Goal: Information Seeking & Learning: Check status

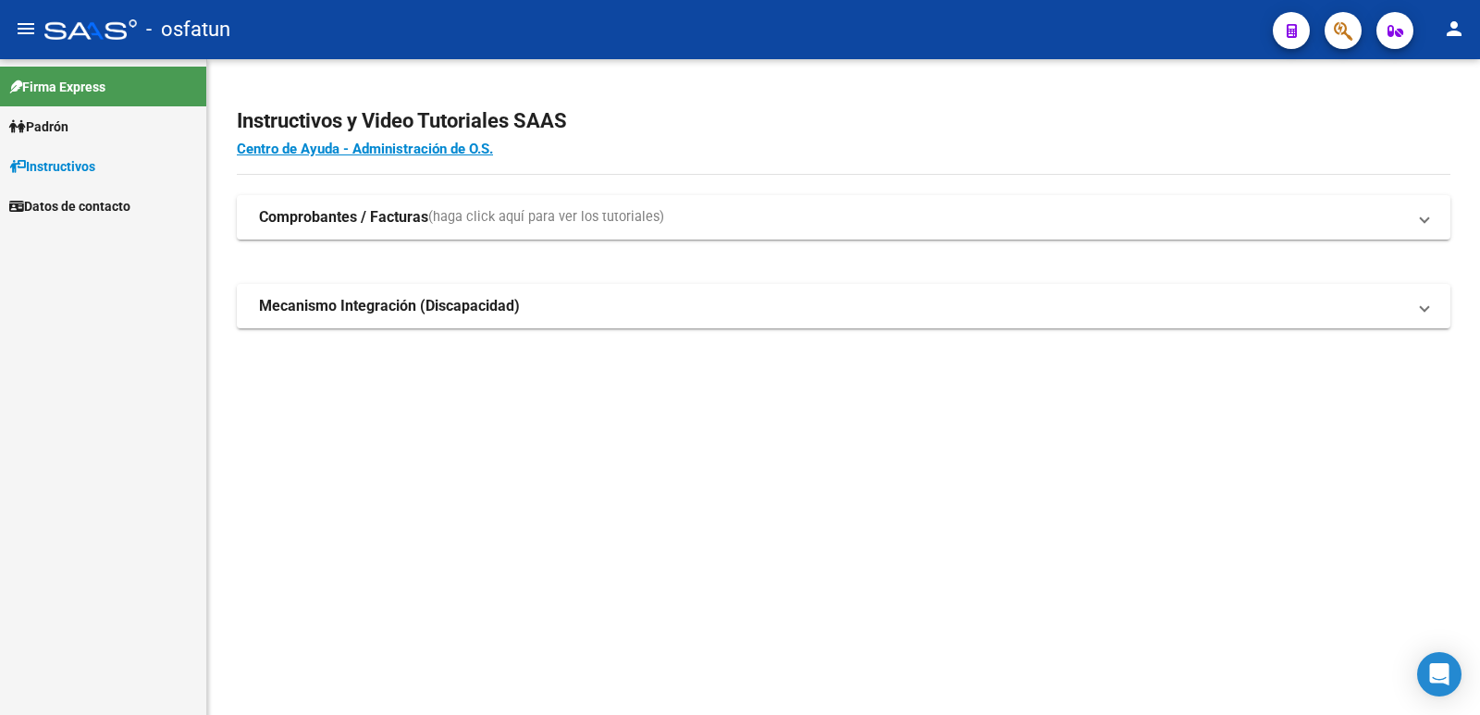
click at [150, 138] on link "Padrón" at bounding box center [103, 126] width 206 height 40
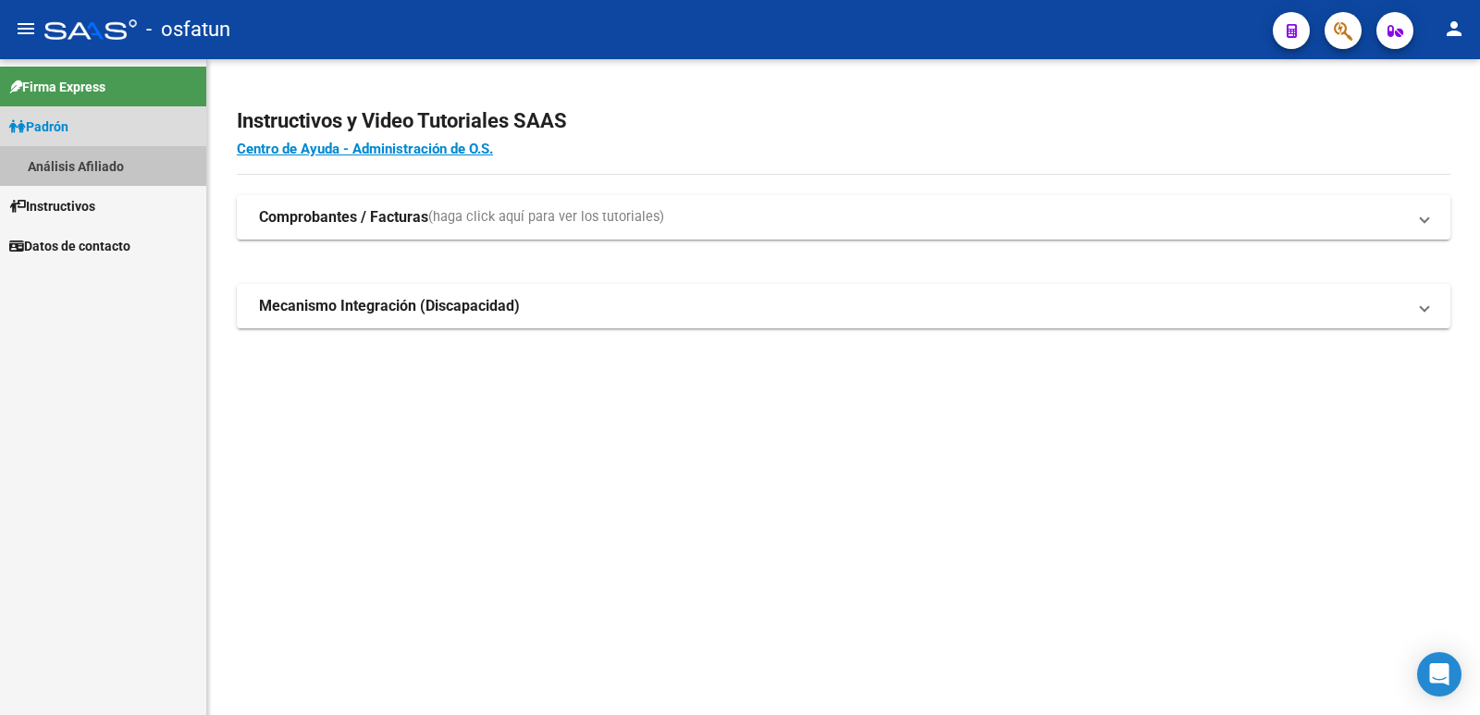
click at [154, 170] on link "Análisis Afiliado" at bounding box center [103, 166] width 206 height 40
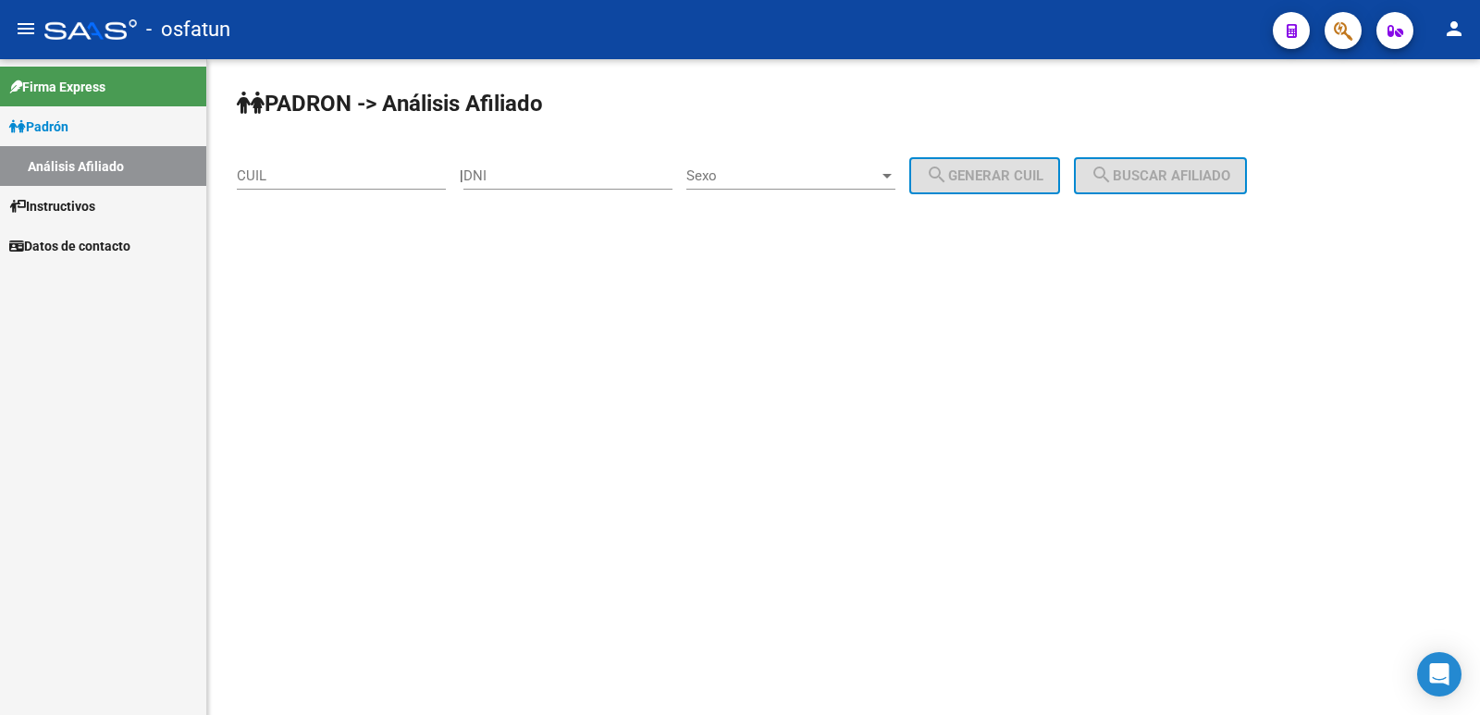
click at [661, 169] on input "DNI" at bounding box center [567, 175] width 209 height 17
paste input "34068153"
type input "34068153"
click at [737, 177] on span "Sexo" at bounding box center [782, 175] width 192 height 17
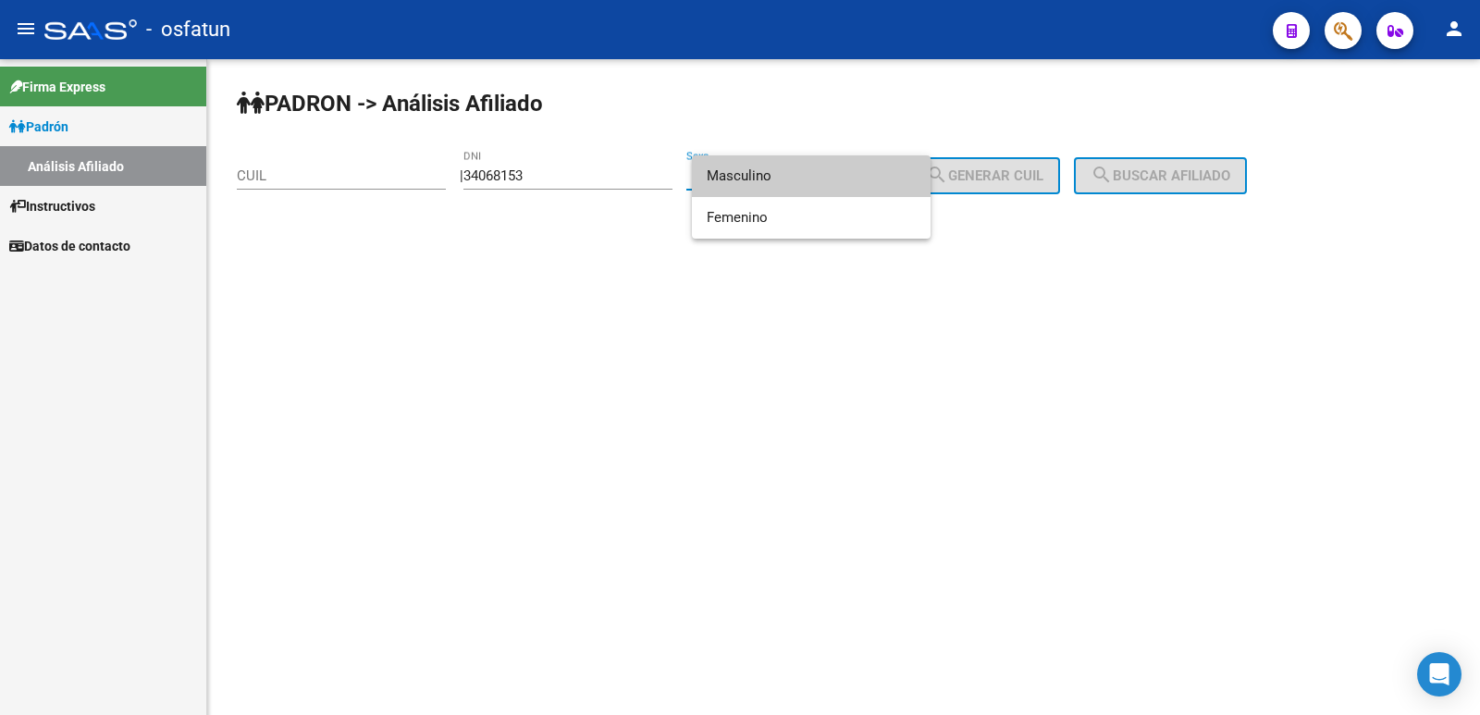
click at [743, 168] on span "Masculino" at bounding box center [811, 176] width 209 height 42
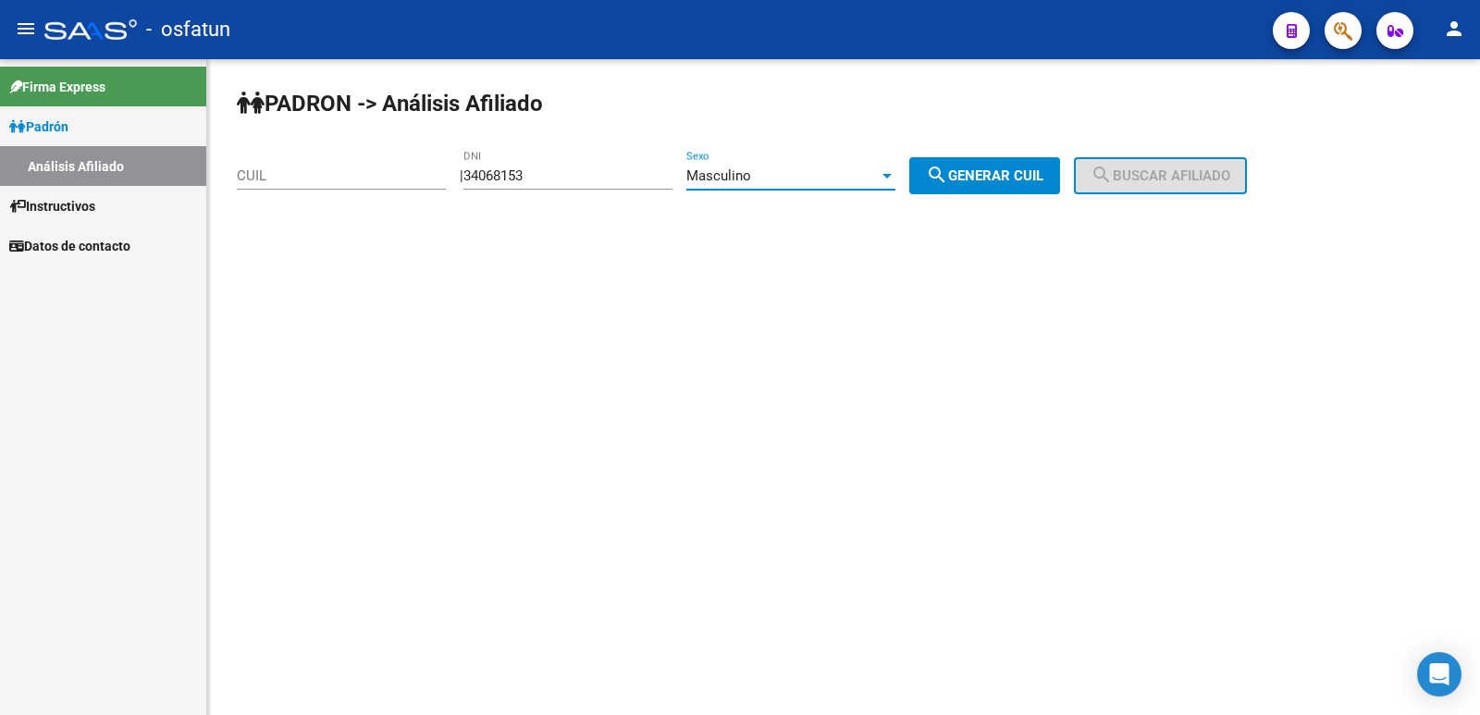
click at [1037, 158] on button "search Generar CUIL" at bounding box center [984, 175] width 151 height 37
type input "20-34068153-4"
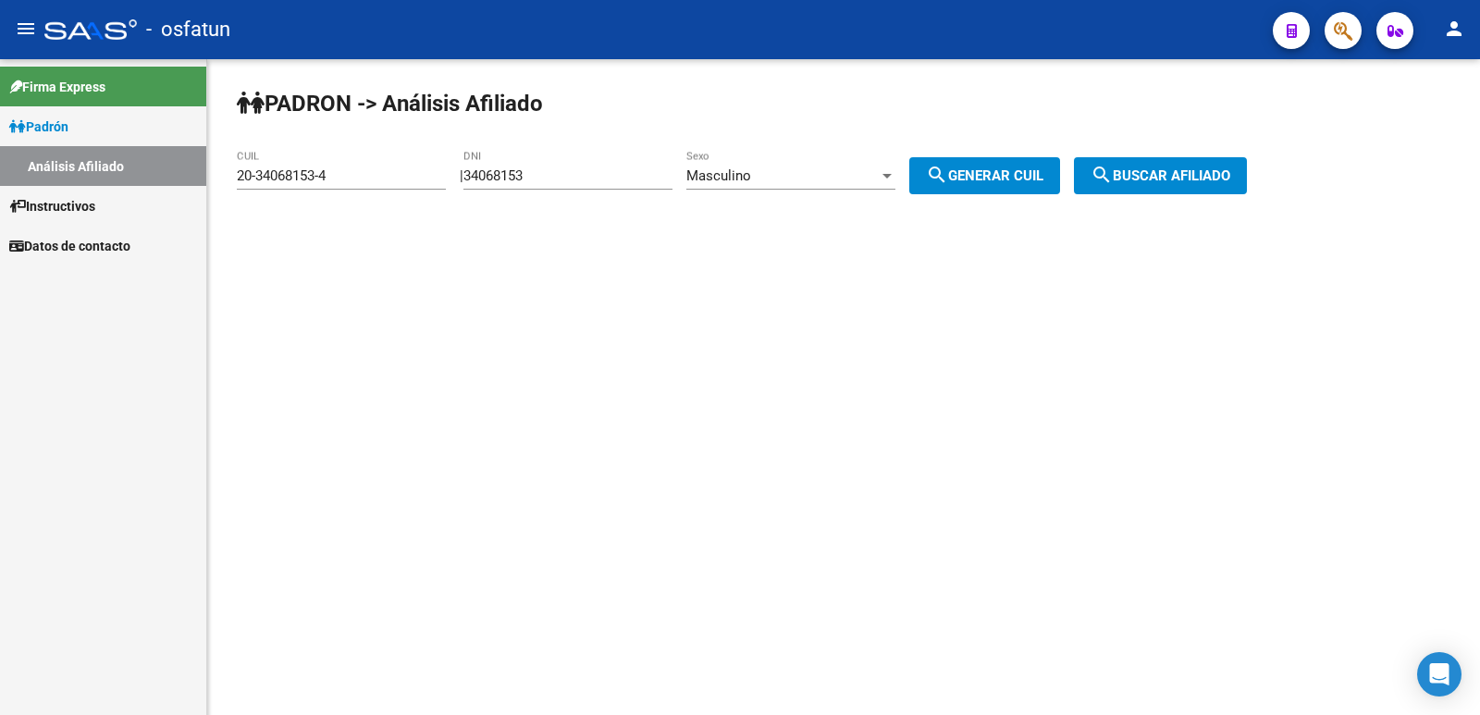
click at [1149, 175] on span "search Buscar afiliado" at bounding box center [1161, 175] width 140 height 17
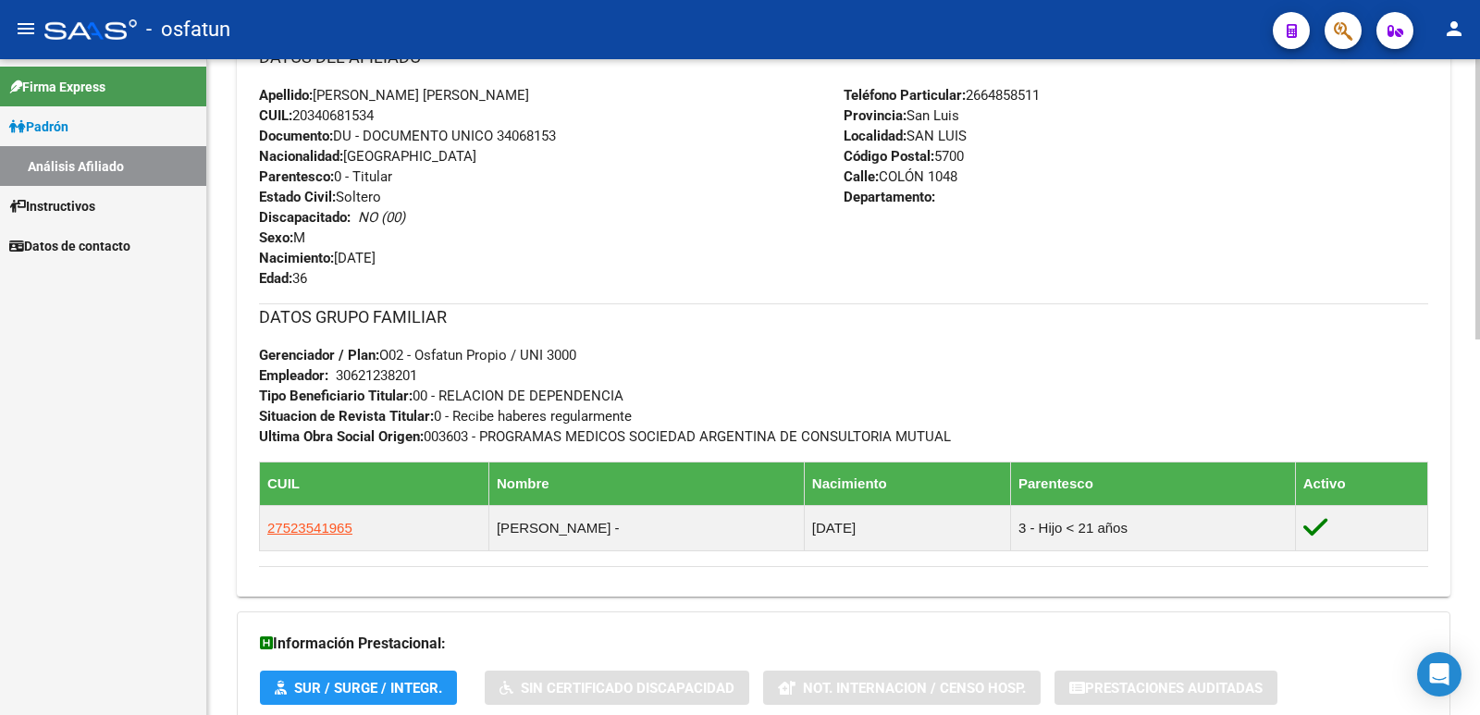
scroll to position [877, 0]
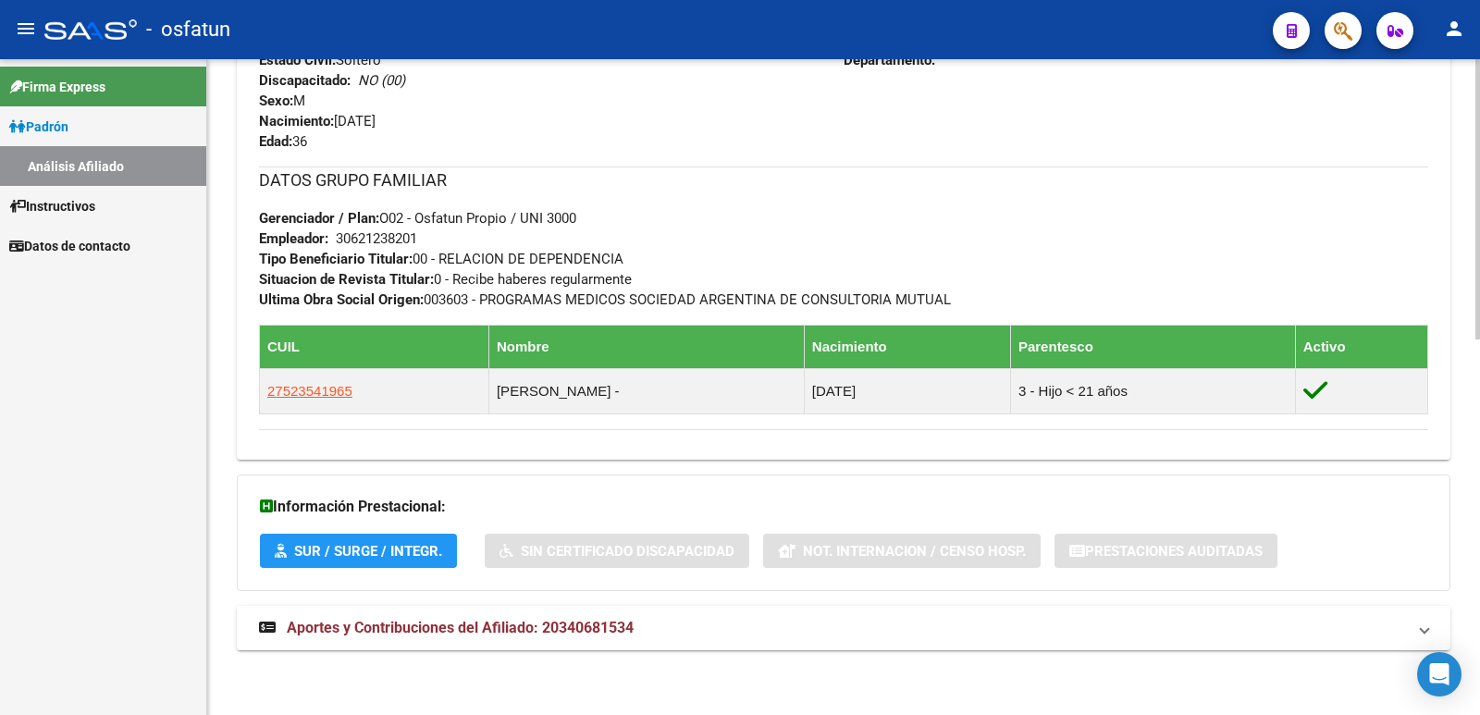
click at [477, 613] on mat-expansion-panel-header "Aportes y Contribuciones del Afiliado: 20340681534" at bounding box center [844, 628] width 1214 height 44
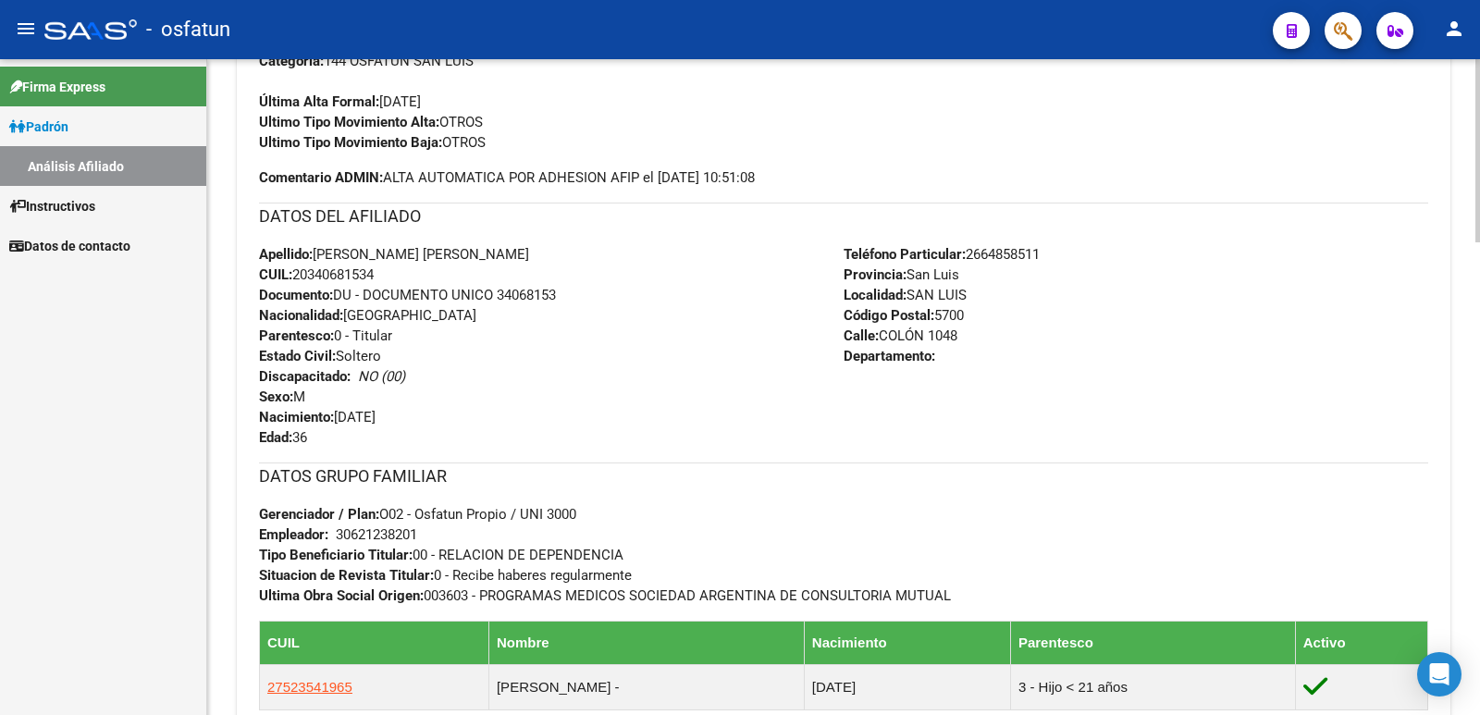
scroll to position [0, 0]
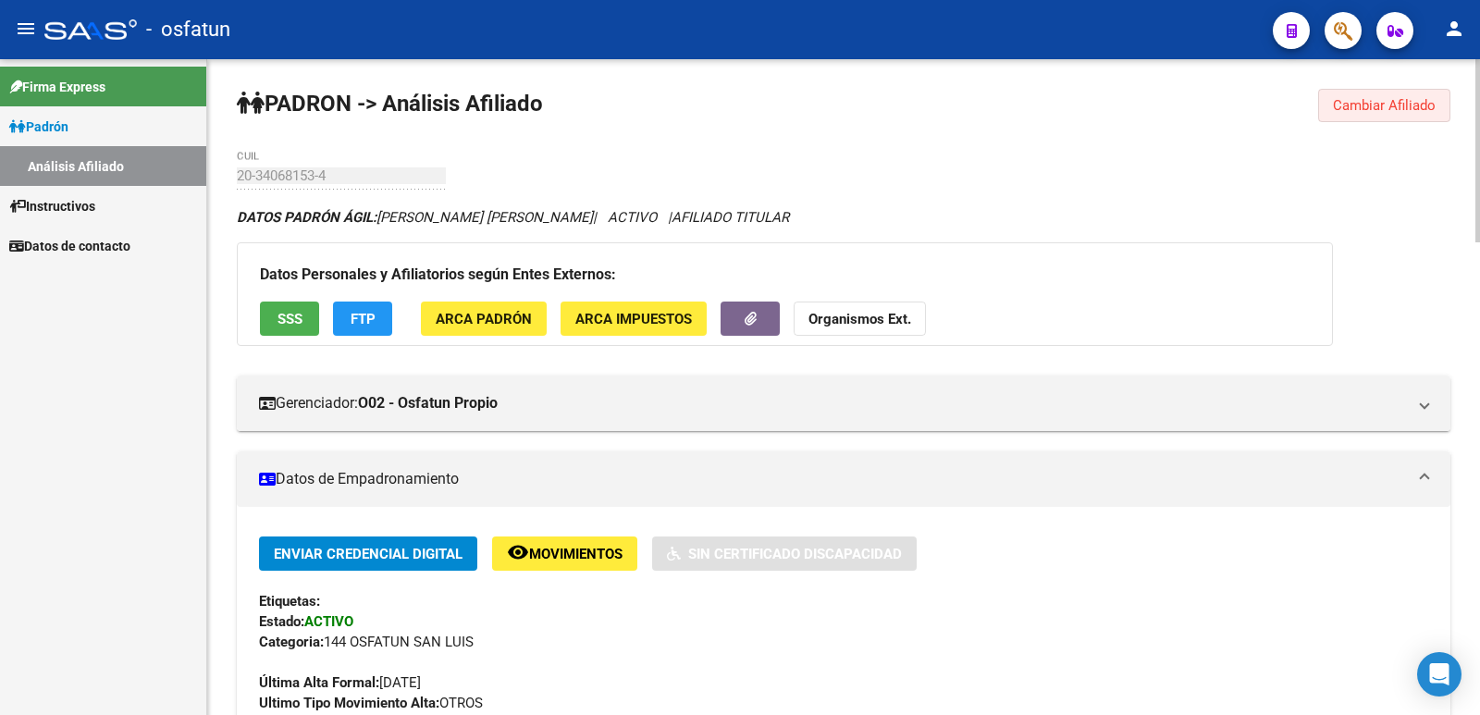
click at [1340, 99] on span "Cambiar Afiliado" at bounding box center [1384, 105] width 103 height 17
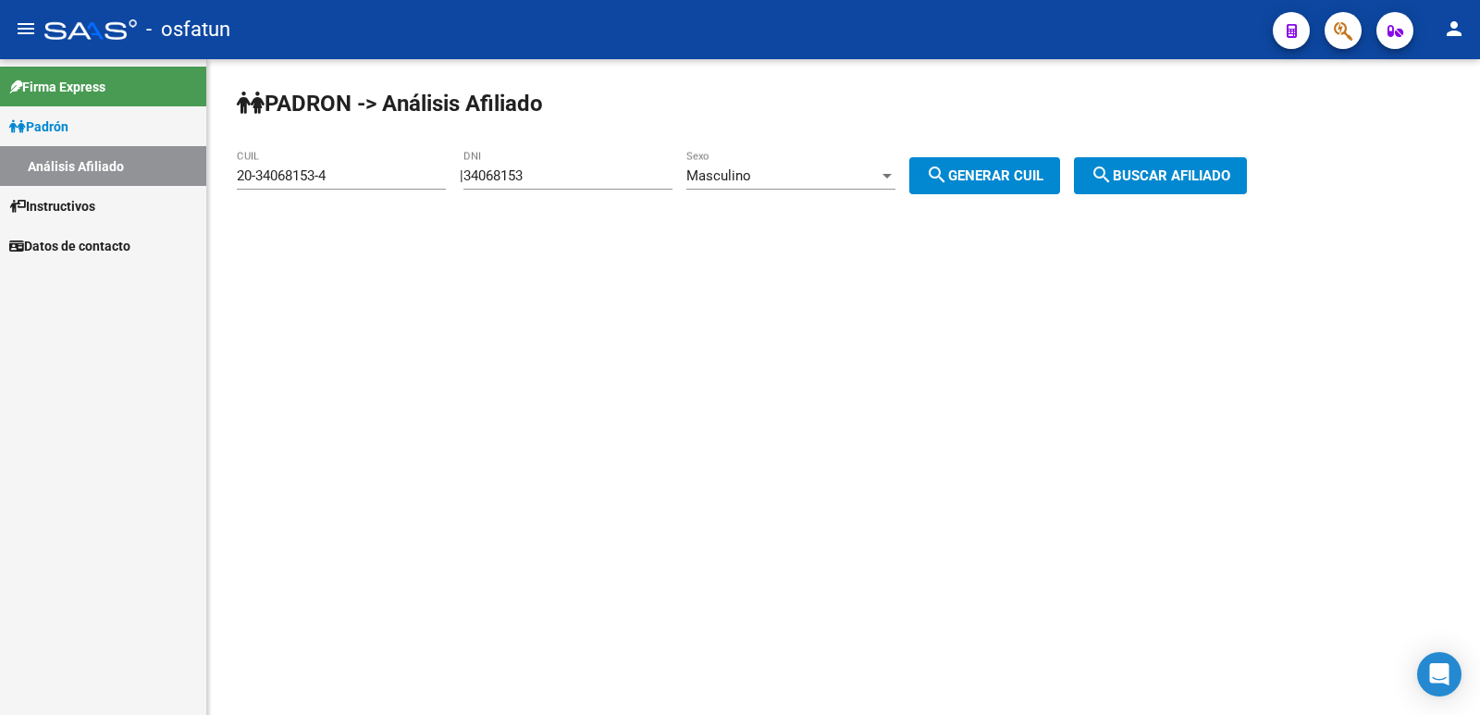
drag, startPoint x: 628, startPoint y: 191, endPoint x: 580, endPoint y: 174, distance: 51.2
click at [583, 175] on div "34068153 DNI" at bounding box center [567, 178] width 209 height 57
drag, startPoint x: 579, startPoint y: 174, endPoint x: 524, endPoint y: 209, distance: 65.7
click at [463, 209] on div "[PERSON_NAME] -> Análisis Afiliado 20-34068153-4 CUIL | 34068153 DNI Masculino …" at bounding box center [843, 156] width 1273 height 194
paste input "5046647"
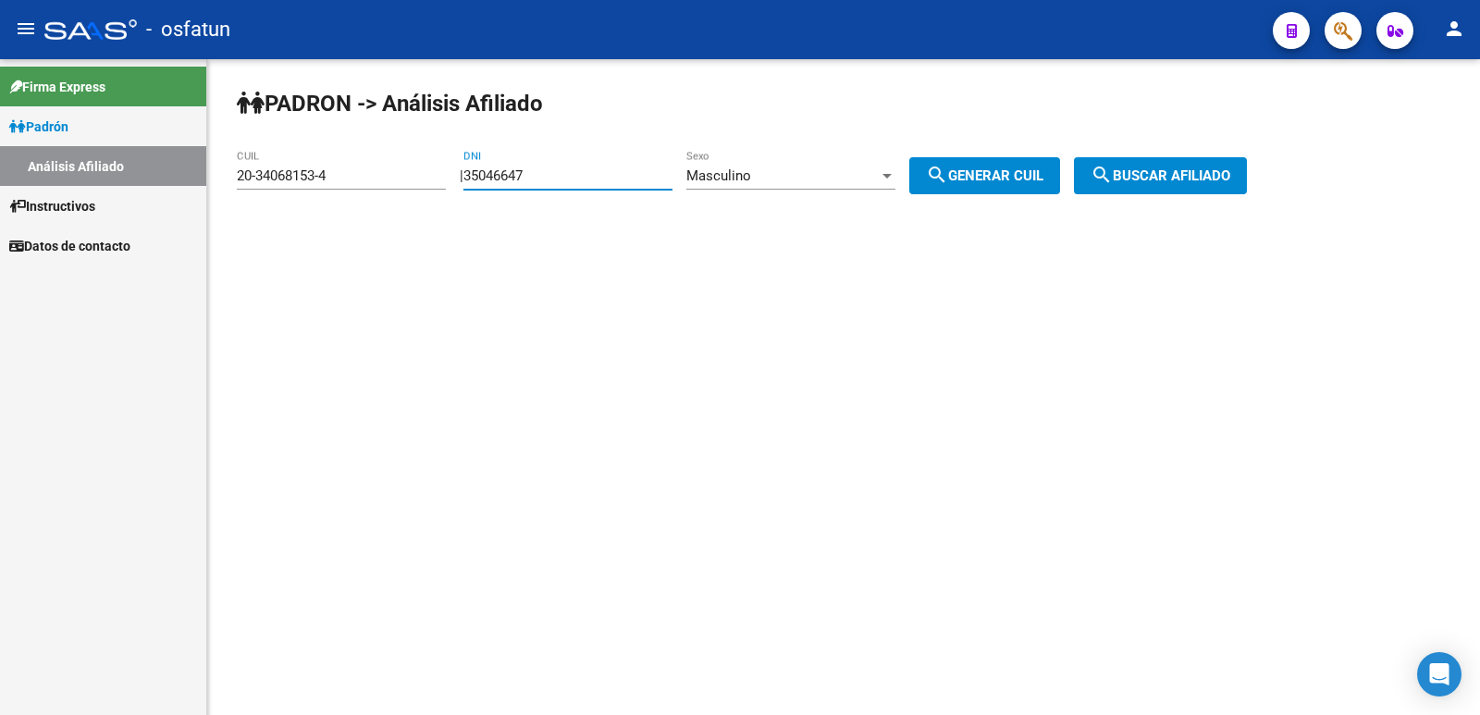
type input "35046647"
click at [796, 186] on div "Masculino Sexo" at bounding box center [790, 170] width 209 height 40
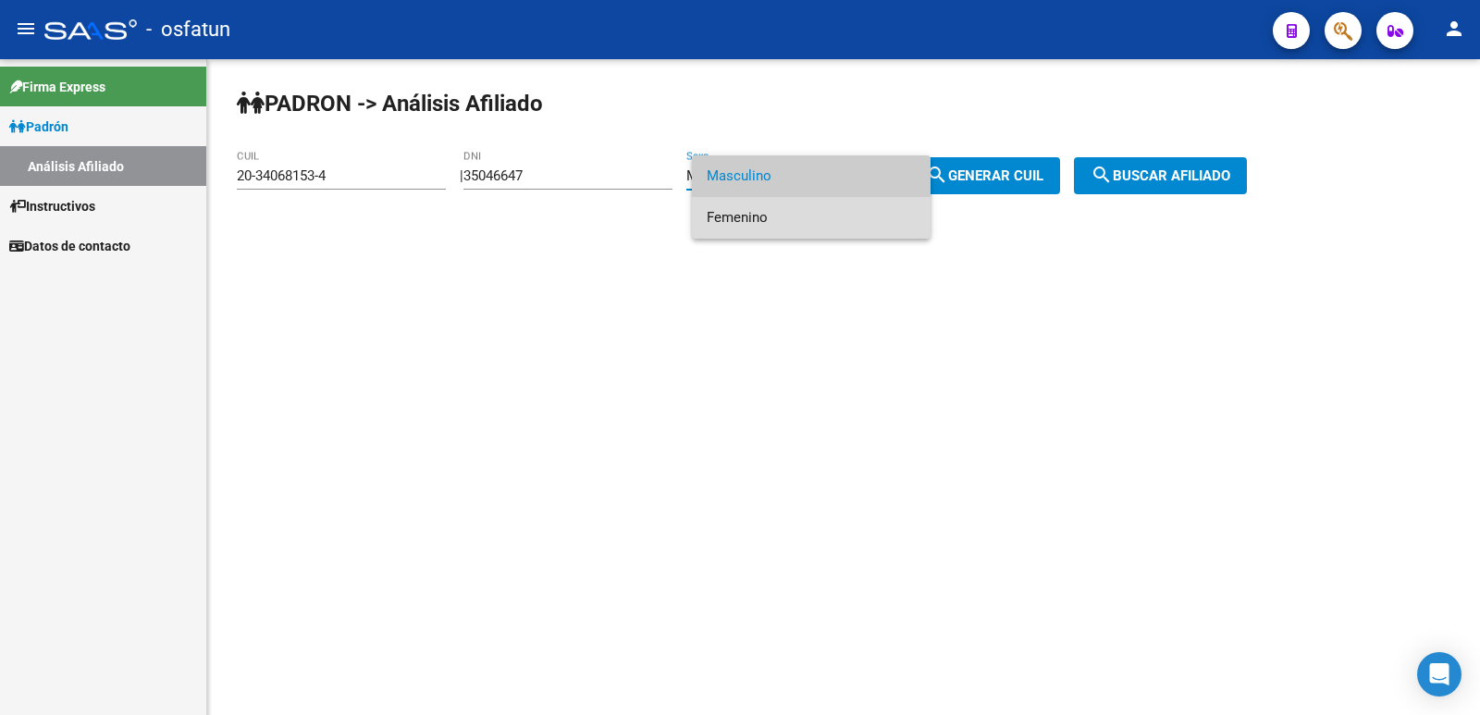
click at [833, 228] on span "Femenino" at bounding box center [811, 218] width 209 height 42
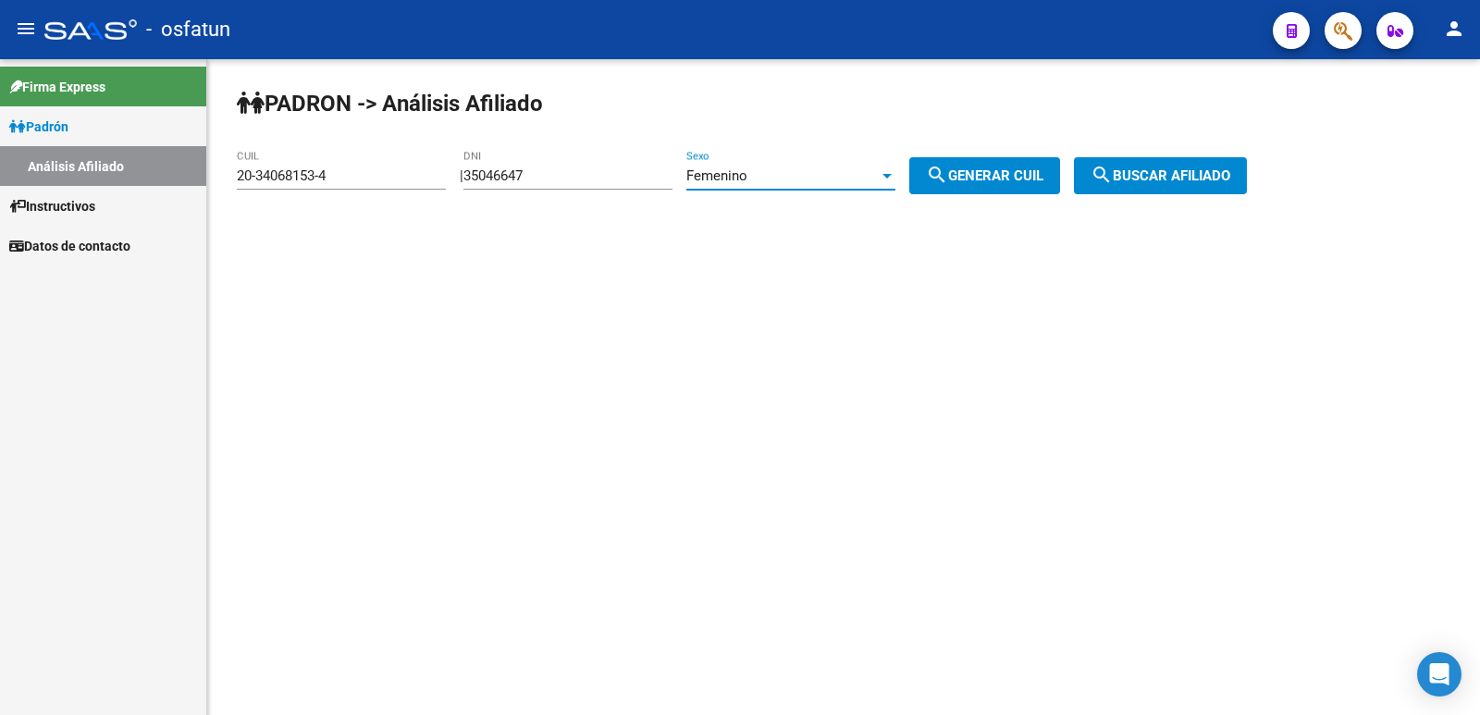
click at [968, 187] on button "search Generar CUIL" at bounding box center [984, 175] width 151 height 37
type input "27-35046647-4"
click at [1183, 179] on span "search Buscar afiliado" at bounding box center [1161, 175] width 140 height 17
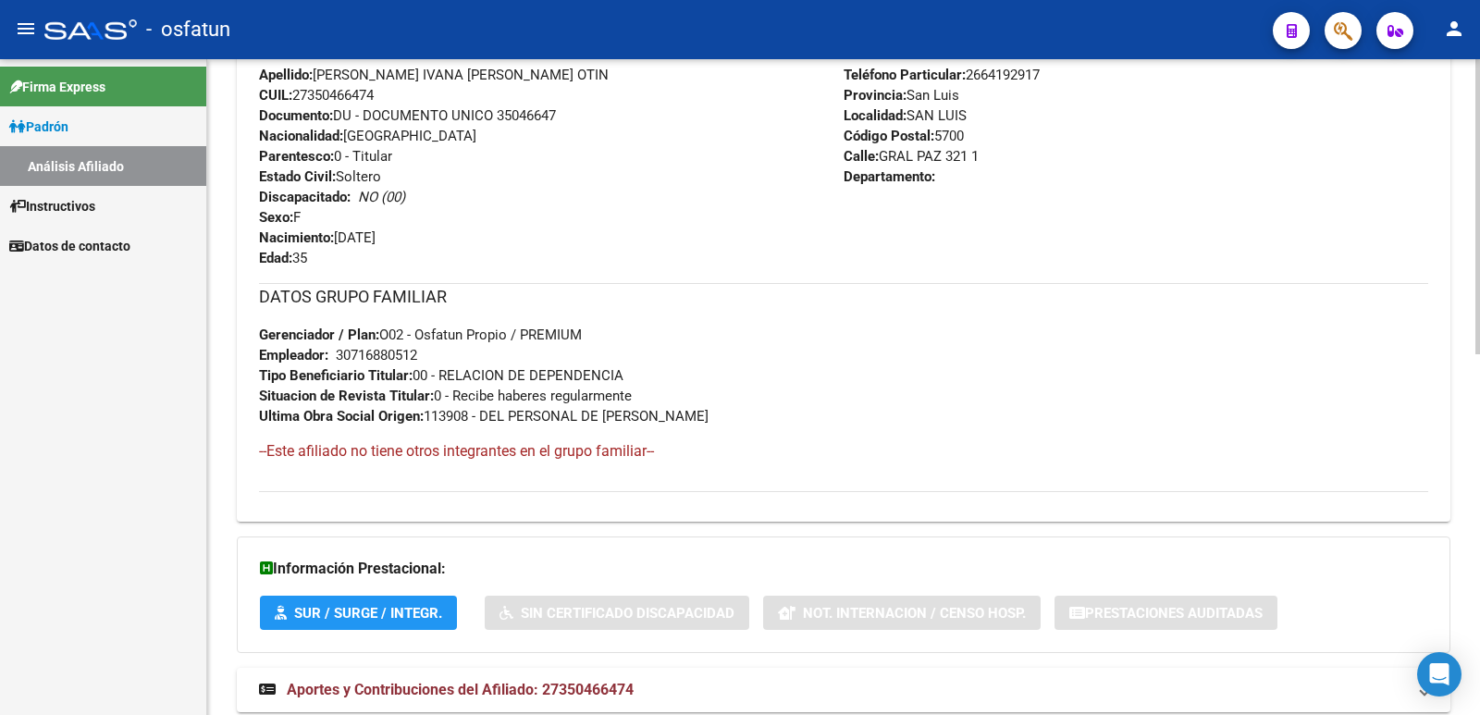
scroll to position [802, 0]
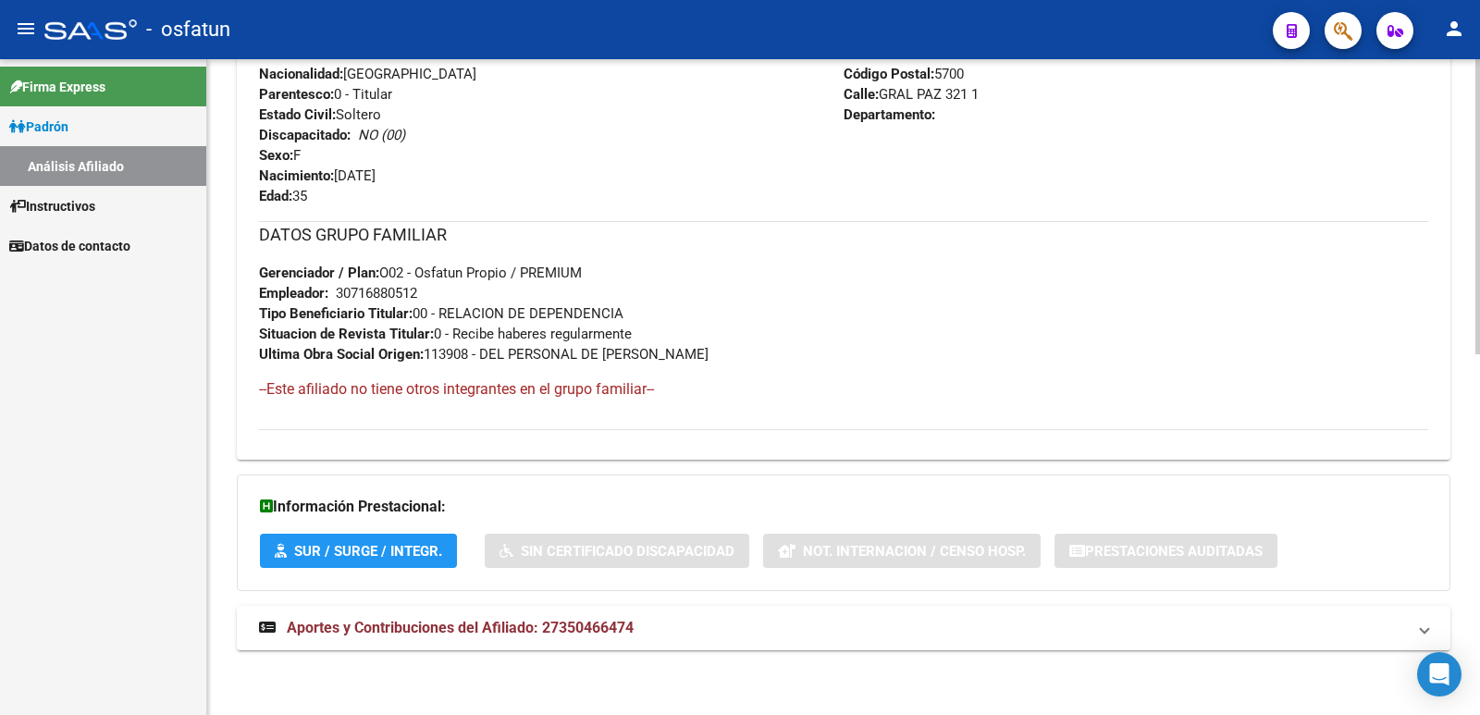
click at [520, 623] on span "Aportes y Contribuciones del Afiliado: 27350466474" at bounding box center [460, 628] width 347 height 18
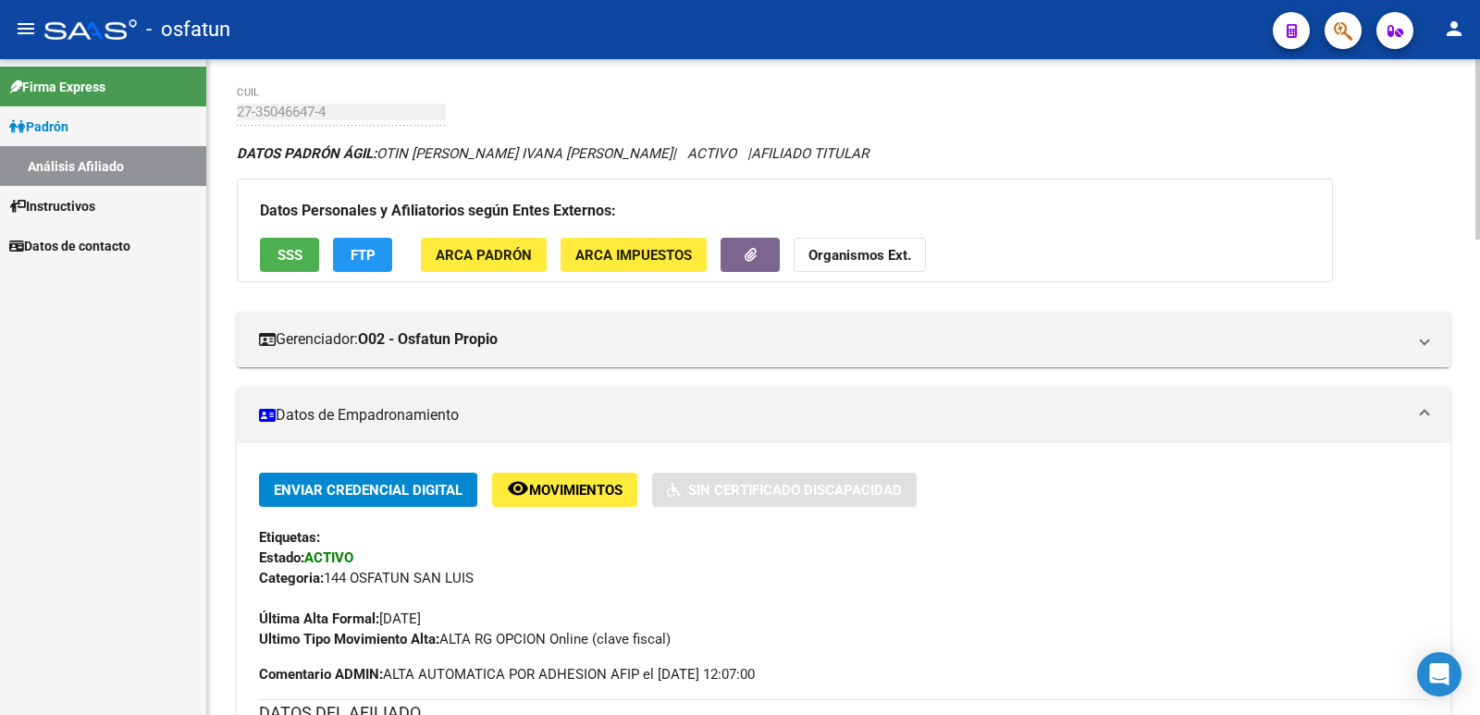
scroll to position [0, 0]
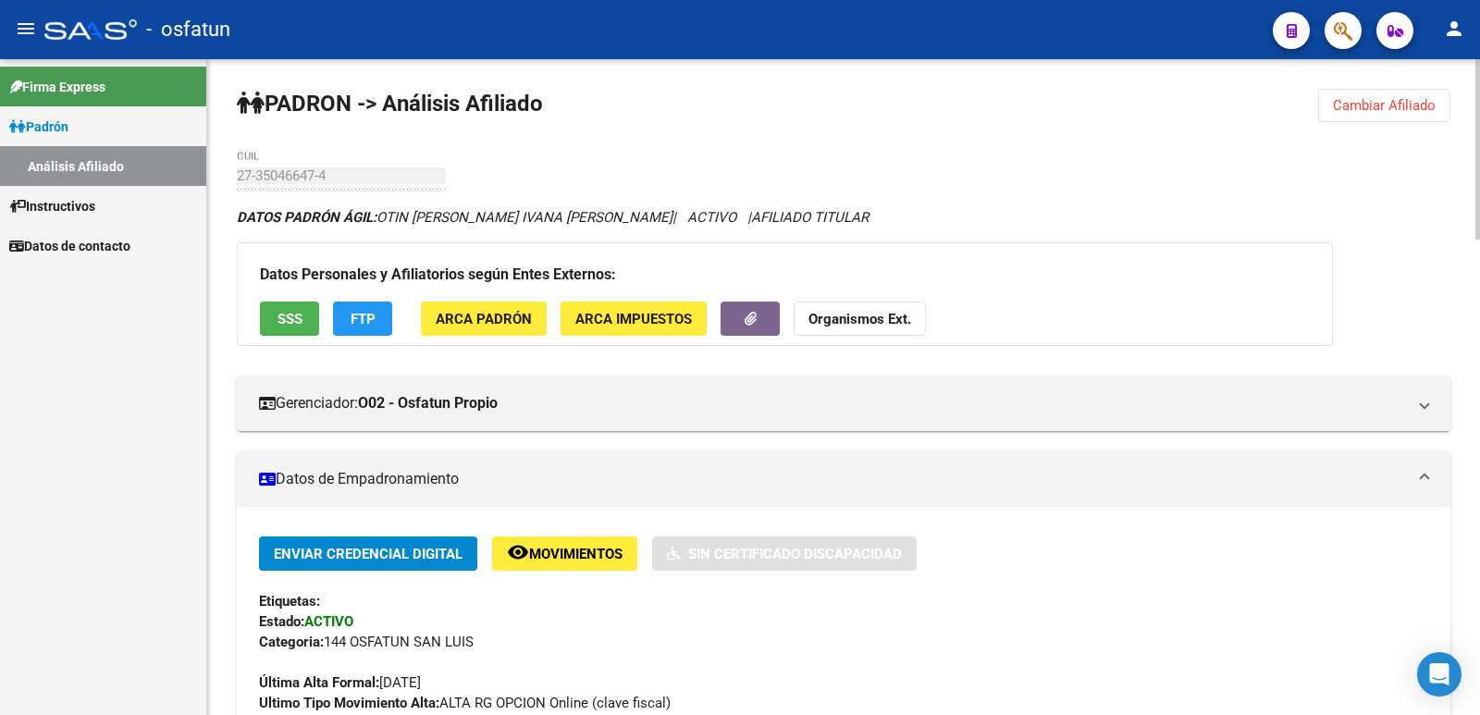
click at [1361, 109] on span "Cambiar Afiliado" at bounding box center [1384, 105] width 103 height 17
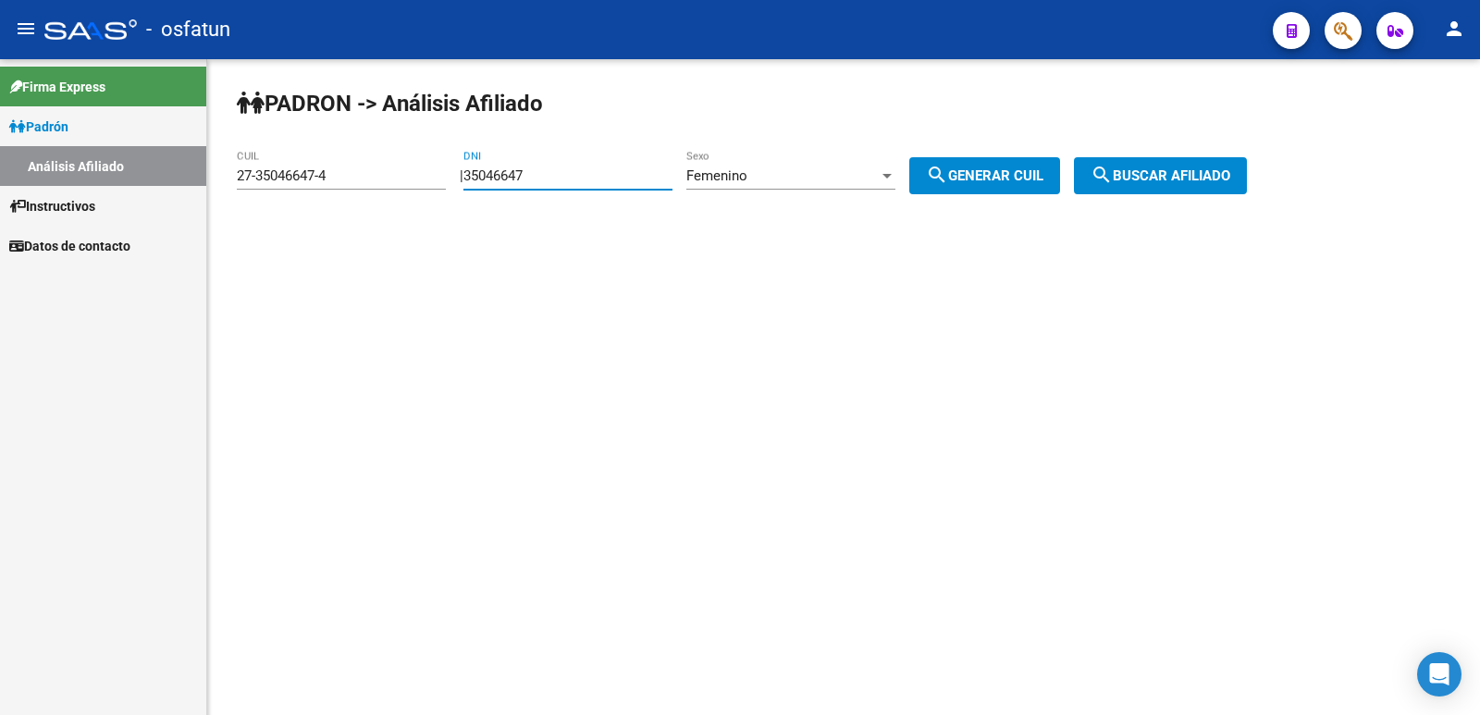
drag, startPoint x: 608, startPoint y: 181, endPoint x: 51, endPoint y: 275, distance: 564.7
click at [51, 275] on mat-sidenav-container "Firma Express [PERSON_NAME] Análisis Afiliado Instructivos Datos de contacto [P…" at bounding box center [740, 387] width 1480 height 656
paste input "2798518"
type input "27985187"
click at [782, 175] on div "Femenino" at bounding box center [782, 175] width 192 height 17
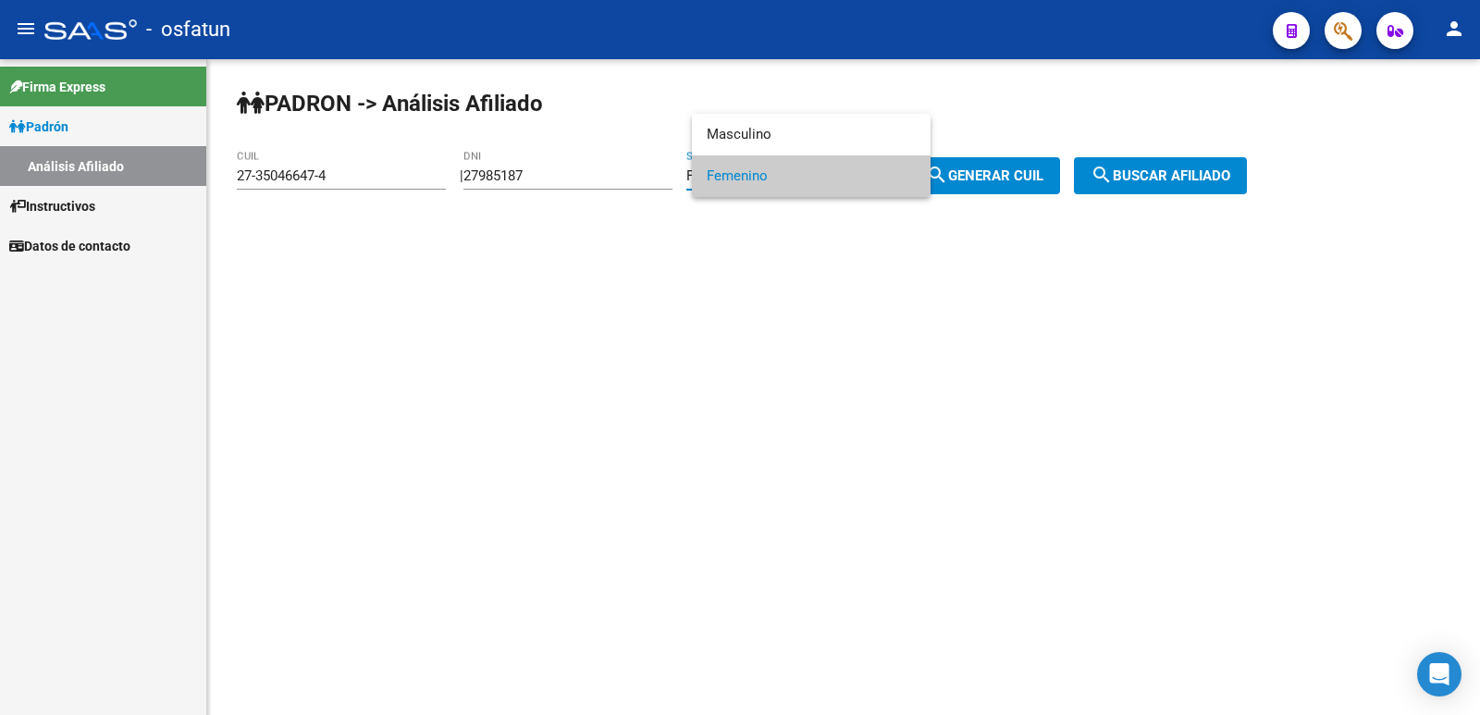
click at [745, 243] on div at bounding box center [740, 357] width 1480 height 715
click at [948, 170] on mat-icon "search" at bounding box center [937, 175] width 22 height 22
type input "27-27985187-6"
drag, startPoint x: 1224, startPoint y: 185, endPoint x: 1031, endPoint y: 257, distance: 206.4
click at [1221, 186] on button "search Buscar afiliado" at bounding box center [1160, 175] width 173 height 37
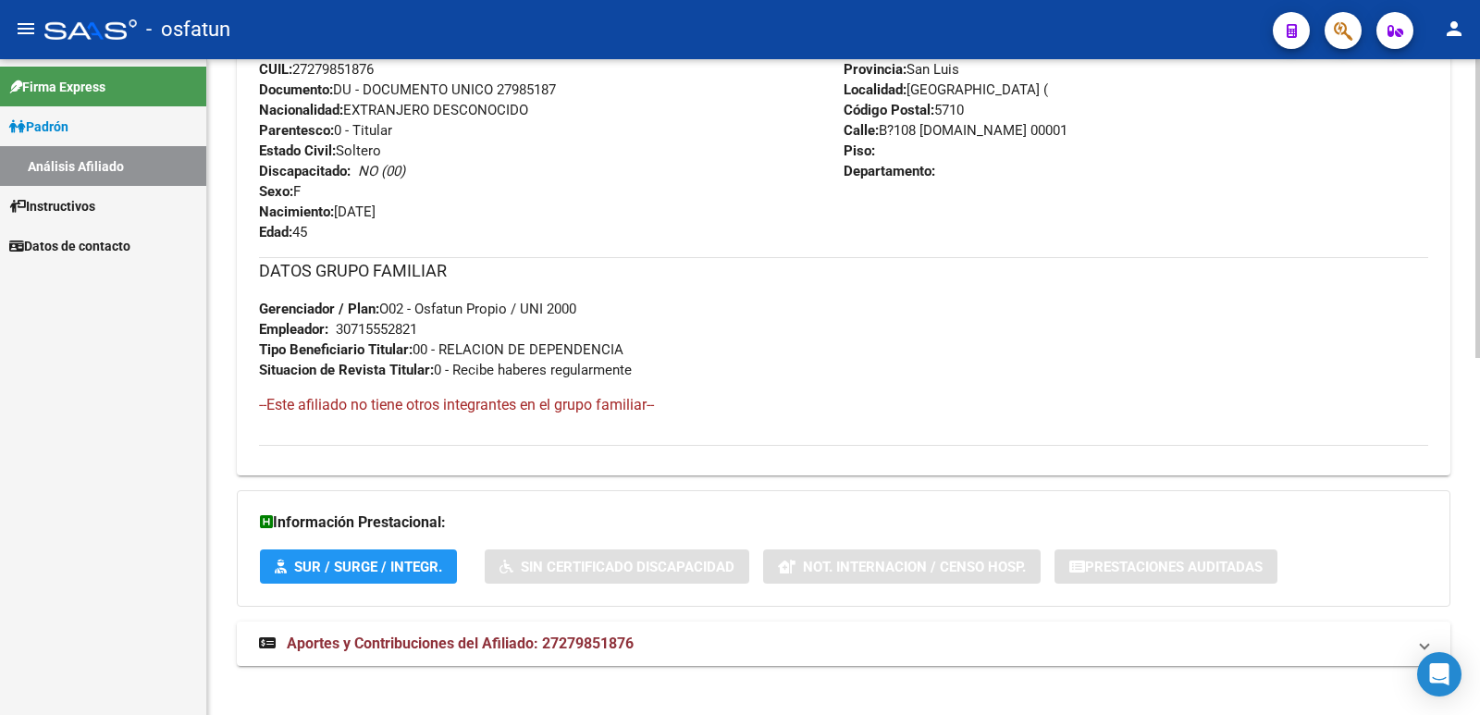
scroll to position [782, 0]
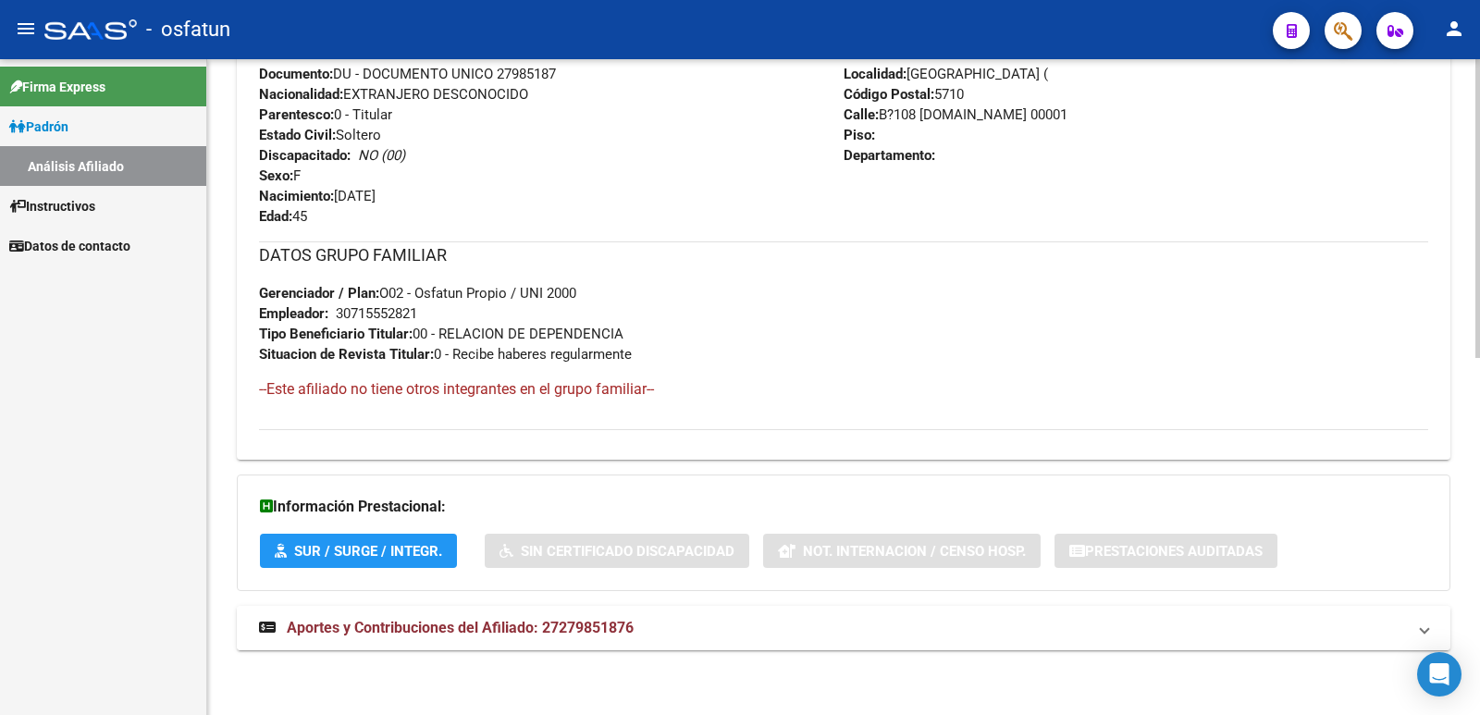
click at [529, 625] on span "Aportes y Contribuciones del Afiliado: 27279851876" at bounding box center [460, 628] width 347 height 18
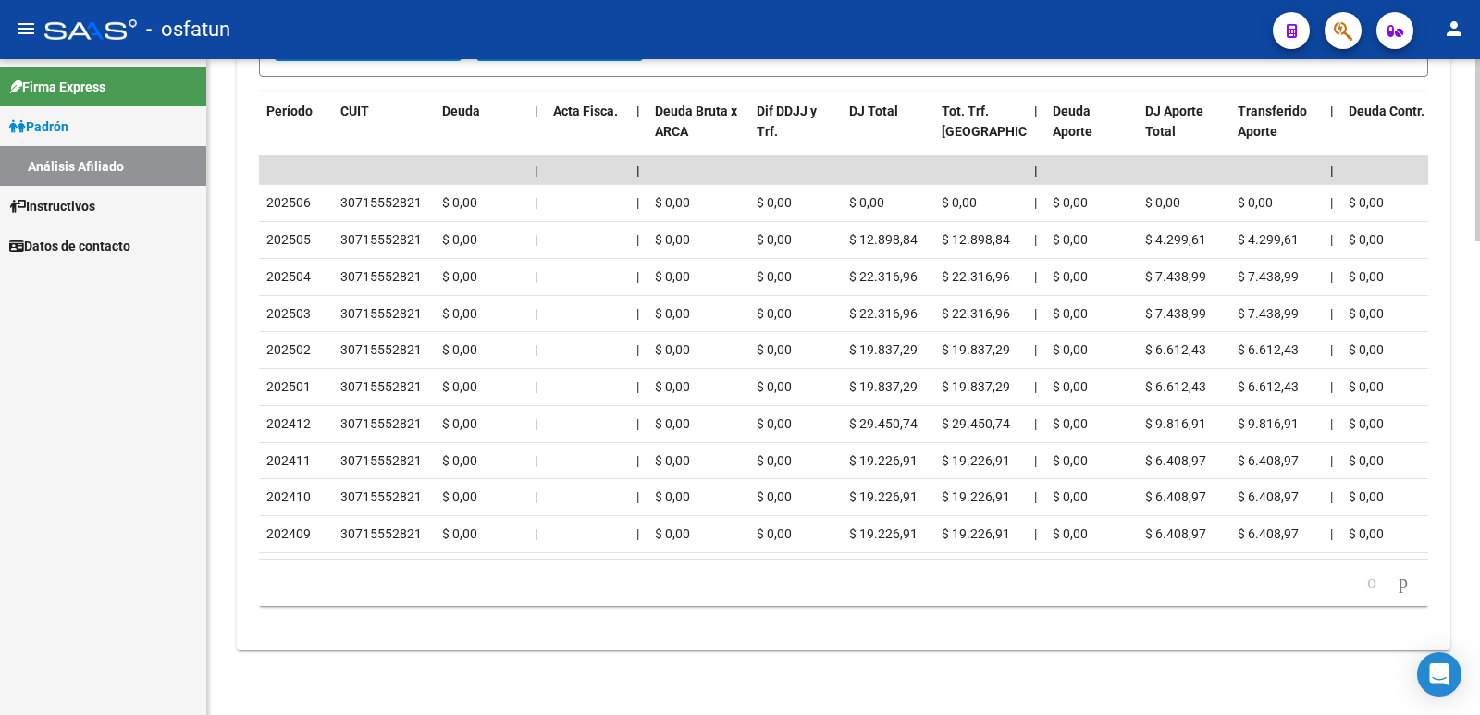
scroll to position [1608, 0]
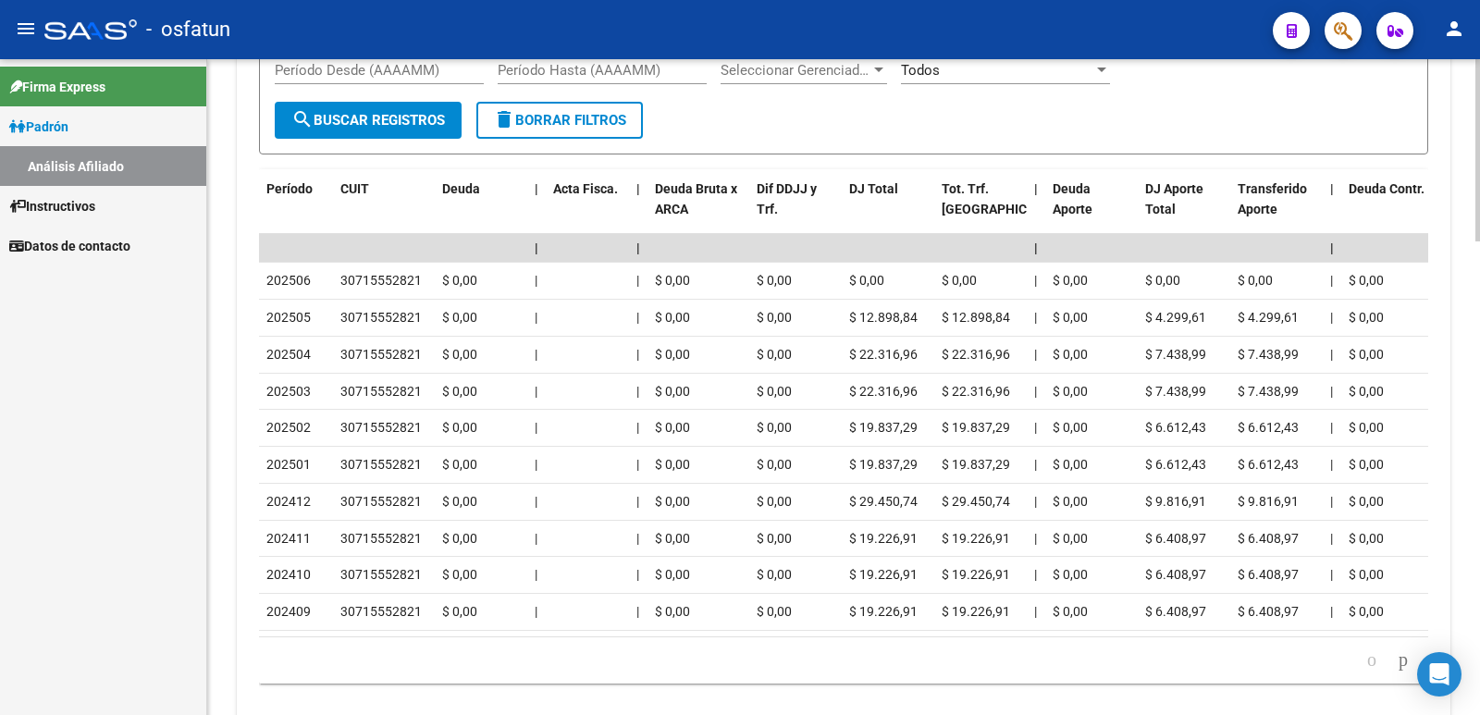
click at [1478, 525] on div at bounding box center [1477, 603] width 5 height 182
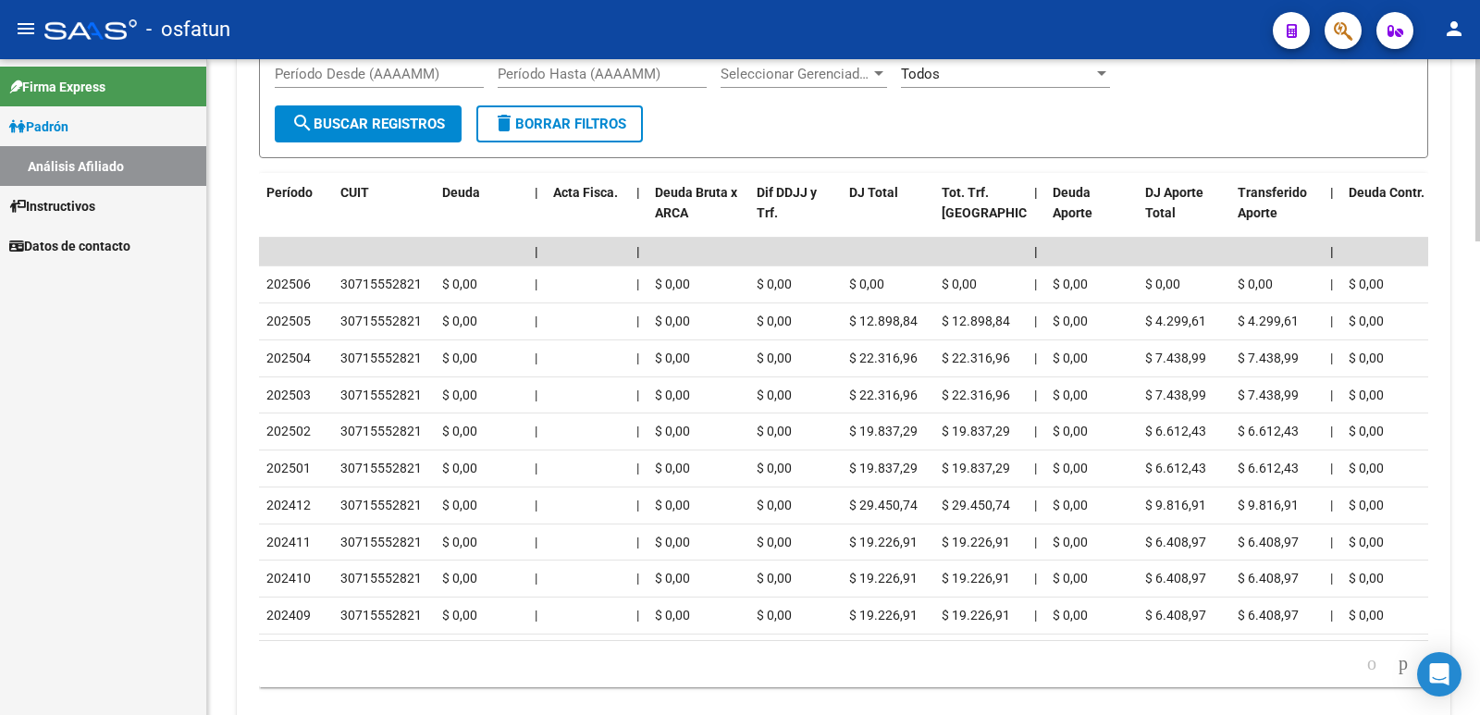
scroll to position [1631, 0]
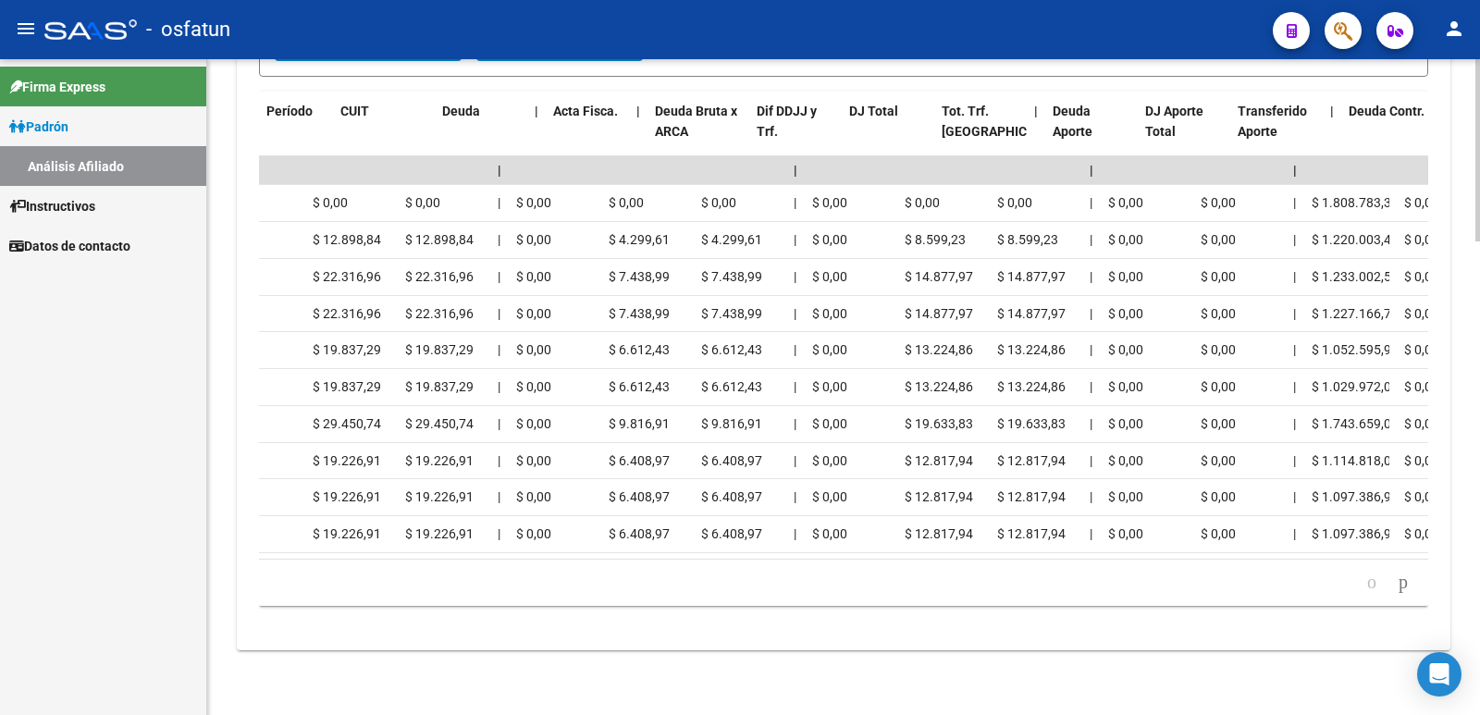
scroll to position [0, 0]
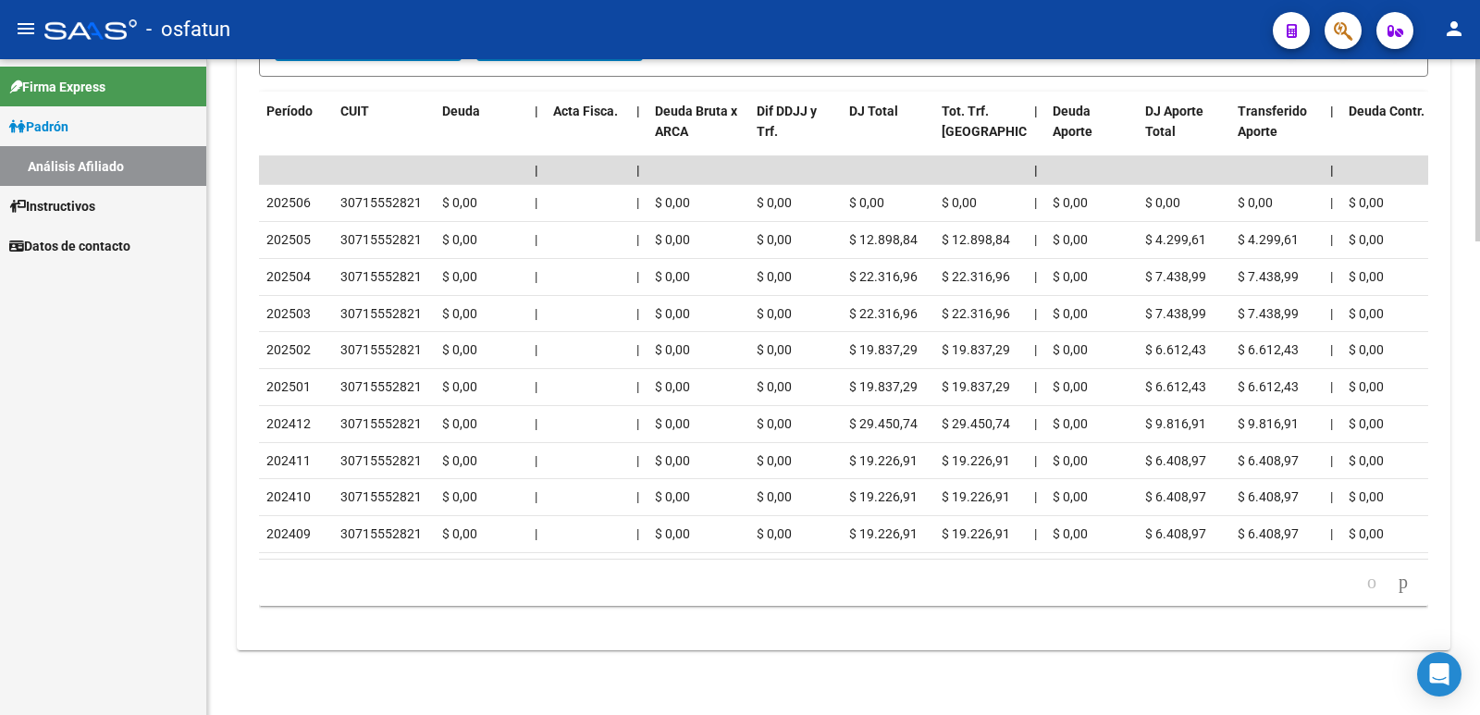
click at [1441, 204] on div "cloud_download Exportar CSV Devengado RG Percibido - Liquidación RG/MT/PD Perci…" at bounding box center [844, 213] width 1214 height 845
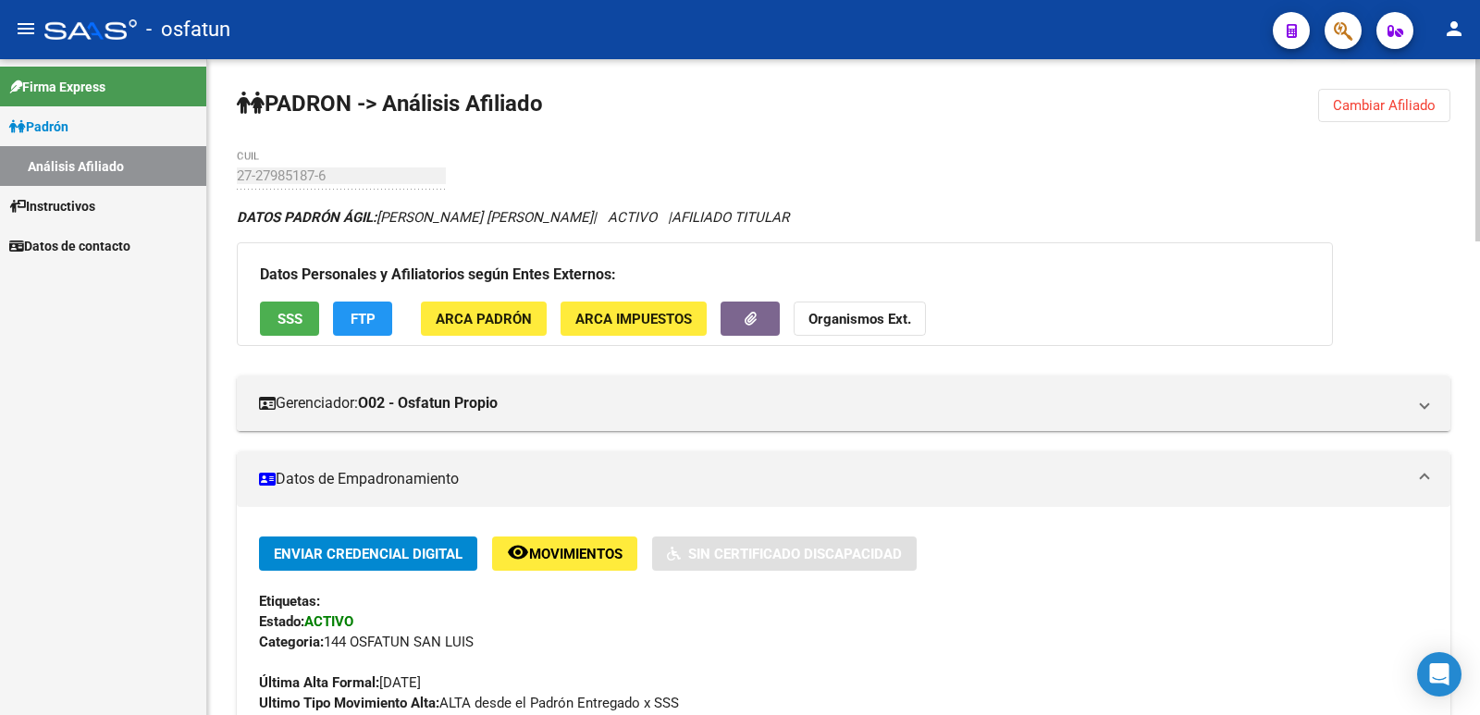
click at [1399, 96] on button "Cambiar Afiliado" at bounding box center [1384, 105] width 132 height 33
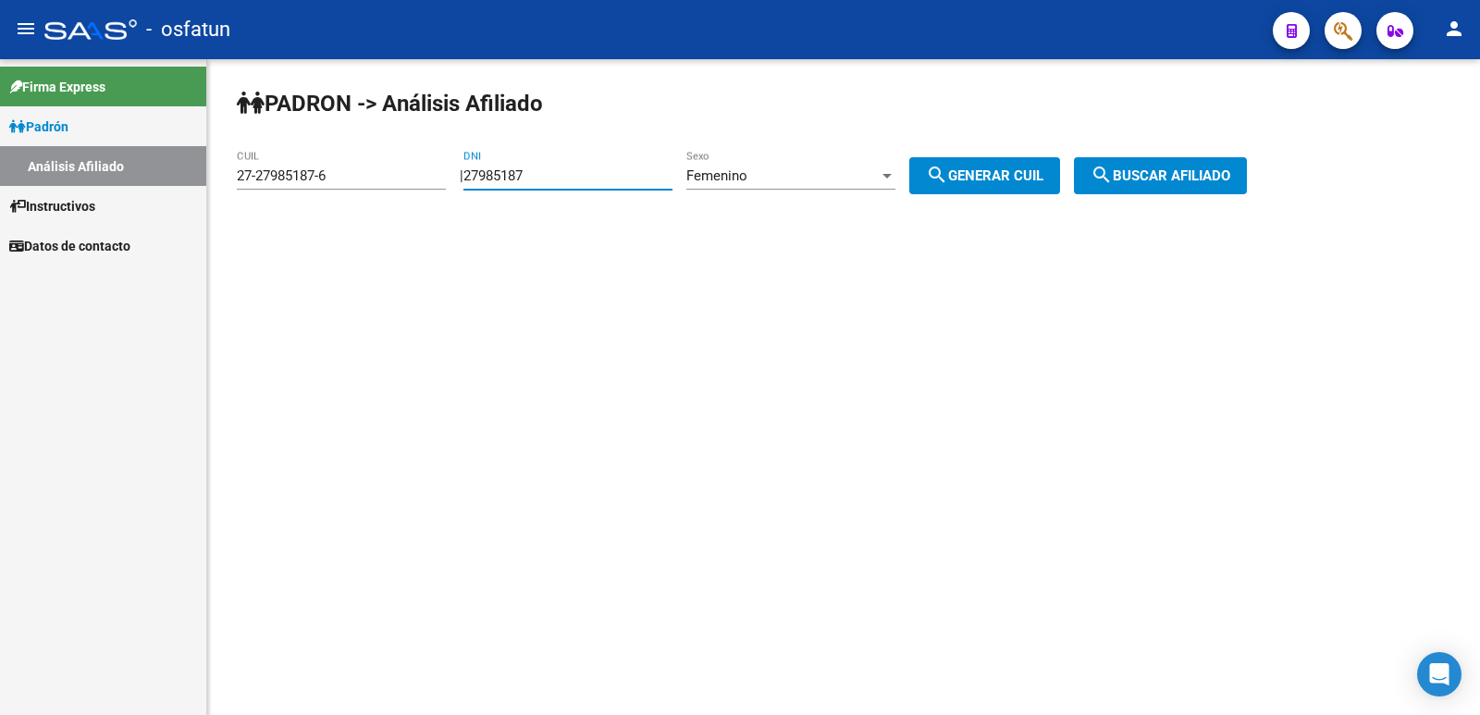
drag, startPoint x: 590, startPoint y: 174, endPoint x: 462, endPoint y: 190, distance: 129.5
click at [462, 190] on div "[PERSON_NAME] -> Análisis Afiliado 27-27985187-6 CUIL | 27985187 DNI Femenino S…" at bounding box center [843, 156] width 1273 height 194
paste input "39395456"
type input "39395456"
click at [1006, 163] on button "search Generar CUIL" at bounding box center [984, 175] width 151 height 37
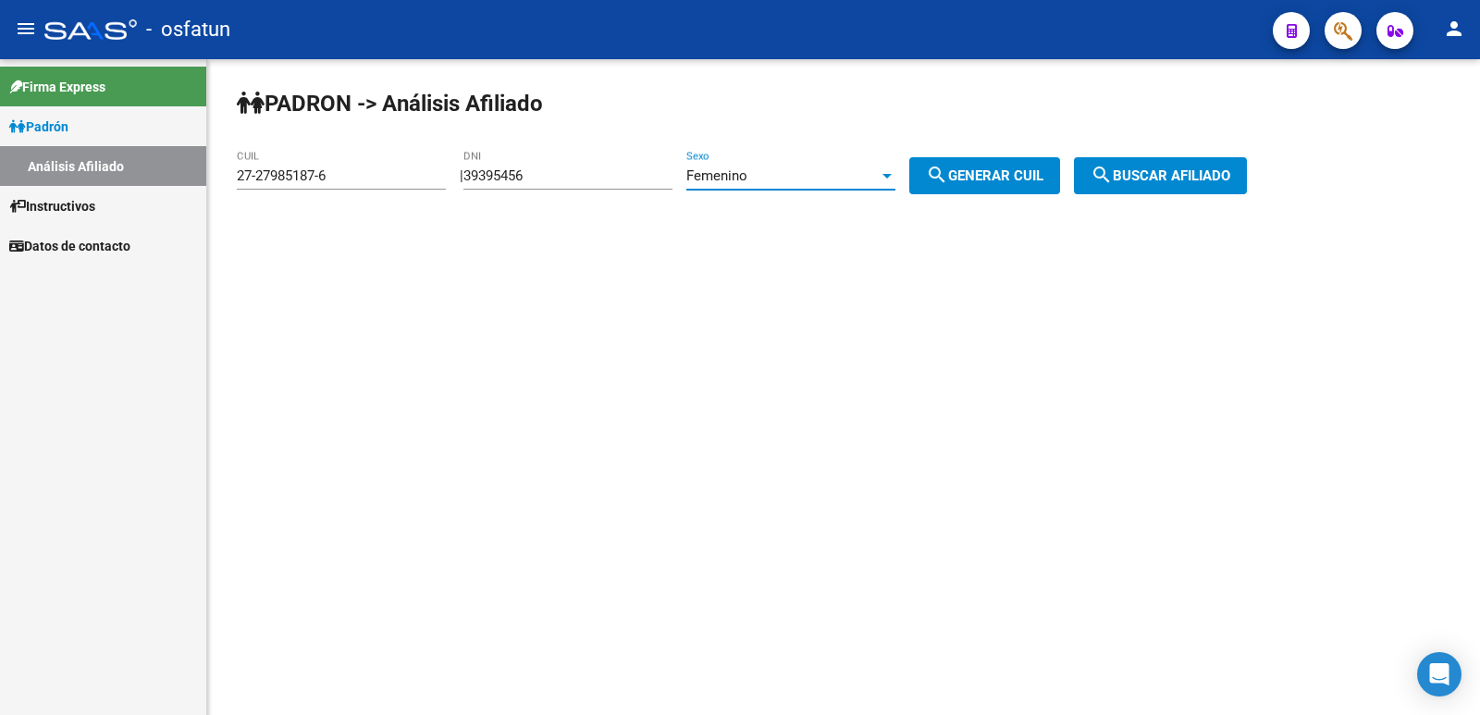
type input "27-39395456-1"
drag, startPoint x: 1134, startPoint y: 173, endPoint x: 1119, endPoint y: 188, distance: 20.9
click at [1113, 174] on mat-icon "search" at bounding box center [1102, 175] width 22 height 22
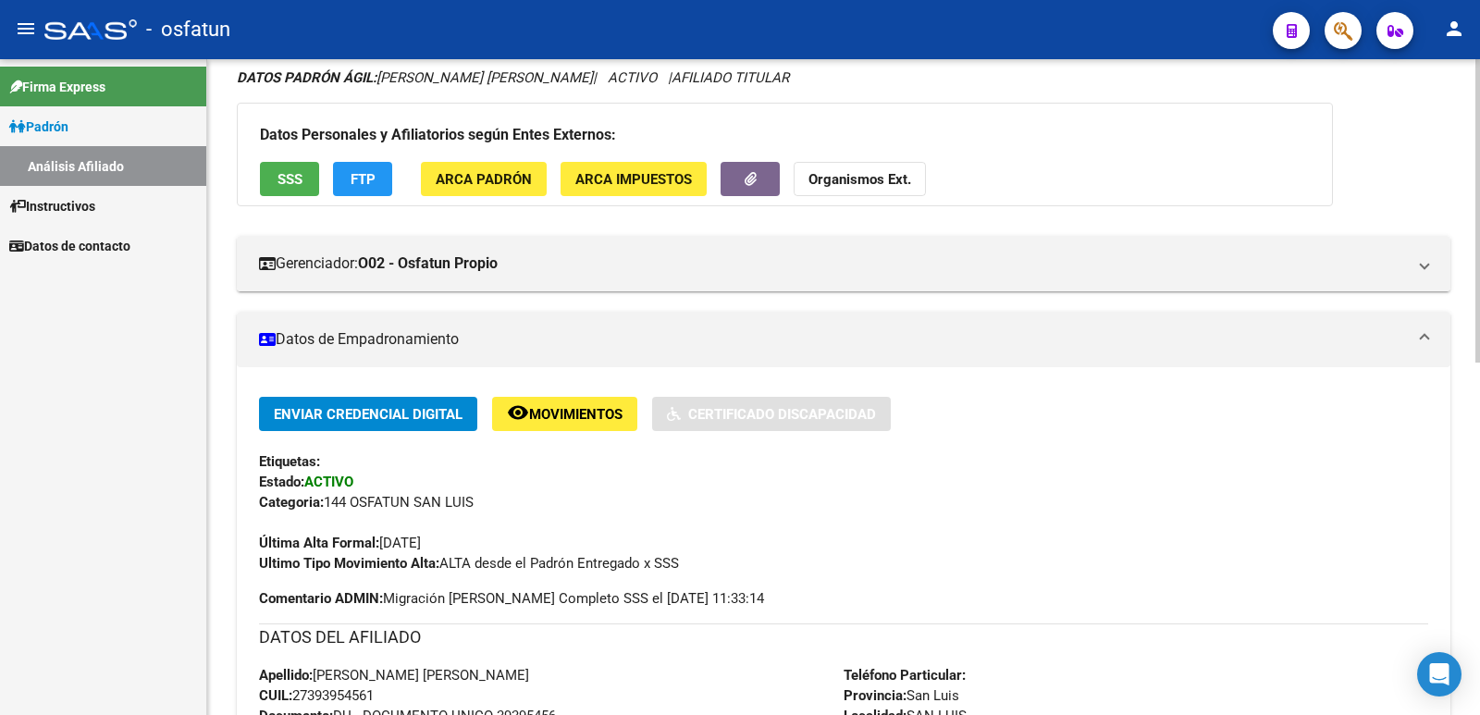
scroll to position [761, 0]
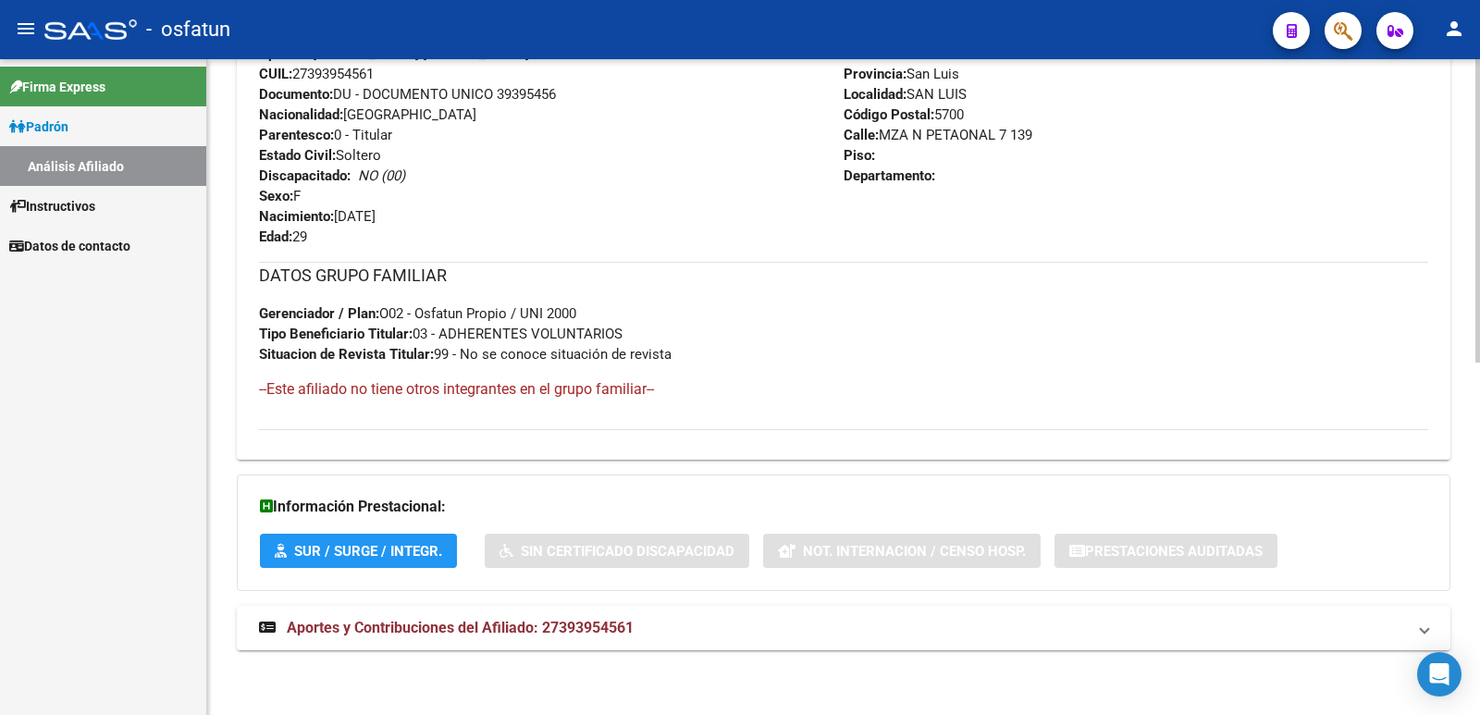
click at [557, 649] on mat-expansion-panel-header "Aportes y Contribuciones del Afiliado: 27393954561" at bounding box center [844, 628] width 1214 height 44
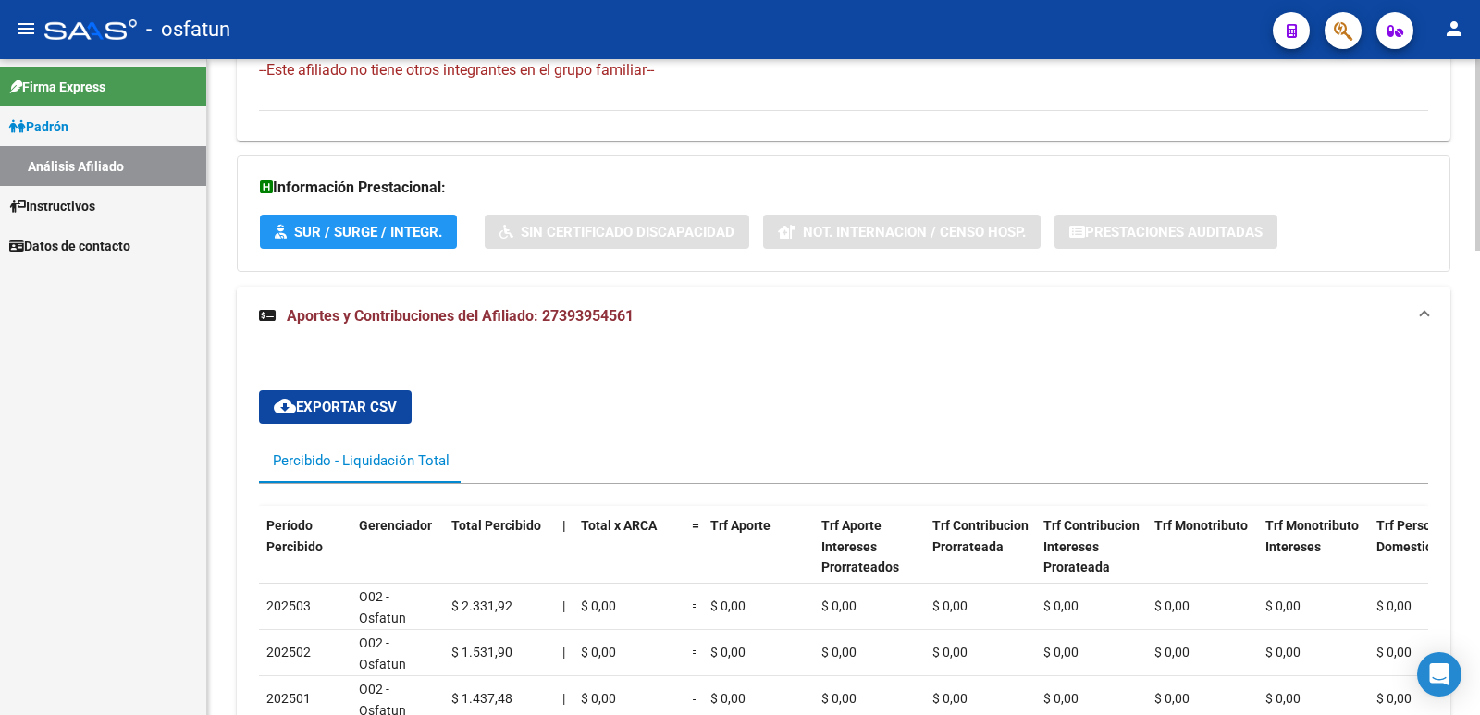
scroll to position [1587, 0]
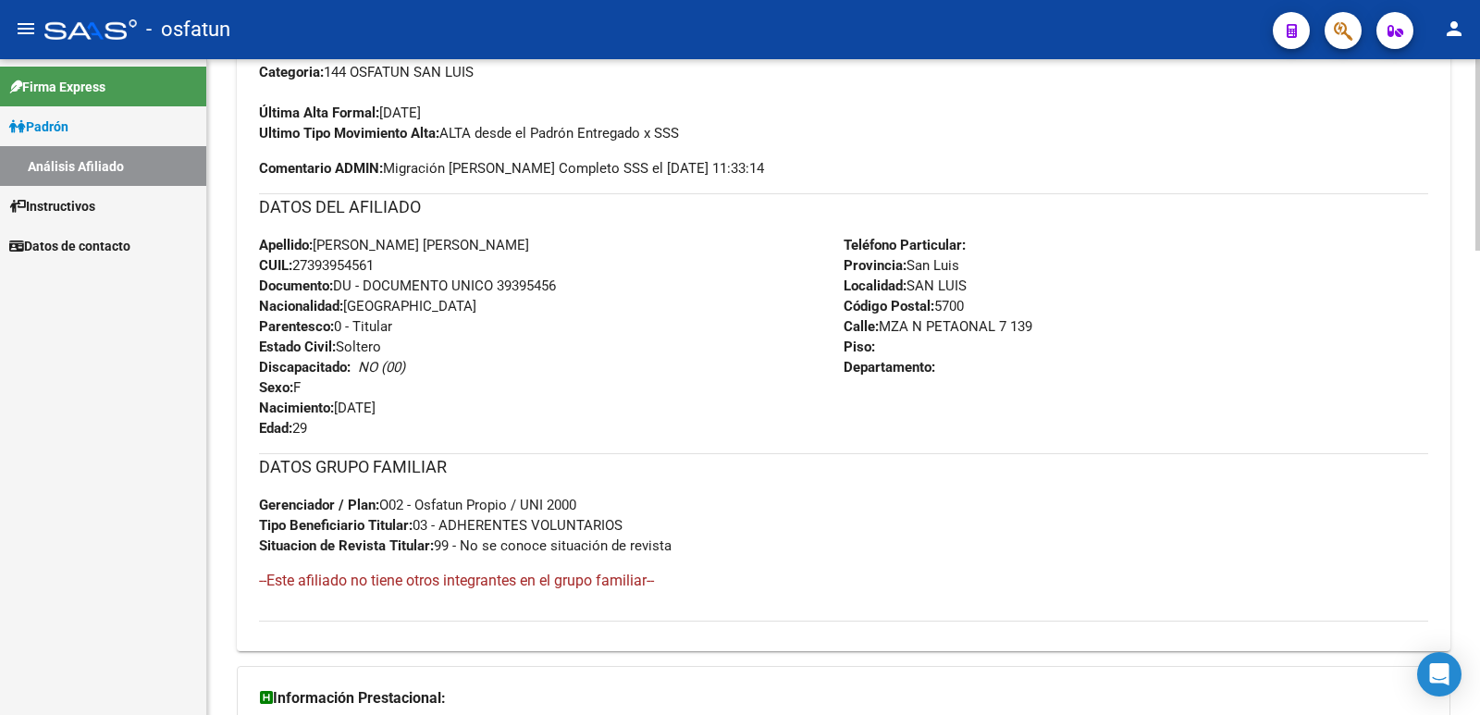
scroll to position [0, 0]
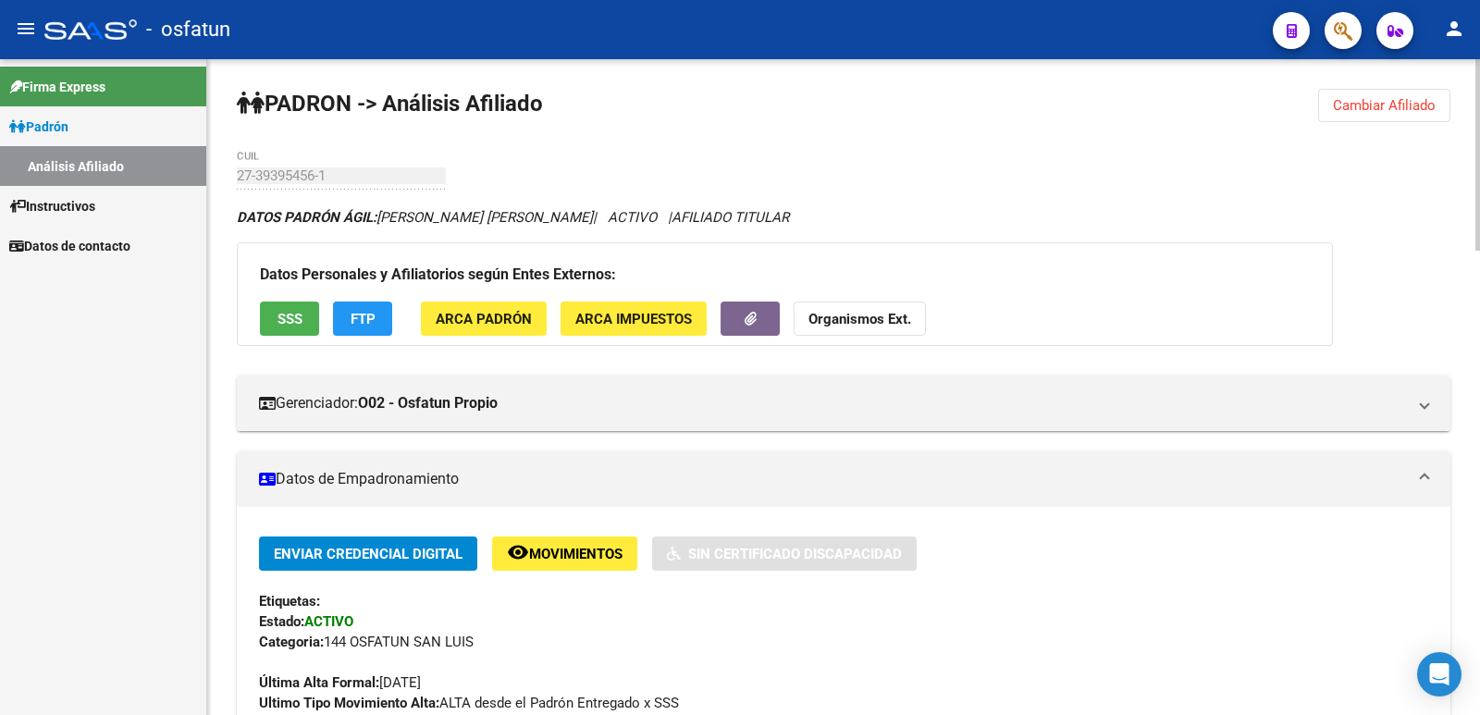
drag, startPoint x: 1360, startPoint y: 122, endPoint x: 1358, endPoint y: 112, distance: 10.3
drag, startPoint x: 1358, startPoint y: 112, endPoint x: 1028, endPoint y: 156, distance: 333.2
click at [1330, 115] on button "Cambiar Afiliado" at bounding box center [1384, 105] width 132 height 33
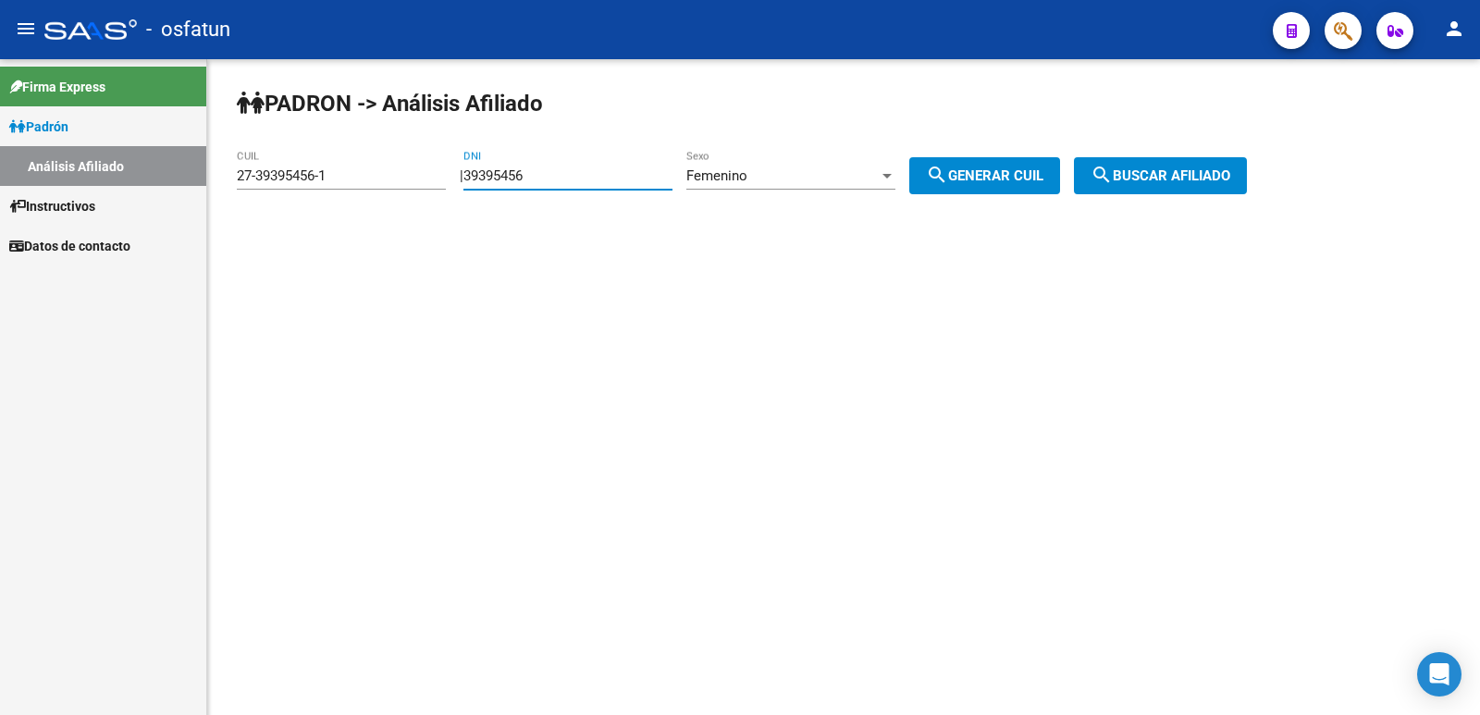
drag, startPoint x: 563, startPoint y: 181, endPoint x: 389, endPoint y: 204, distance: 175.3
click at [389, 184] on app-analisis-afiliado "[PERSON_NAME] -> Análisis Afiliado 27-39395456-1 CUIL | 39395456 DNI Femenino S…" at bounding box center [749, 175] width 1024 height 17
paste input "092029"
type input "39092029"
click at [1041, 166] on button "search Generar CUIL" at bounding box center [984, 175] width 151 height 37
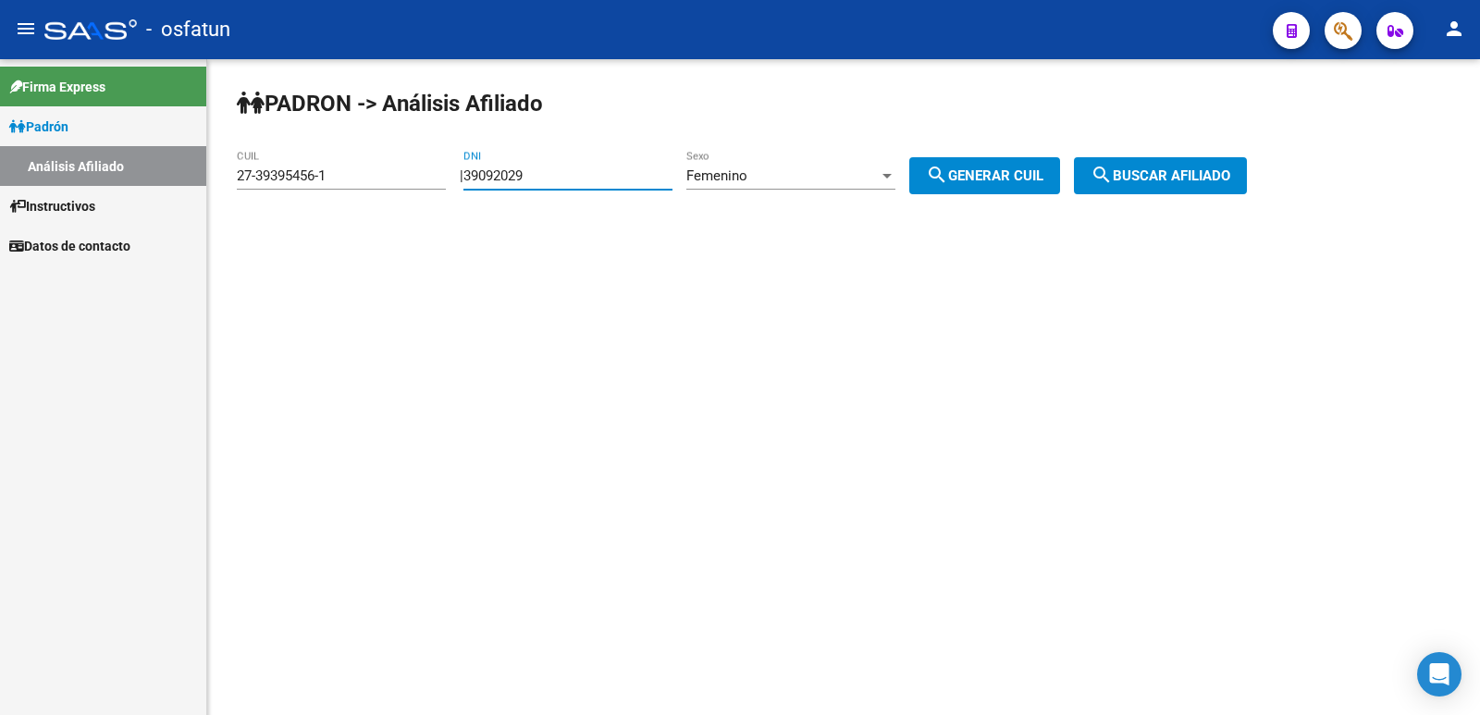
type input "27-39092029-1"
drag, startPoint x: 1150, startPoint y: 175, endPoint x: 1048, endPoint y: 266, distance: 136.9
click at [1144, 181] on span "search Buscar afiliado" at bounding box center [1161, 175] width 140 height 17
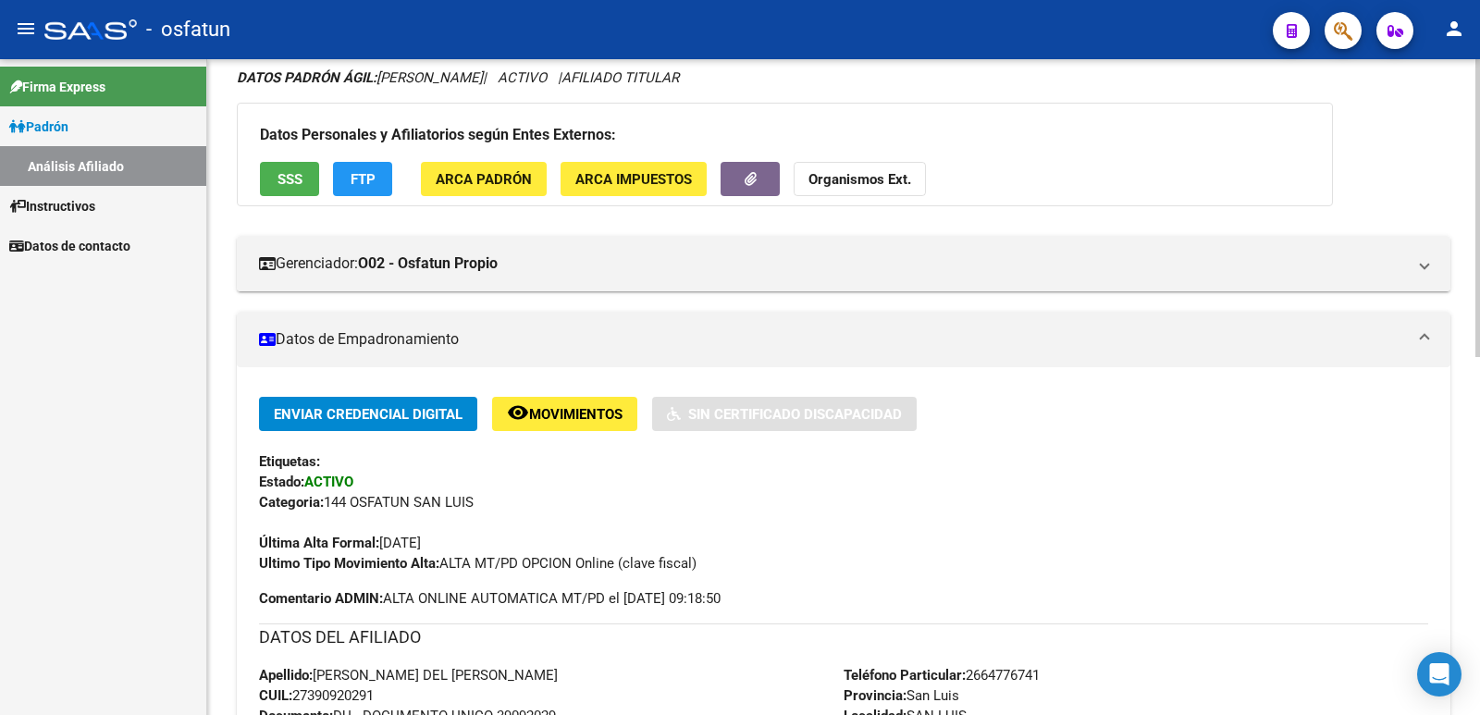
scroll to position [802, 0]
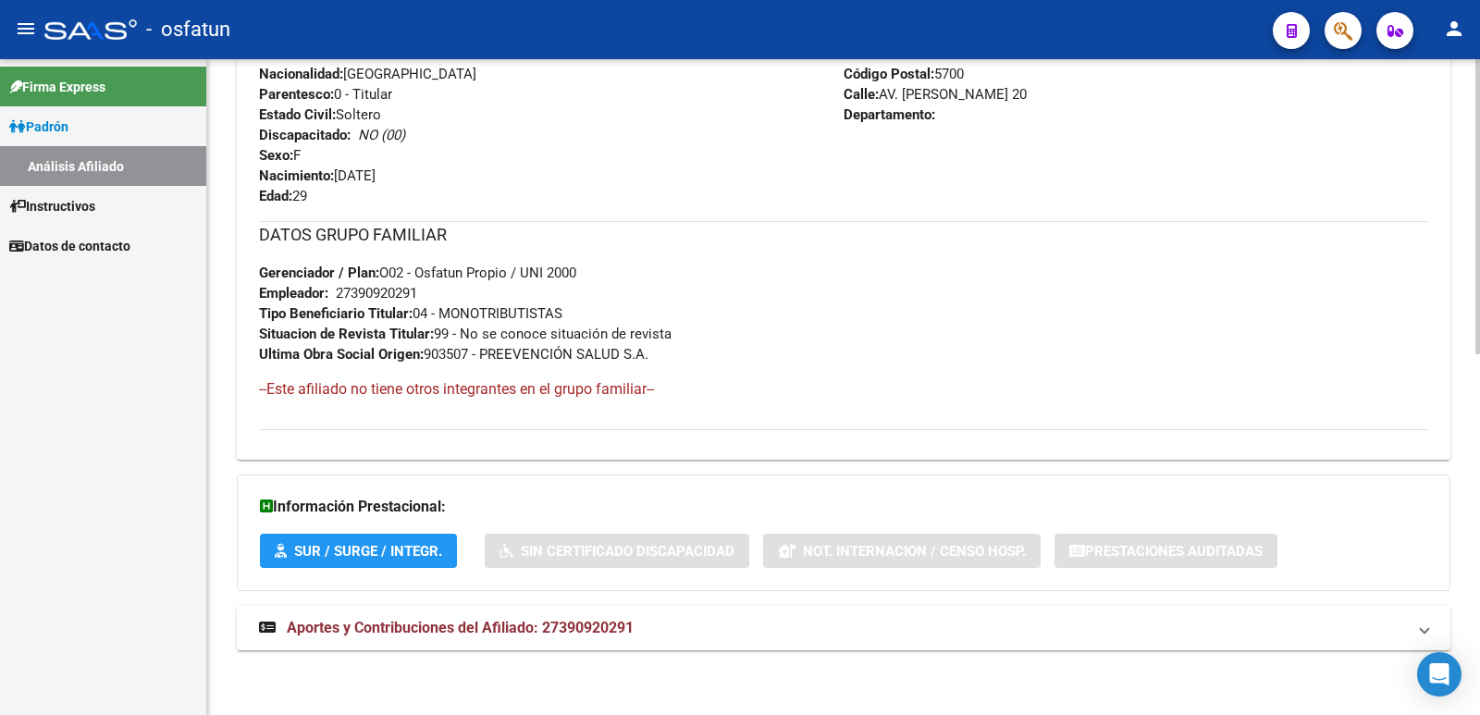
drag, startPoint x: 483, startPoint y: 617, endPoint x: 431, endPoint y: 480, distance: 146.4
click at [482, 613] on mat-expansion-panel-header "Aportes y Contribuciones del Afiliado: 27390920291" at bounding box center [844, 628] width 1214 height 44
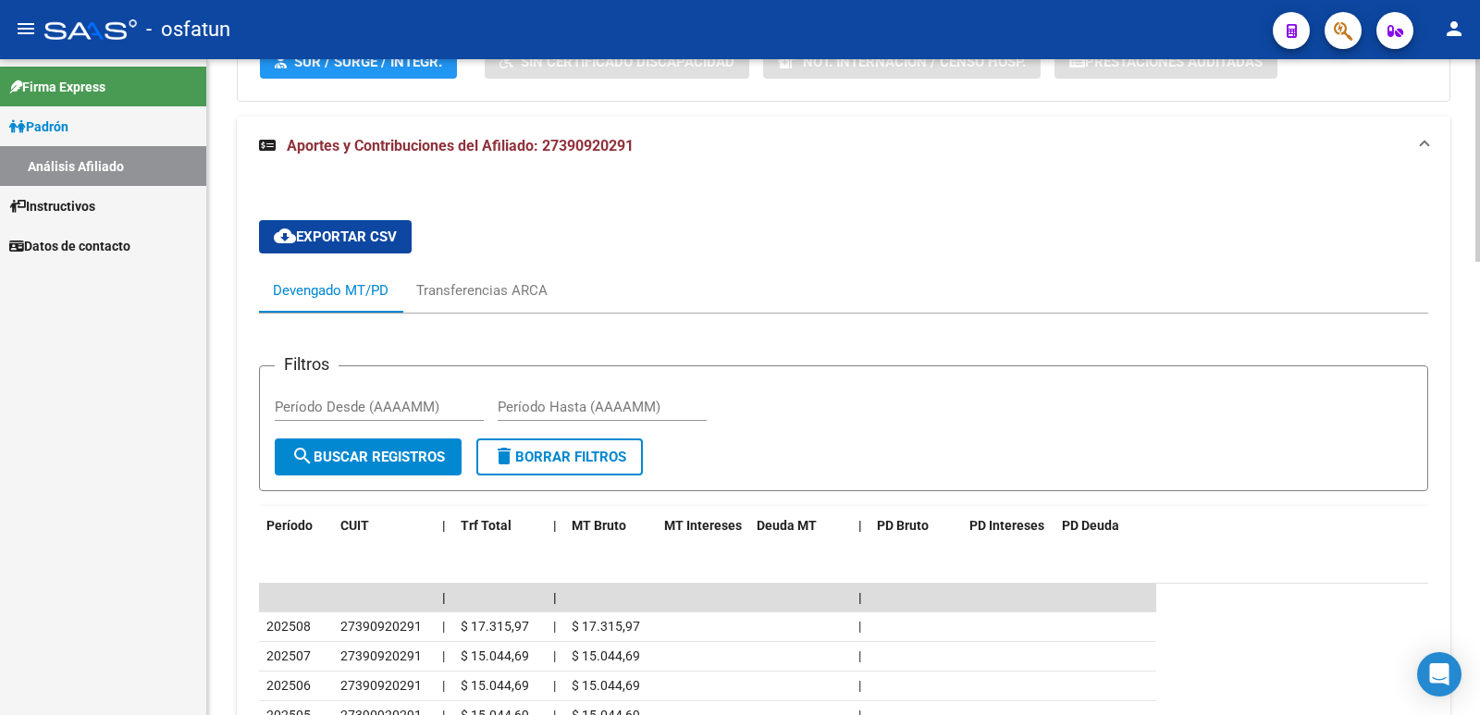
scroll to position [1468, 0]
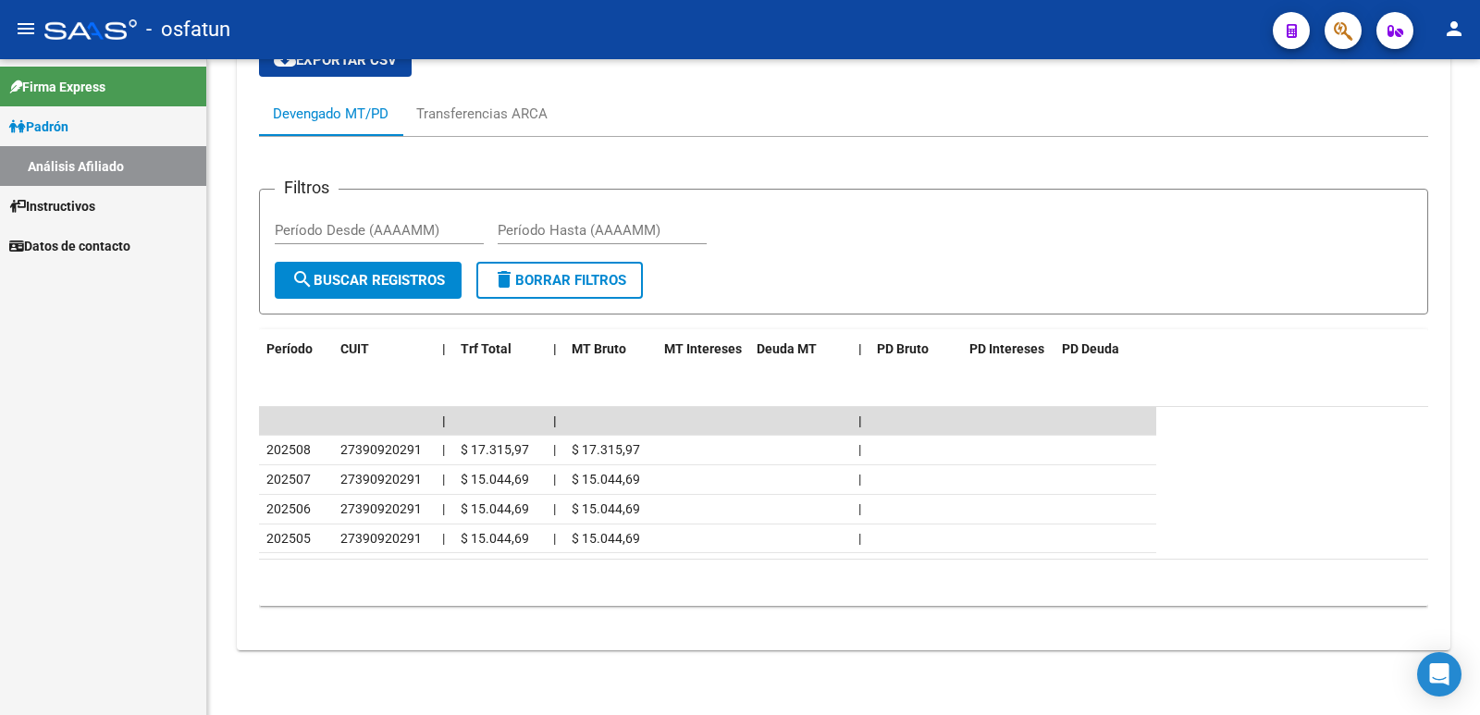
click at [89, 104] on link "Firma Express" at bounding box center [103, 87] width 206 height 40
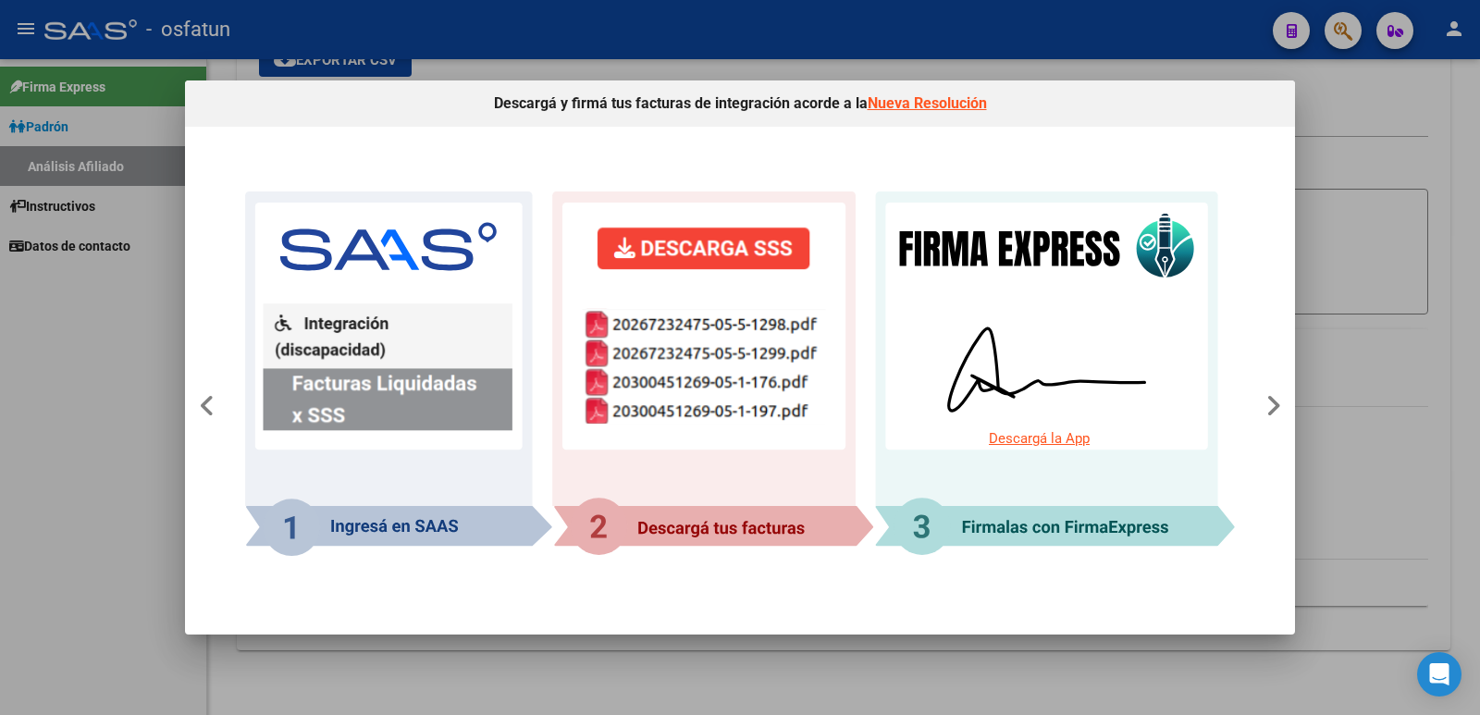
click at [130, 126] on div at bounding box center [740, 357] width 1480 height 715
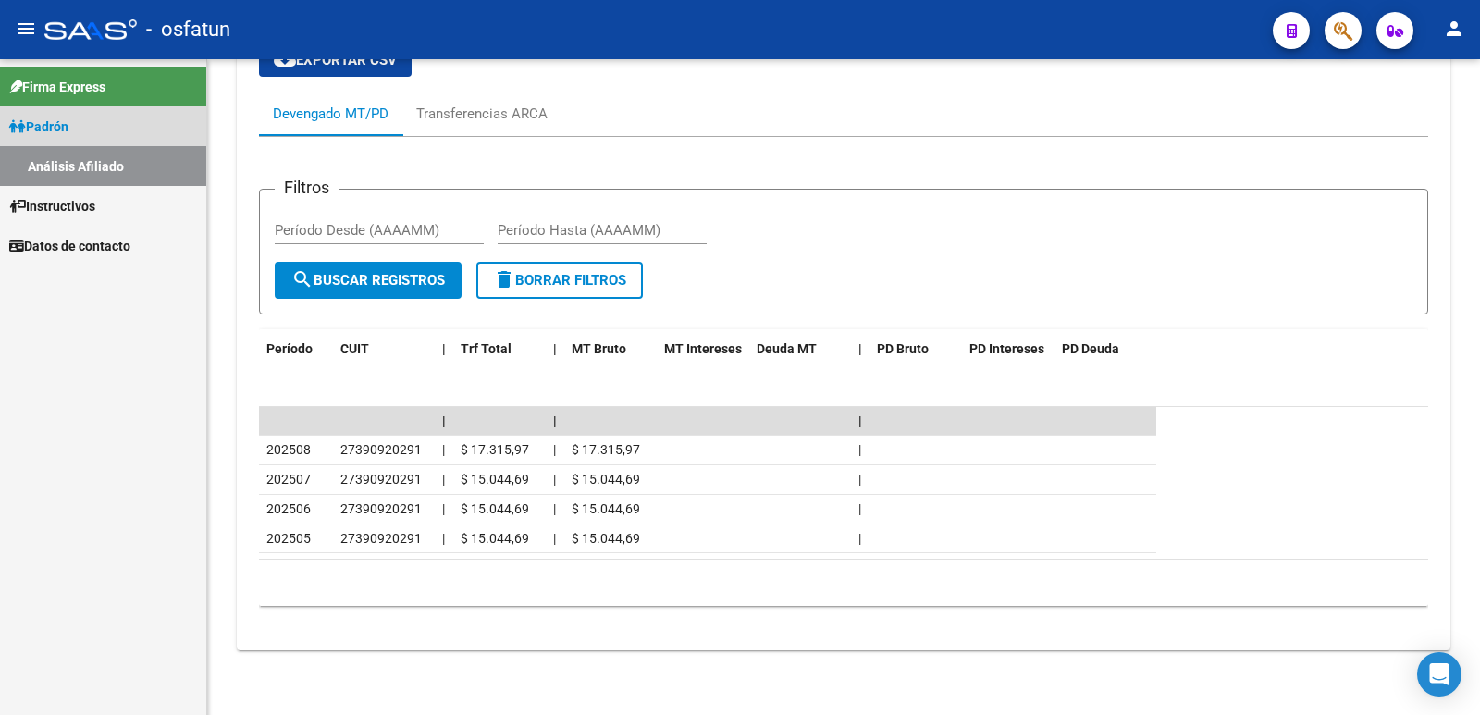
click at [125, 130] on link "Padrón" at bounding box center [103, 126] width 206 height 40
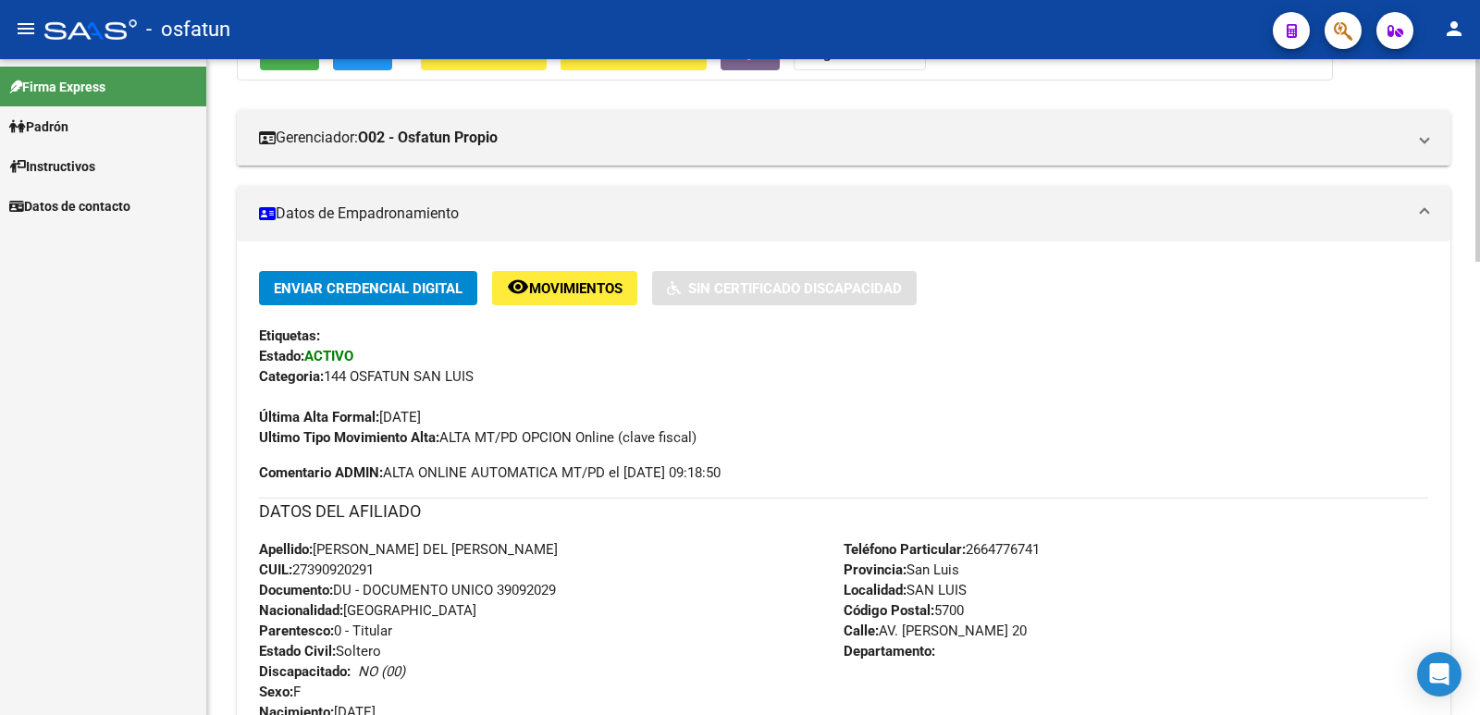
scroll to position [0, 0]
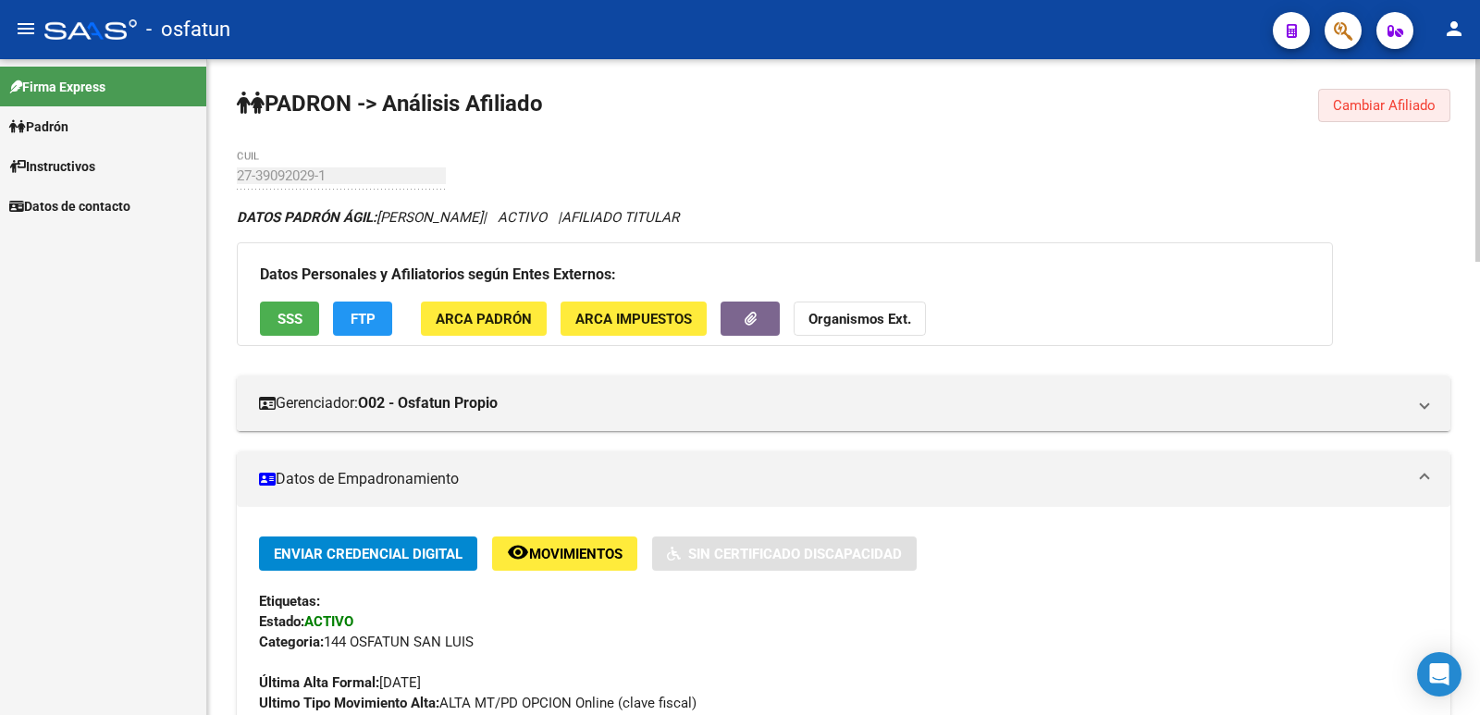
click at [1364, 109] on span "Cambiar Afiliado" at bounding box center [1384, 105] width 103 height 17
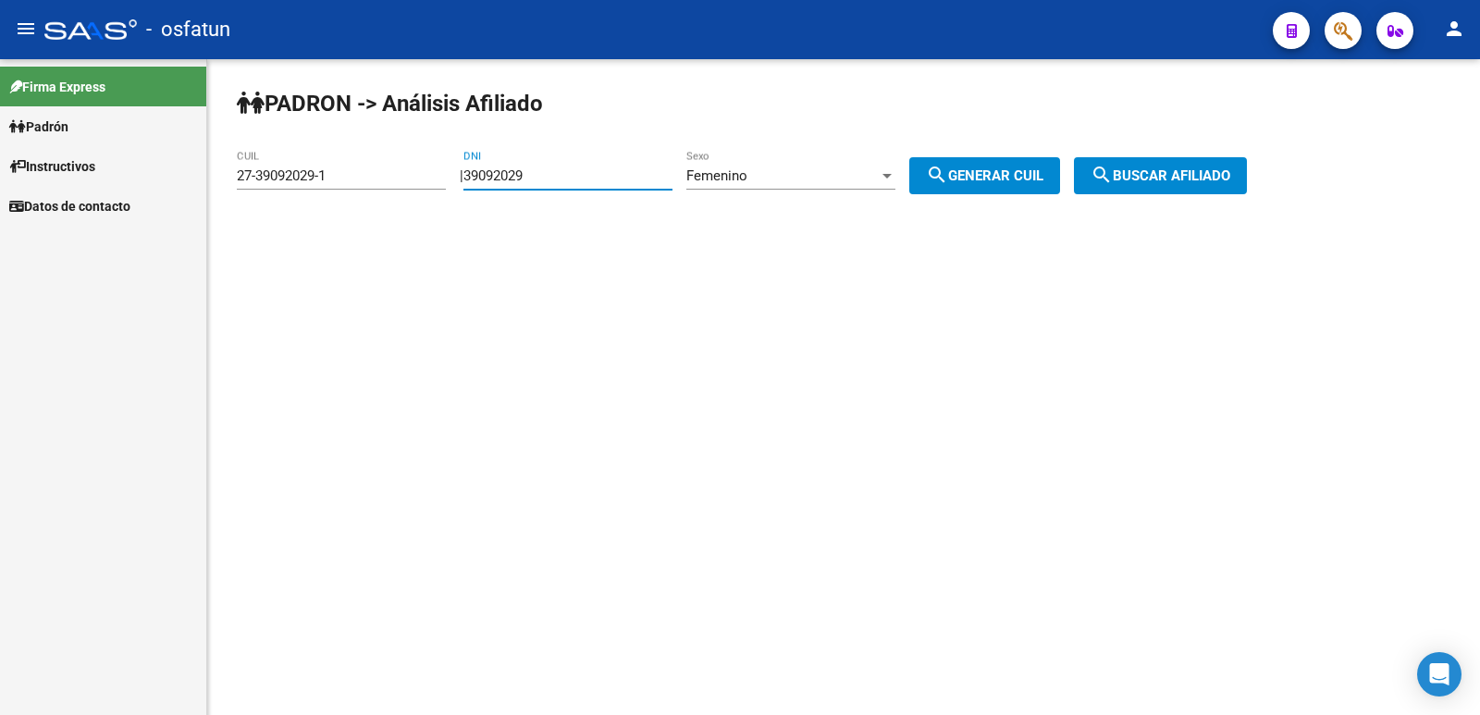
drag, startPoint x: 636, startPoint y: 179, endPoint x: 324, endPoint y: 202, distance: 312.6
click at [324, 184] on app-analisis-afiliado "[PERSON_NAME] -> Análisis Afiliado 27-39092029-1 CUIL | 39092029 DNI Femenino S…" at bounding box center [749, 175] width 1024 height 17
paste input "510507"
type input "35105079"
drag, startPoint x: 1047, startPoint y: 180, endPoint x: 1108, endPoint y: 161, distance: 64.1
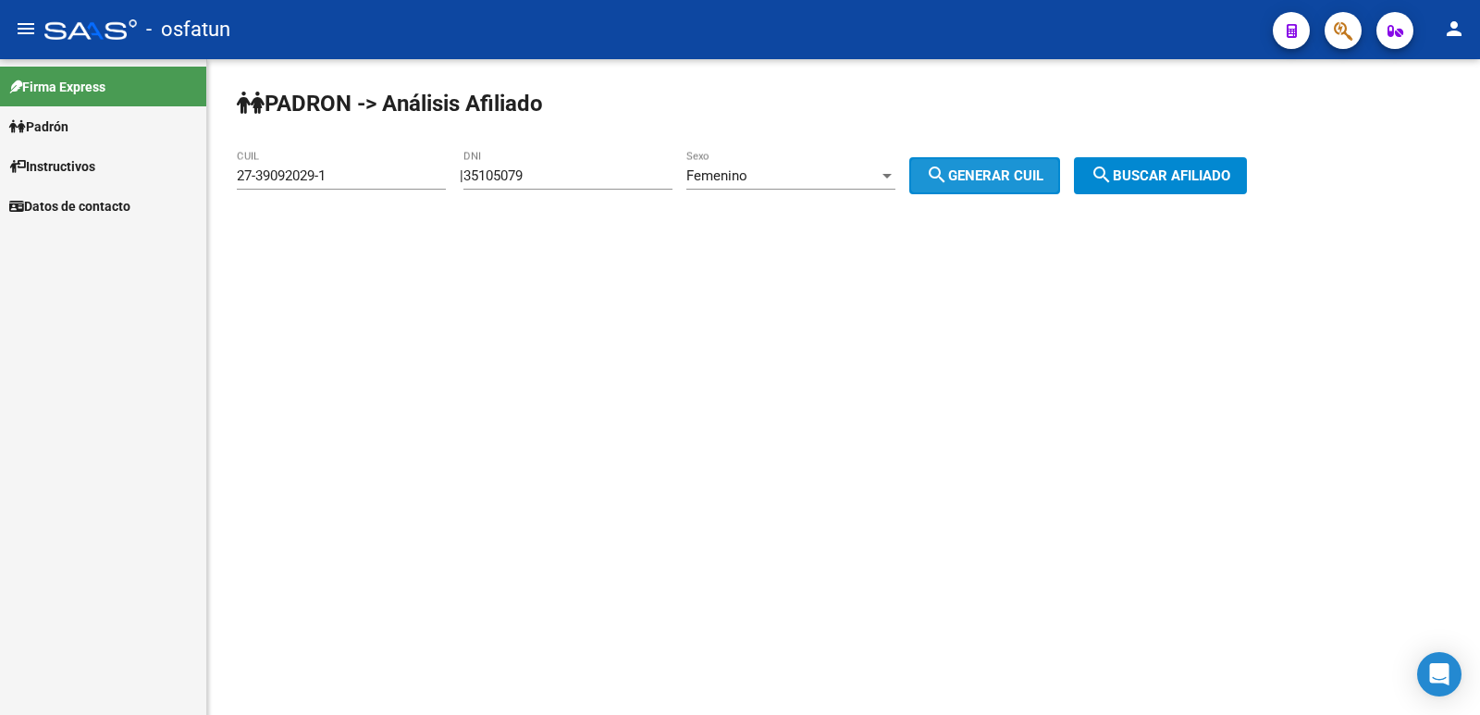
click at [1043, 179] on span "search Generar CUIL" at bounding box center [984, 175] width 117 height 17
type input "27-35105079-4"
click at [1153, 159] on button "search Buscar afiliado" at bounding box center [1160, 175] width 173 height 37
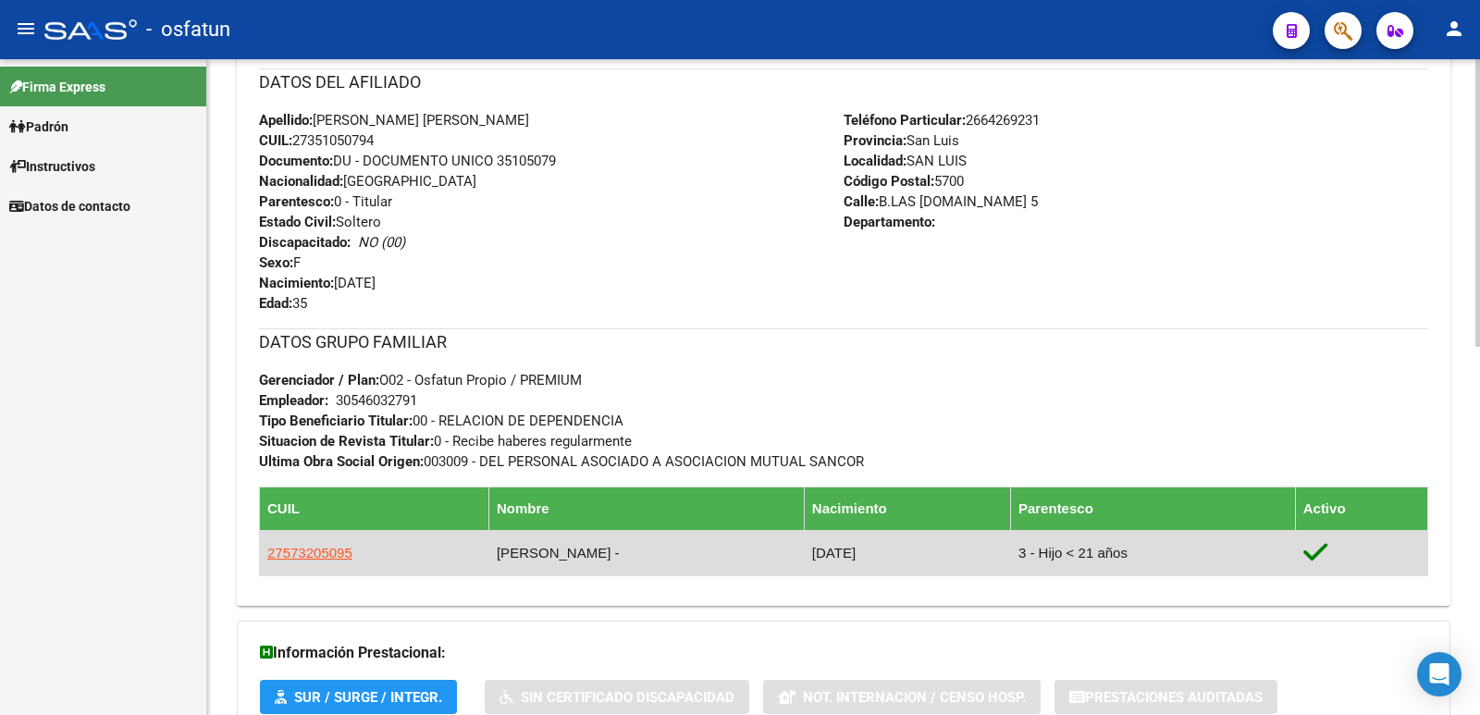
scroll to position [857, 0]
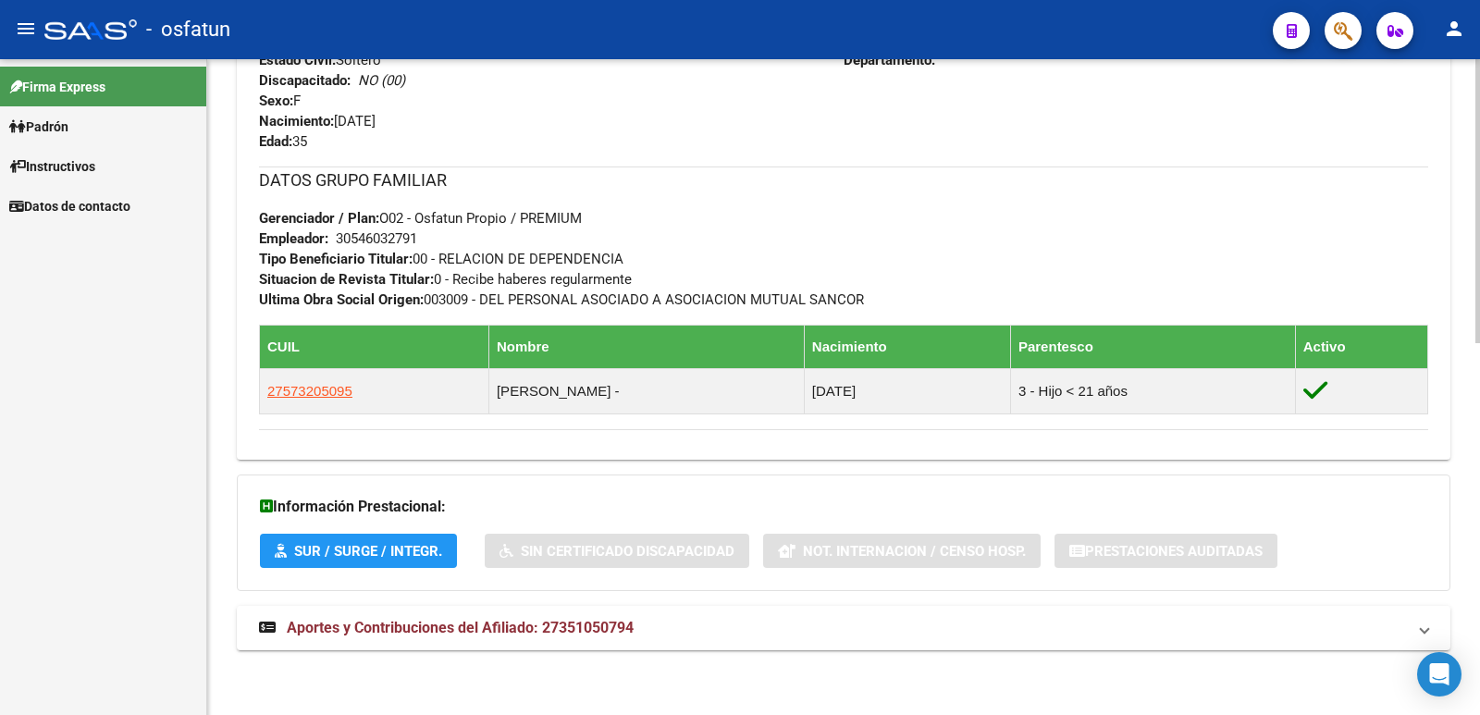
drag, startPoint x: 519, startPoint y: 615, endPoint x: 488, endPoint y: 599, distance: 35.6
click at [488, 599] on div "DATOS [PERSON_NAME] ÁGIL: [PERSON_NAME] [PERSON_NAME] | ACTIVO | AFILIADO TITUL…" at bounding box center [844, 11] width 1214 height 1320
click at [586, 641] on mat-expansion-panel-header "Aportes y Contribuciones del Afiliado: 27351050794" at bounding box center [844, 628] width 1214 height 44
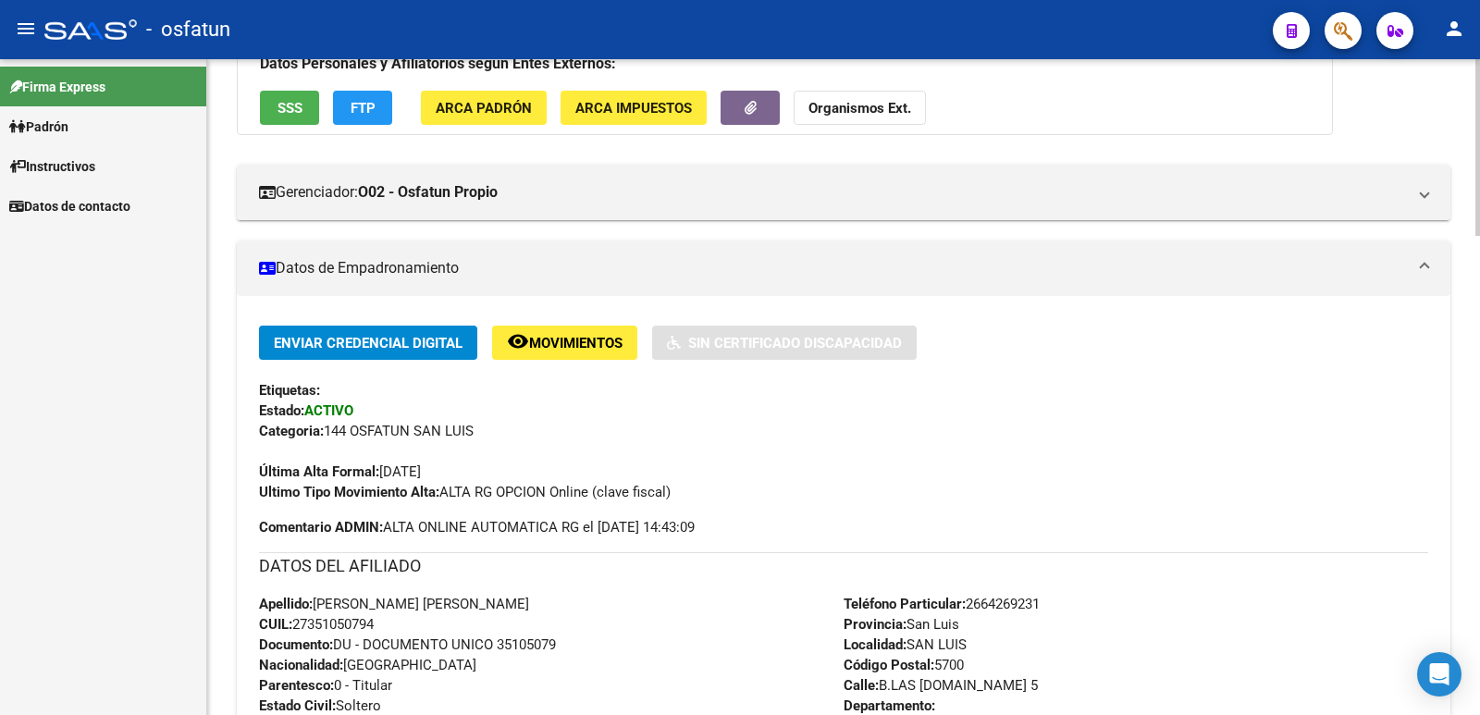
scroll to position [0, 0]
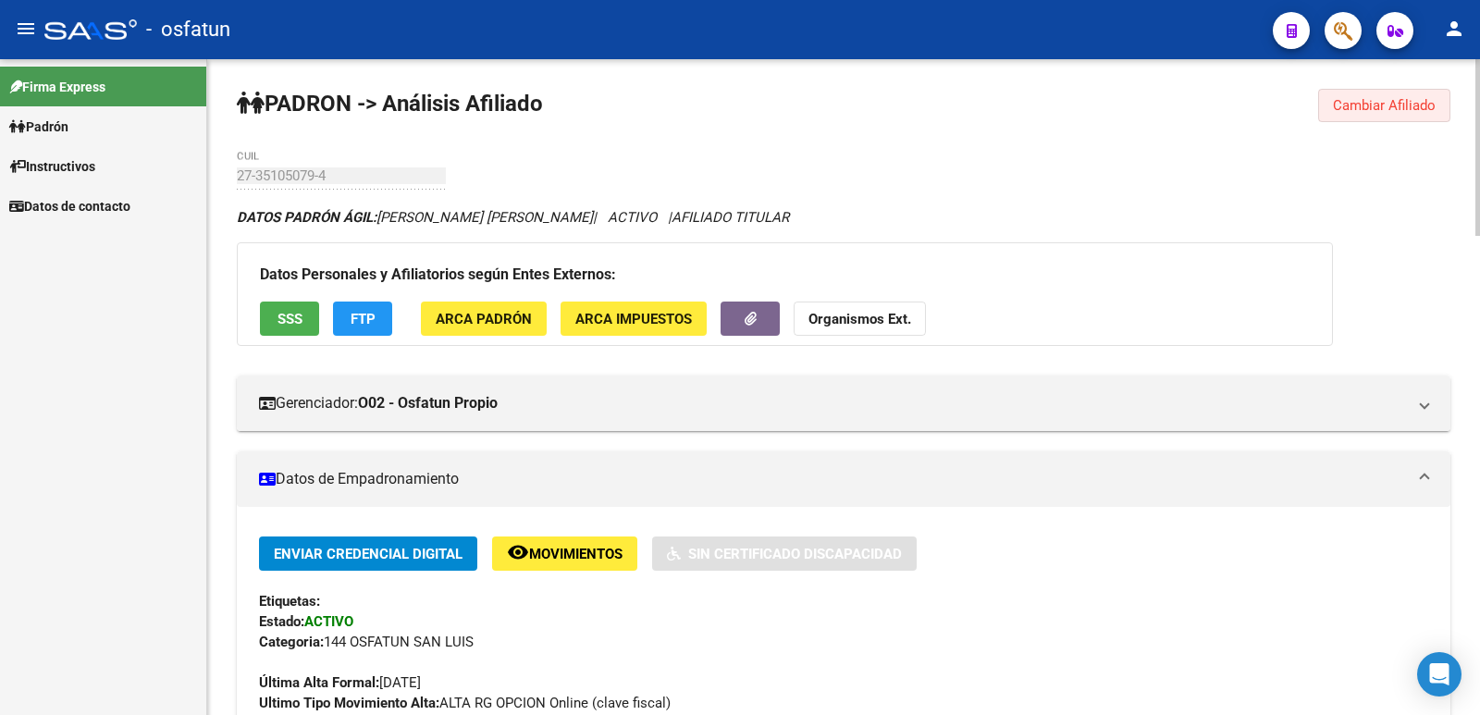
click at [1378, 98] on span "Cambiar Afiliado" at bounding box center [1384, 105] width 103 height 17
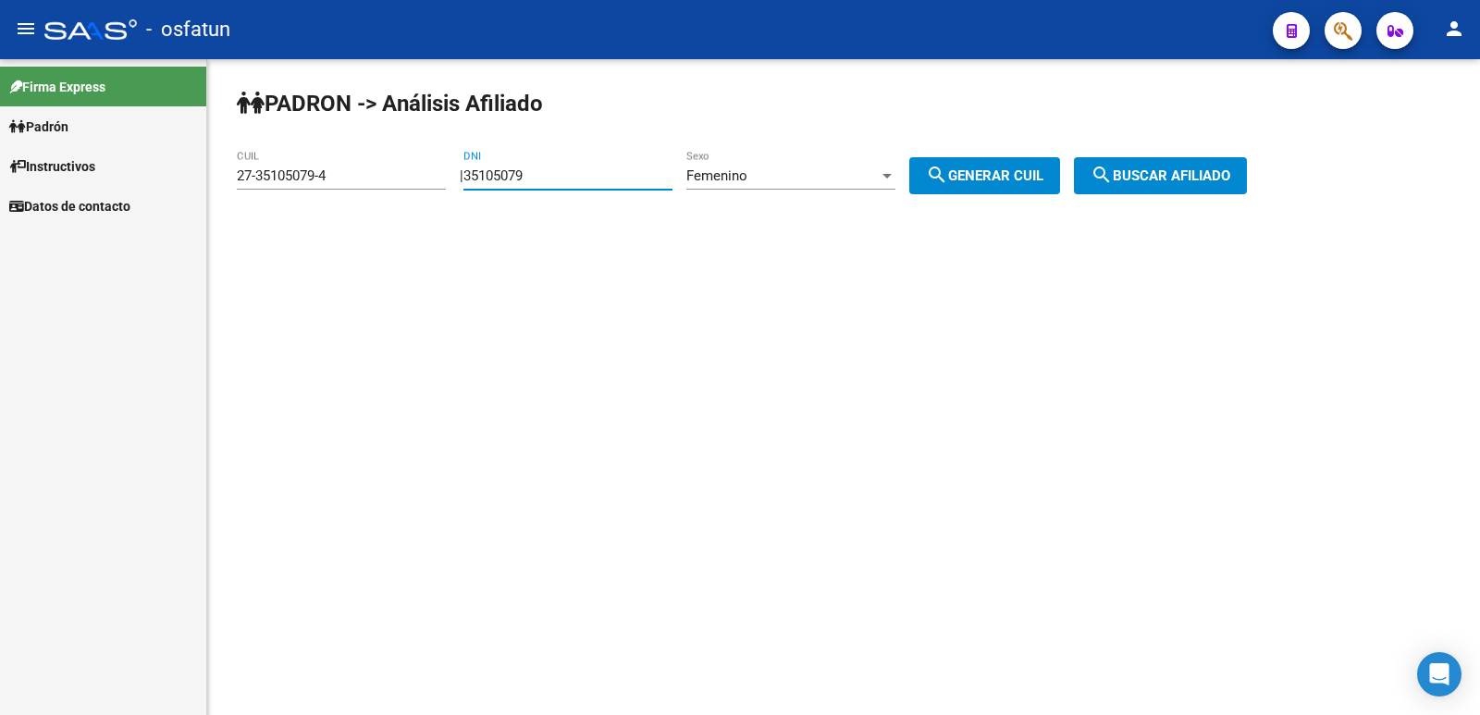
drag, startPoint x: 583, startPoint y: 183, endPoint x: 377, endPoint y: 216, distance: 209.0
click at [377, 216] on div "[PERSON_NAME] -> Análisis Afiliado 27-35105079-4 CUIL | 35105079 DNI Femenino S…" at bounding box center [843, 156] width 1273 height 194
type input "30096664"
click at [823, 173] on div "Femenino" at bounding box center [782, 175] width 192 height 17
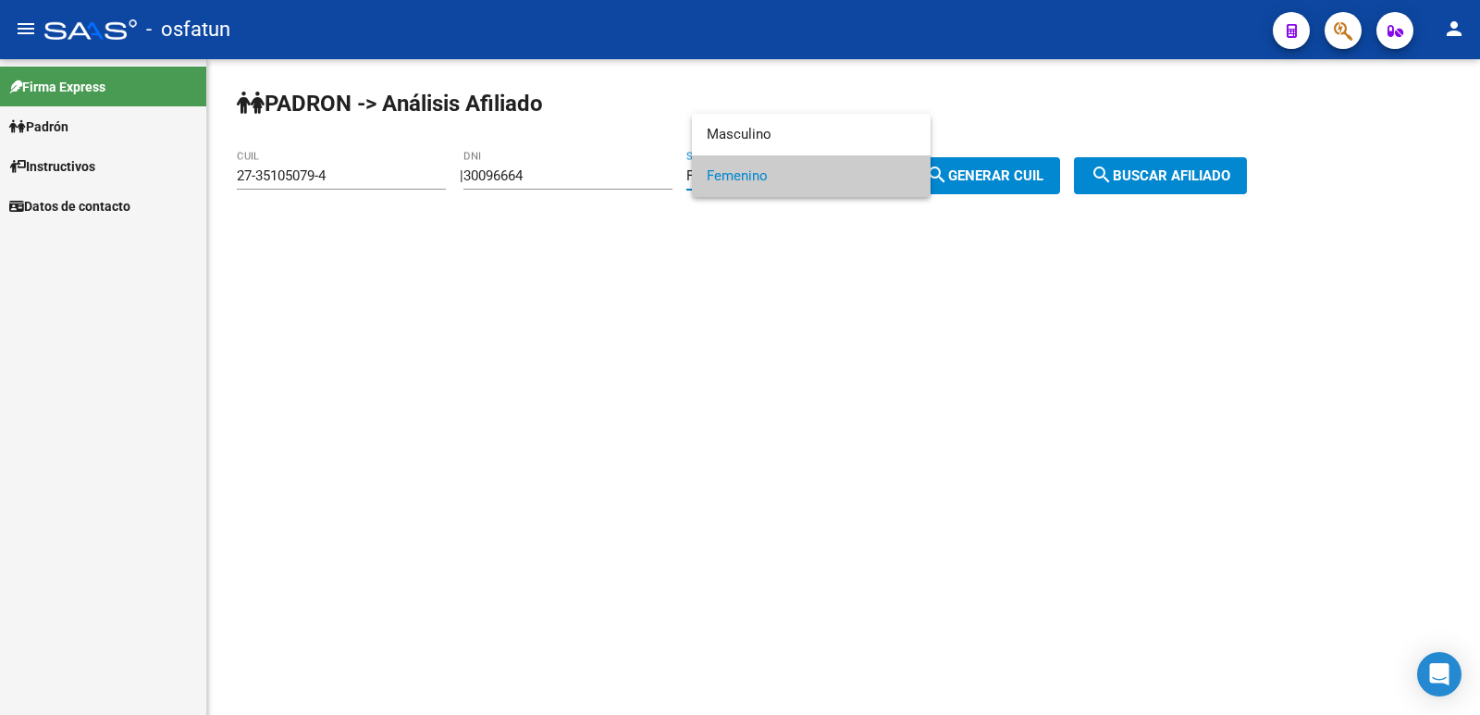
click at [1027, 184] on div at bounding box center [740, 357] width 1480 height 715
click at [843, 168] on div "Femenino" at bounding box center [782, 175] width 192 height 17
drag, startPoint x: 750, startPoint y: 130, endPoint x: 1048, endPoint y: 195, distance: 304.8
click at [762, 134] on span "Masculino" at bounding box center [811, 135] width 209 height 42
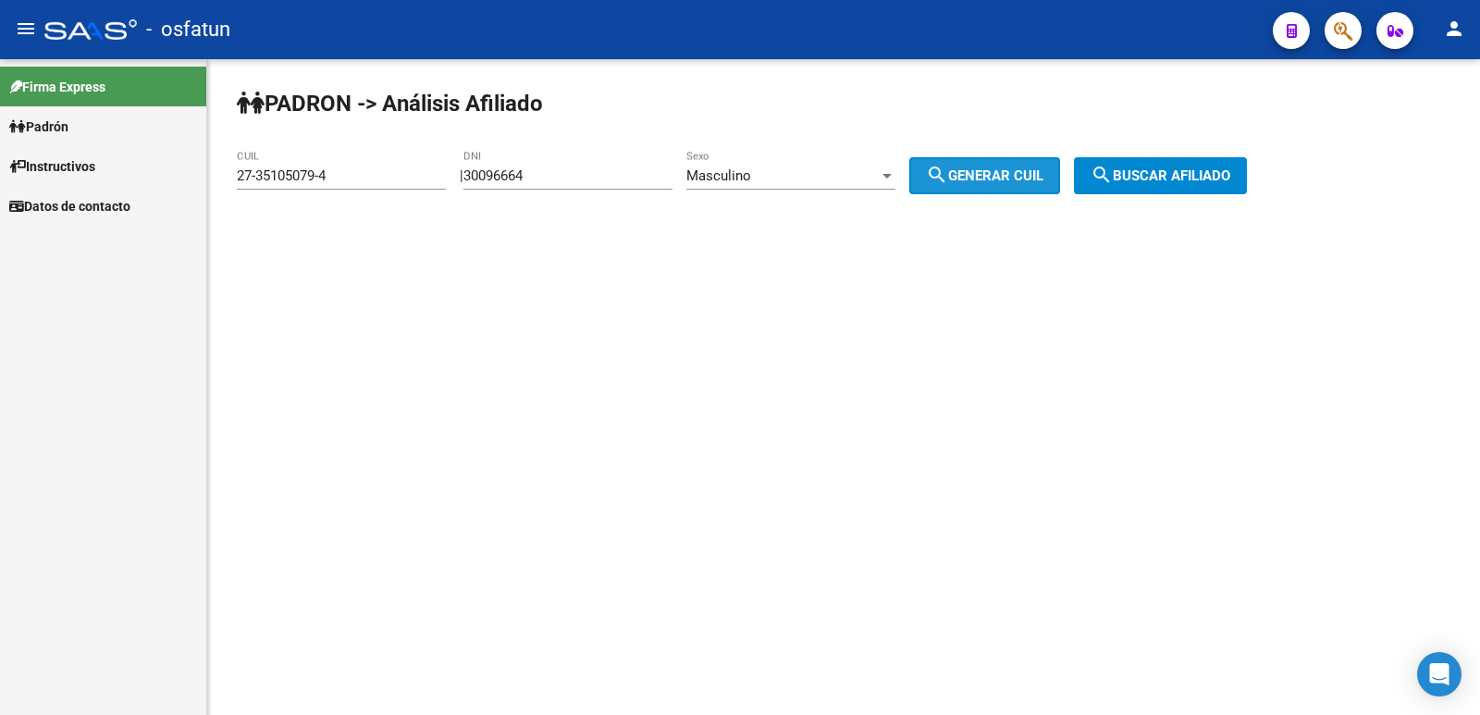
drag, startPoint x: 1021, startPoint y: 181, endPoint x: 1190, endPoint y: 176, distance: 168.5
click at [1039, 181] on span "search Generar CUIL" at bounding box center [984, 175] width 117 height 17
type input "20-30096664-1"
click at [1190, 176] on span "search Buscar afiliado" at bounding box center [1161, 175] width 140 height 17
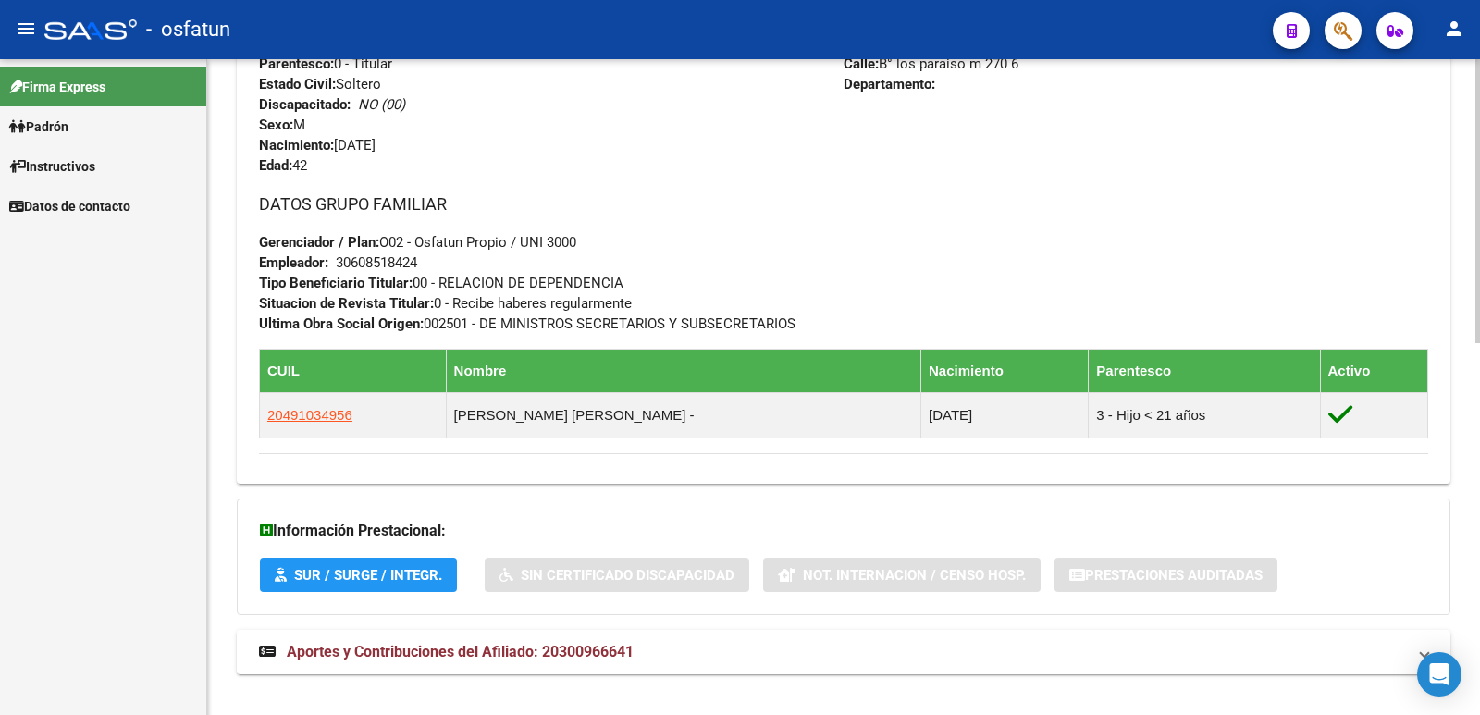
scroll to position [857, 0]
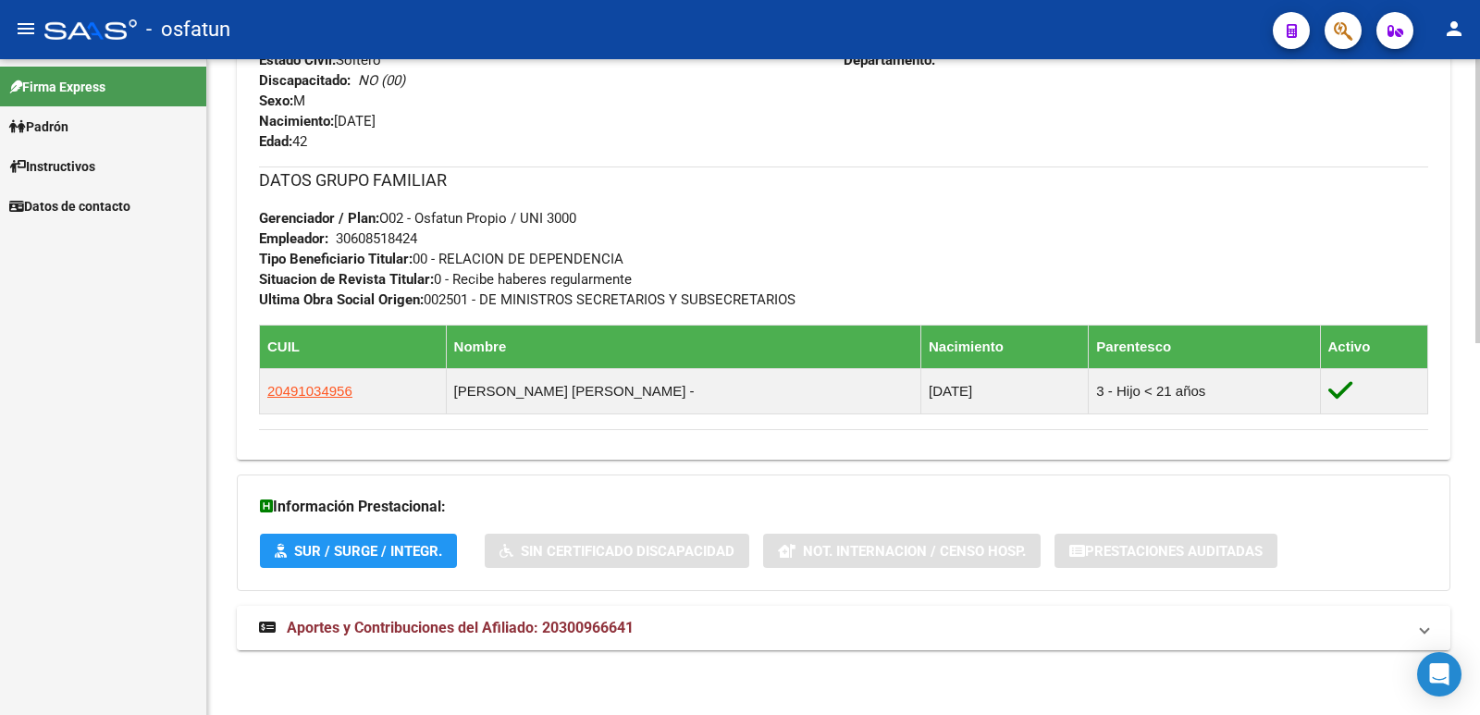
click at [425, 630] on span "Aportes y Contribuciones del Afiliado: 20300966641" at bounding box center [460, 628] width 347 height 18
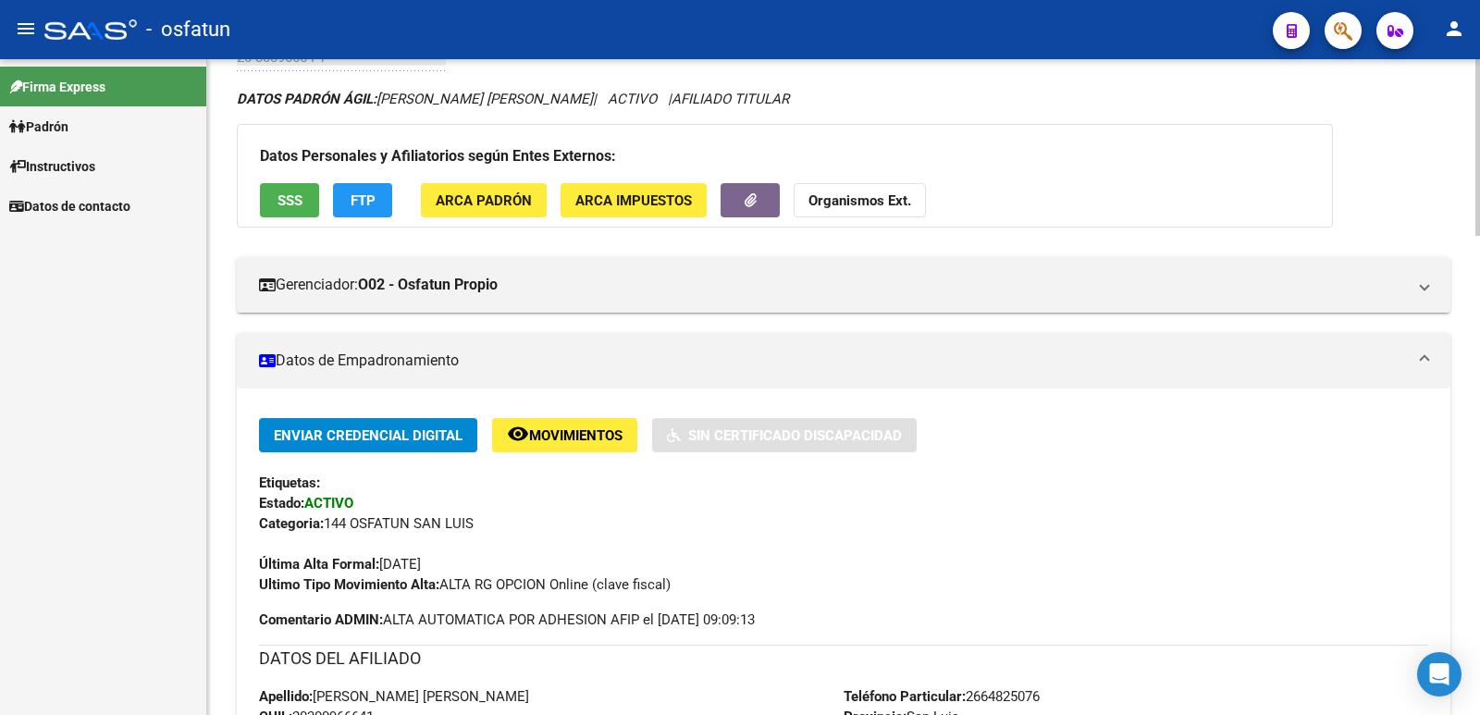
scroll to position [0, 0]
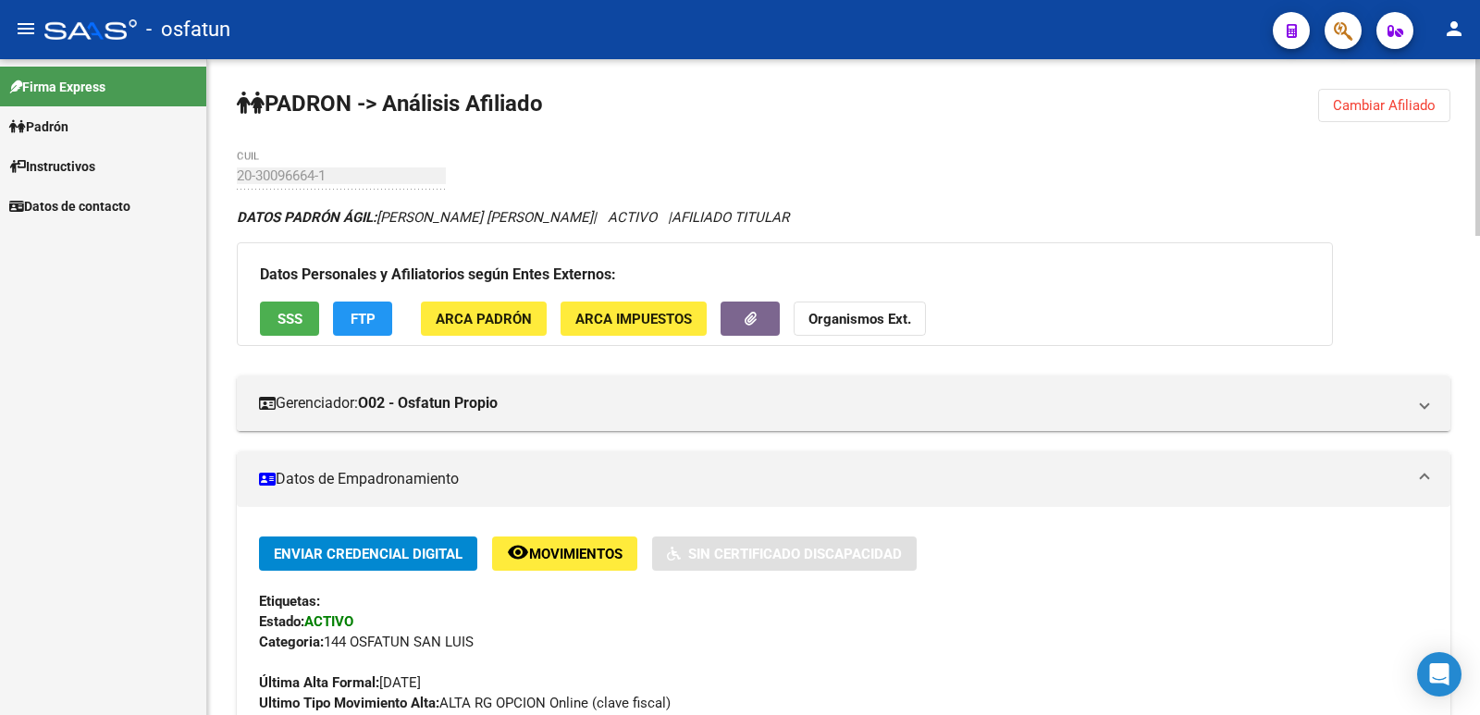
drag, startPoint x: 1339, startPoint y: 109, endPoint x: 1207, endPoint y: 134, distance: 133.7
click at [1338, 109] on span "Cambiar Afiliado" at bounding box center [1384, 105] width 103 height 17
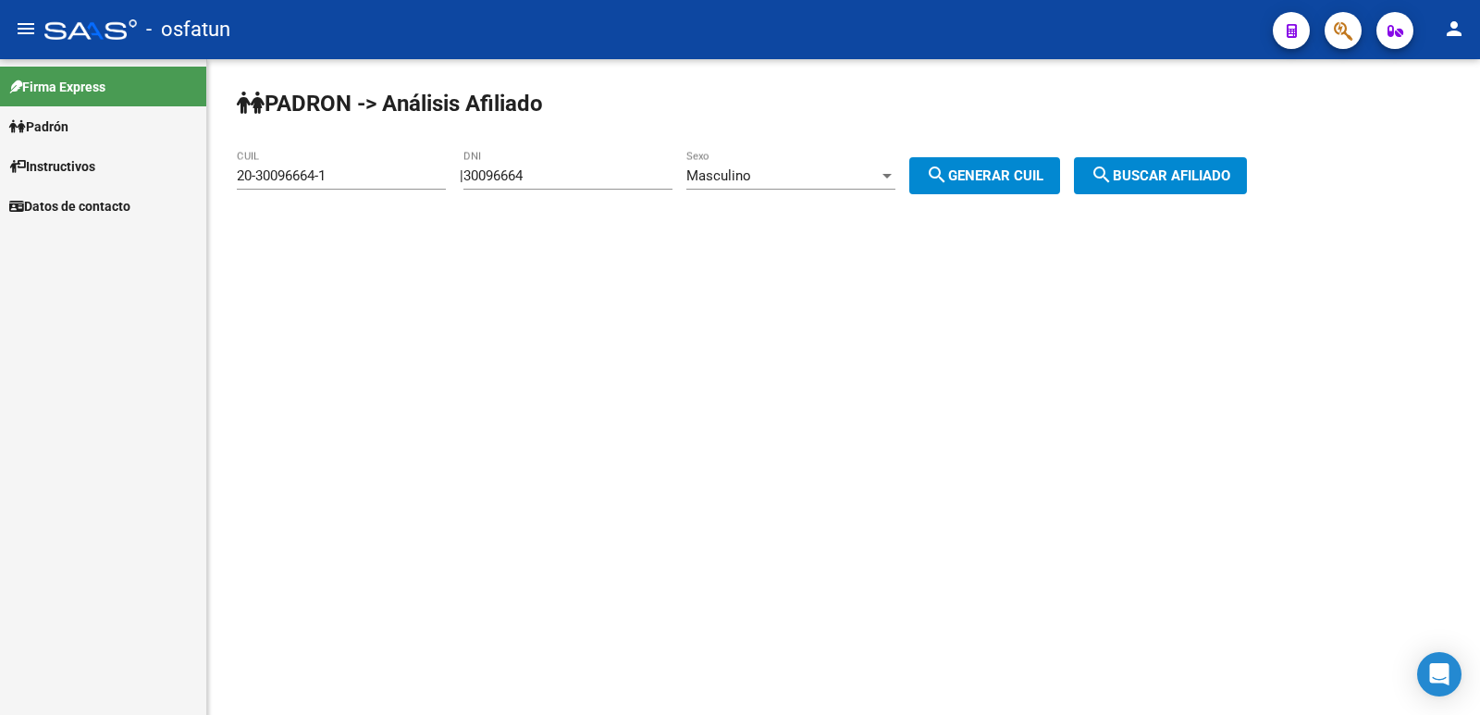
drag, startPoint x: 590, startPoint y: 165, endPoint x: 434, endPoint y: 212, distance: 163.3
click at [401, 212] on div "[PERSON_NAME] -> Análisis Afiliado 20-30096664-1 CUIL | 30096664 DNI Masculino …" at bounding box center [843, 156] width 1273 height 194
click at [547, 180] on input "30096664" at bounding box center [567, 175] width 209 height 17
drag, startPoint x: 574, startPoint y: 179, endPoint x: 242, endPoint y: 237, distance: 336.1
click at [242, 237] on div "[PERSON_NAME] -> Análisis Afiliado 20-30096664-1 CUIL | 30096664 DNI Masculino …" at bounding box center [843, 156] width 1273 height 194
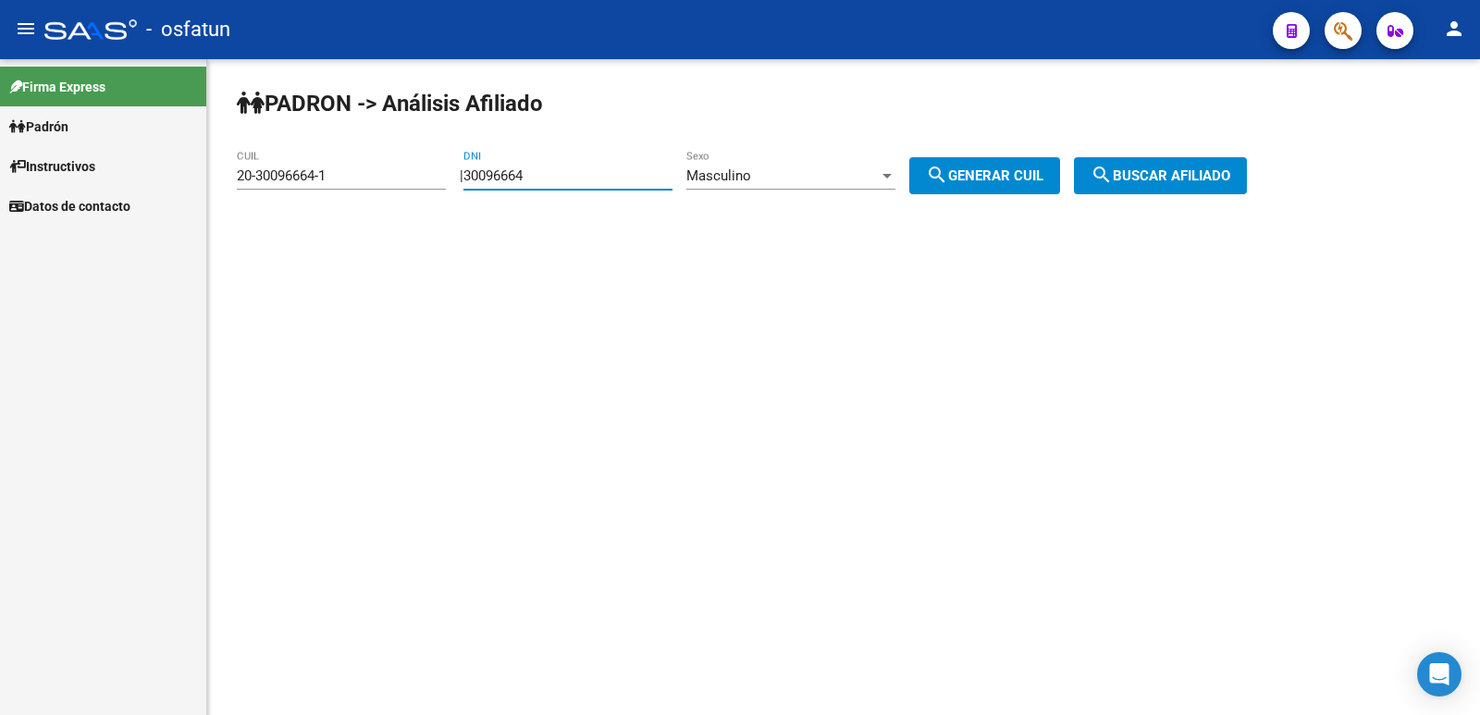
paste input "7639375"
type input "37639375"
click at [794, 174] on div "Masculino" at bounding box center [782, 175] width 192 height 17
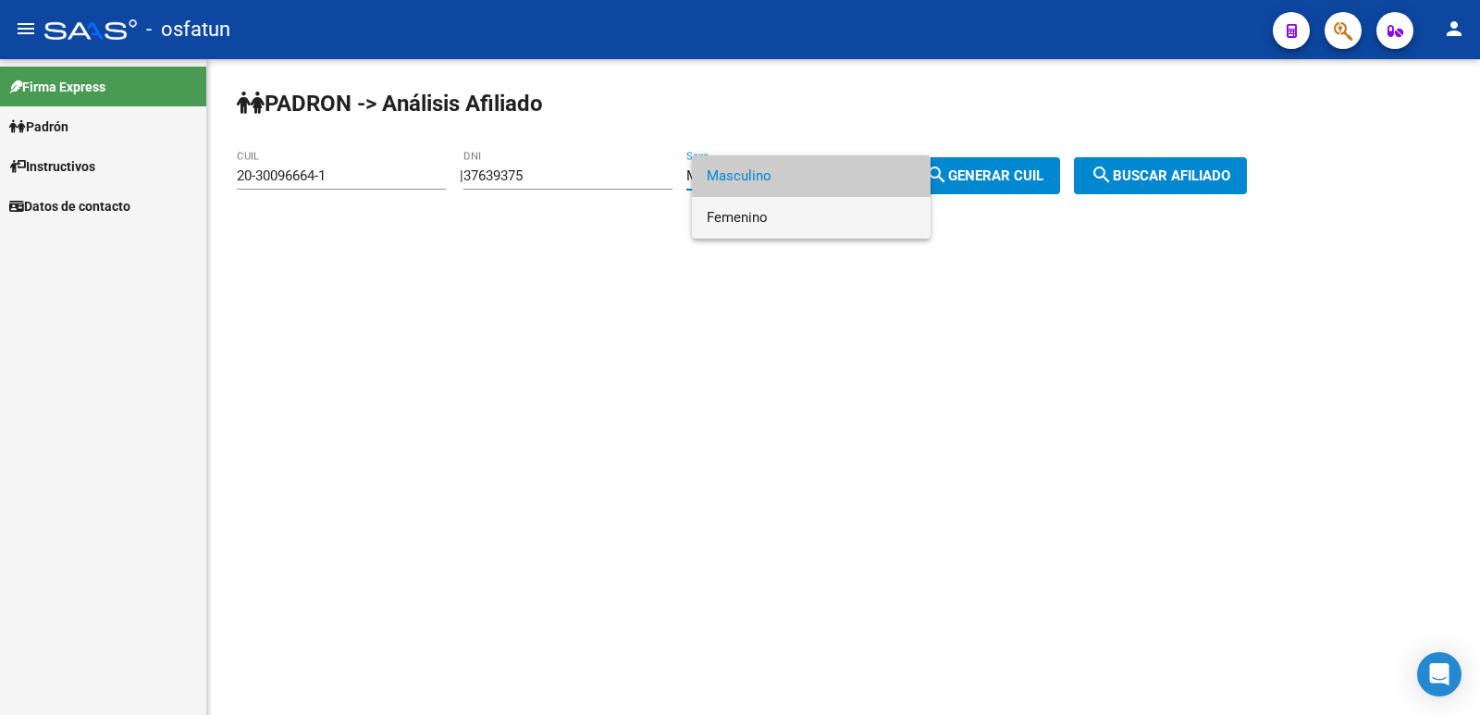
drag, startPoint x: 796, startPoint y: 213, endPoint x: 867, endPoint y: 205, distance: 70.7
click at [798, 213] on span "Femenino" at bounding box center [811, 218] width 209 height 42
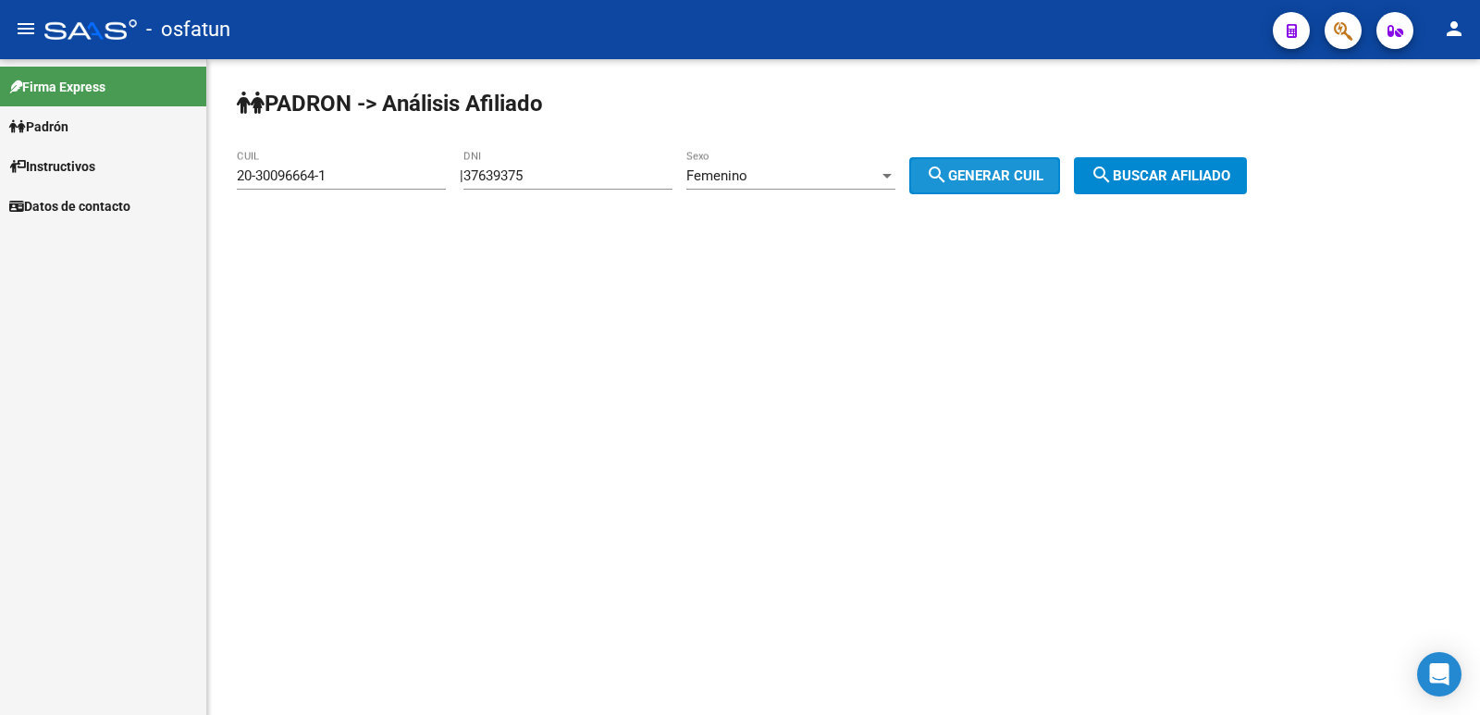
click at [990, 161] on button "search Generar CUIL" at bounding box center [984, 175] width 151 height 37
type input "27-37639375-0"
click at [1043, 179] on span "search Generar CUIL" at bounding box center [984, 175] width 117 height 17
click at [1112, 173] on button "search Buscar afiliado" at bounding box center [1160, 175] width 173 height 37
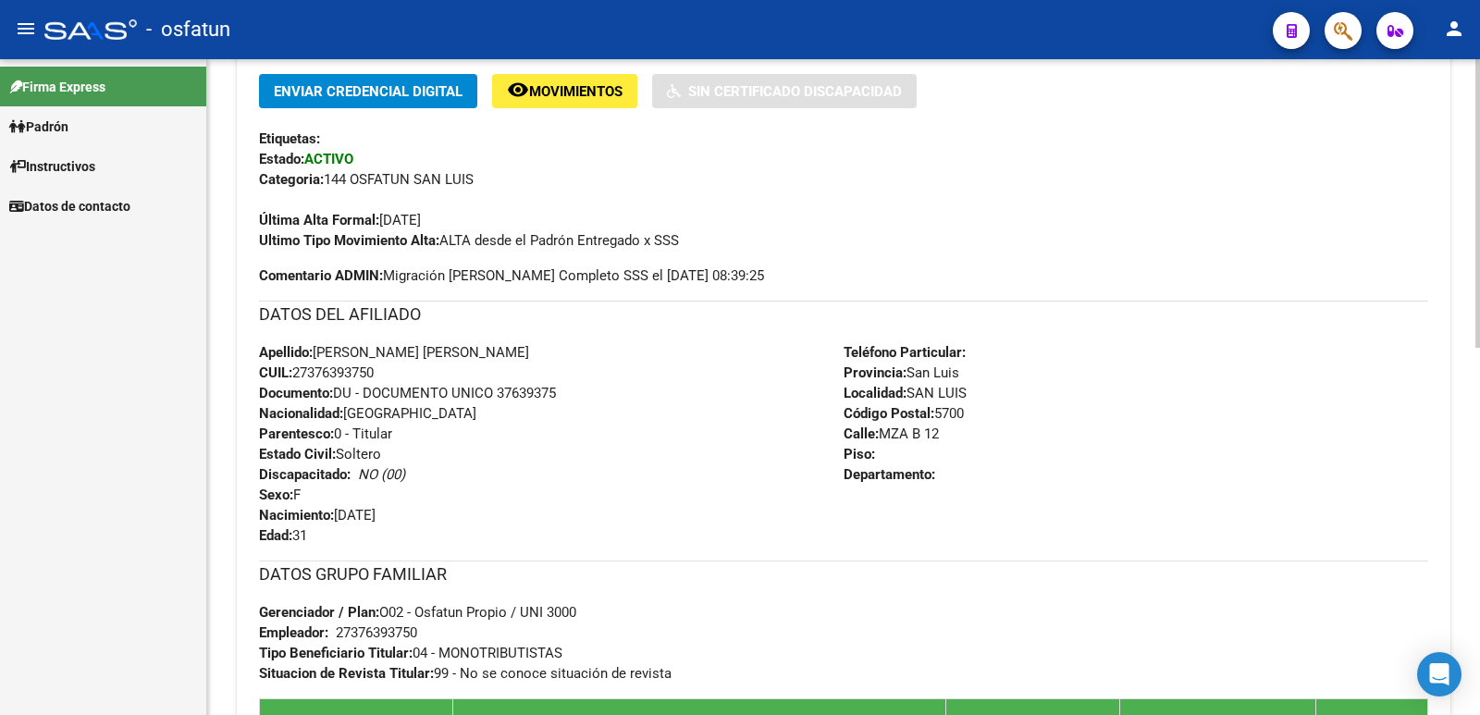
scroll to position [836, 0]
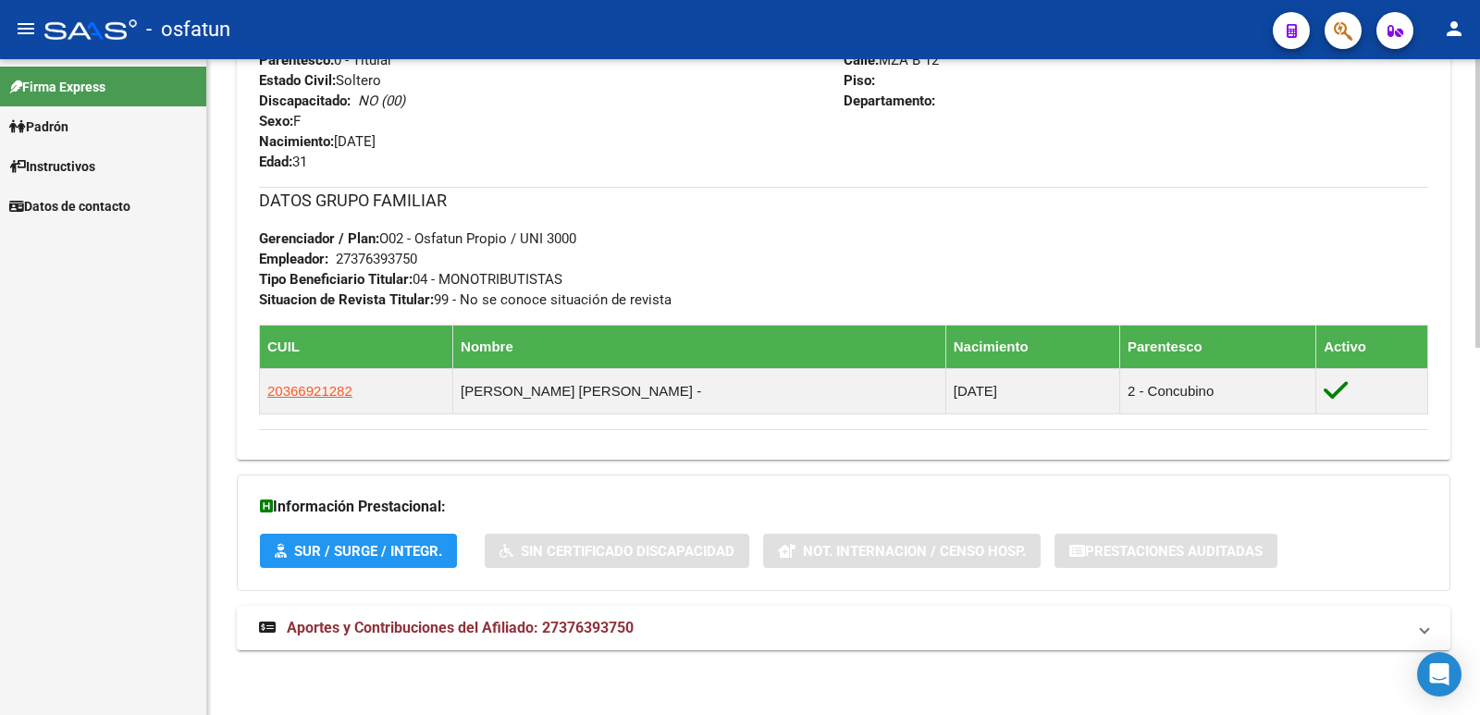
click at [445, 635] on span "Aportes y Contribuciones del Afiliado: 27376393750" at bounding box center [460, 628] width 347 height 18
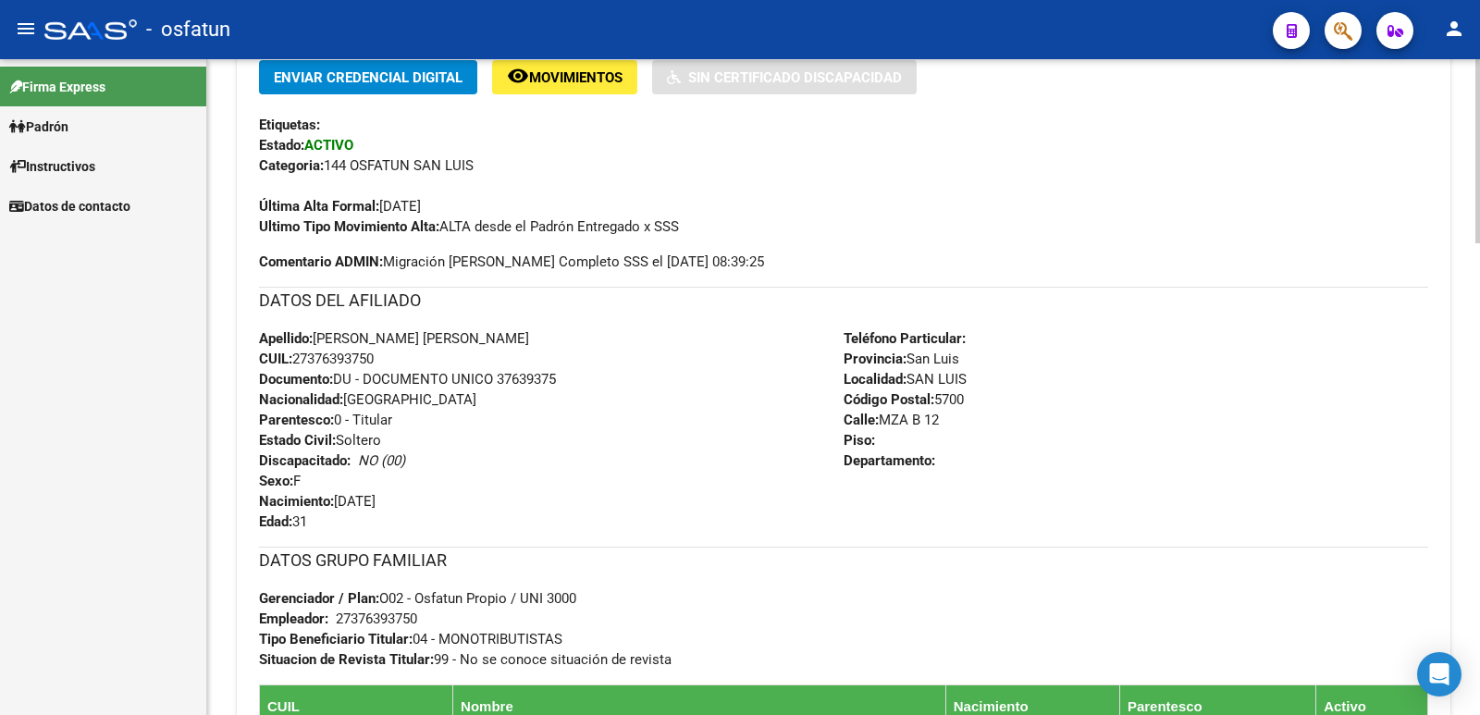
scroll to position [14, 0]
